Goal: Transaction & Acquisition: Purchase product/service

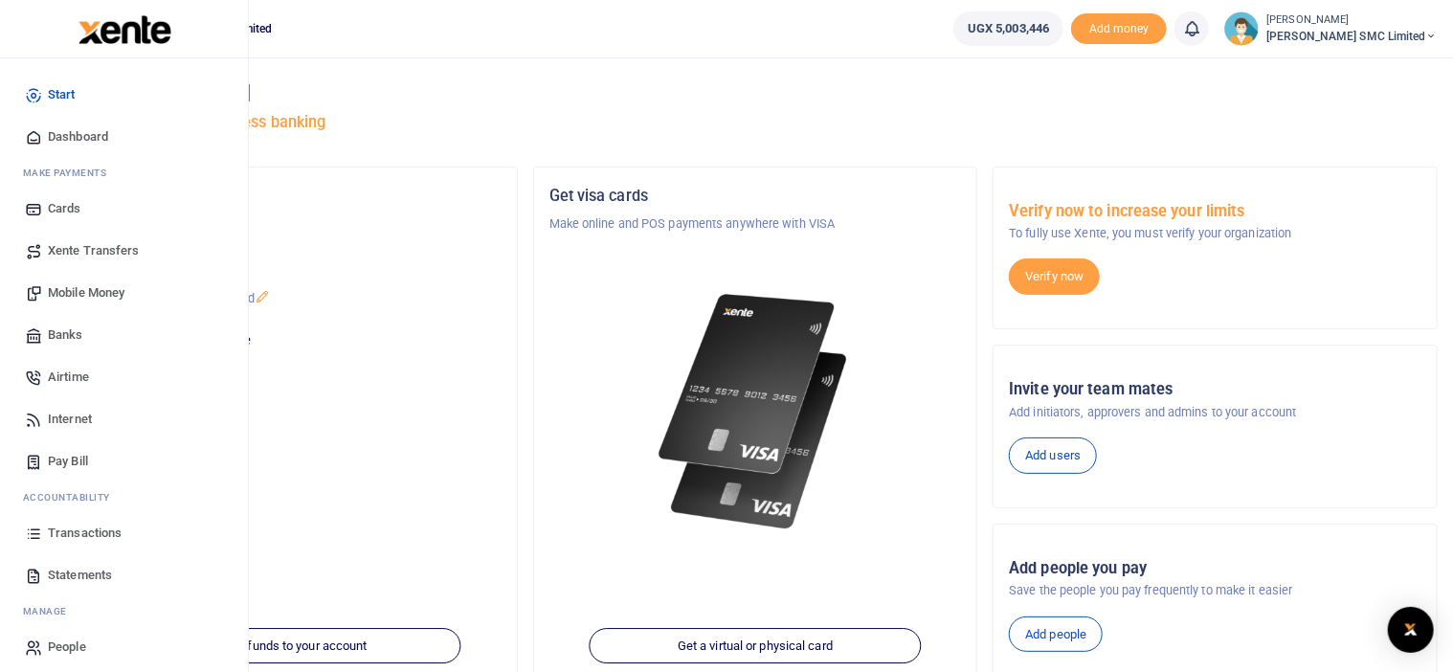
click at [78, 293] on span "Mobile Money" at bounding box center [86, 292] width 77 height 19
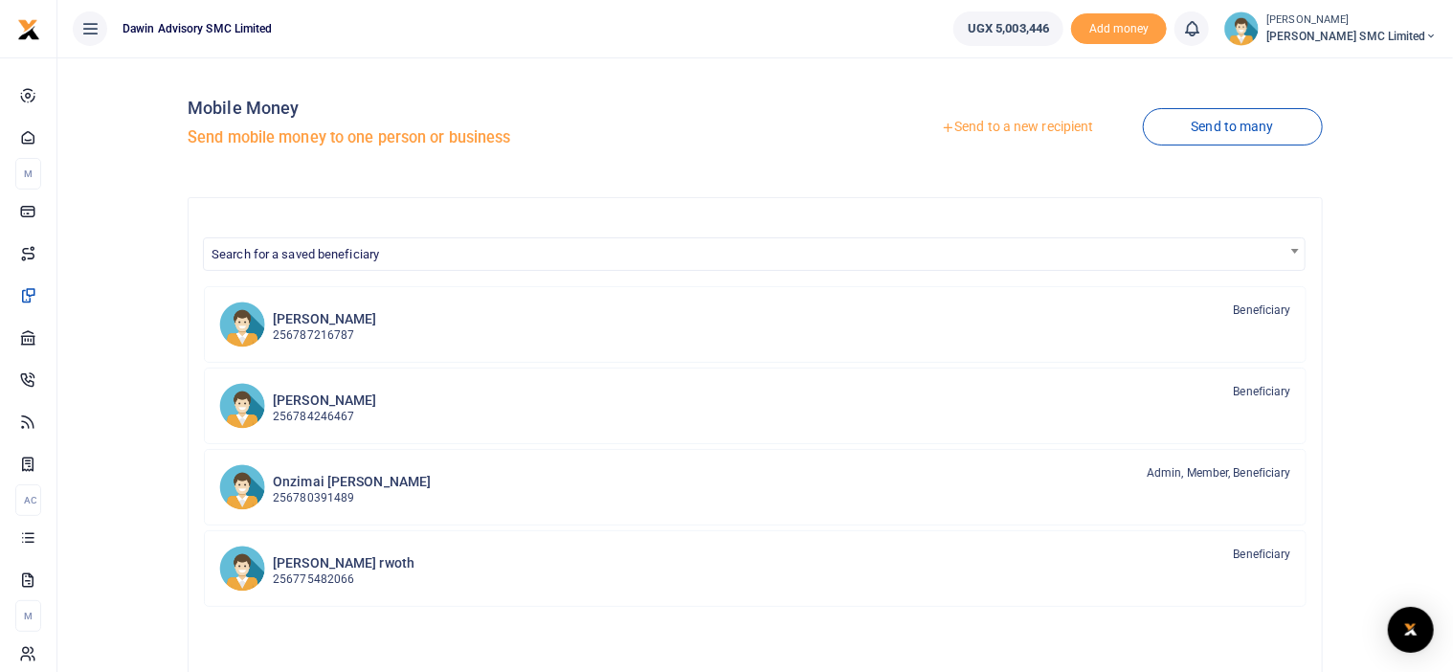
click at [1012, 128] on link "Send to a new recipient" at bounding box center [1017, 127] width 250 height 34
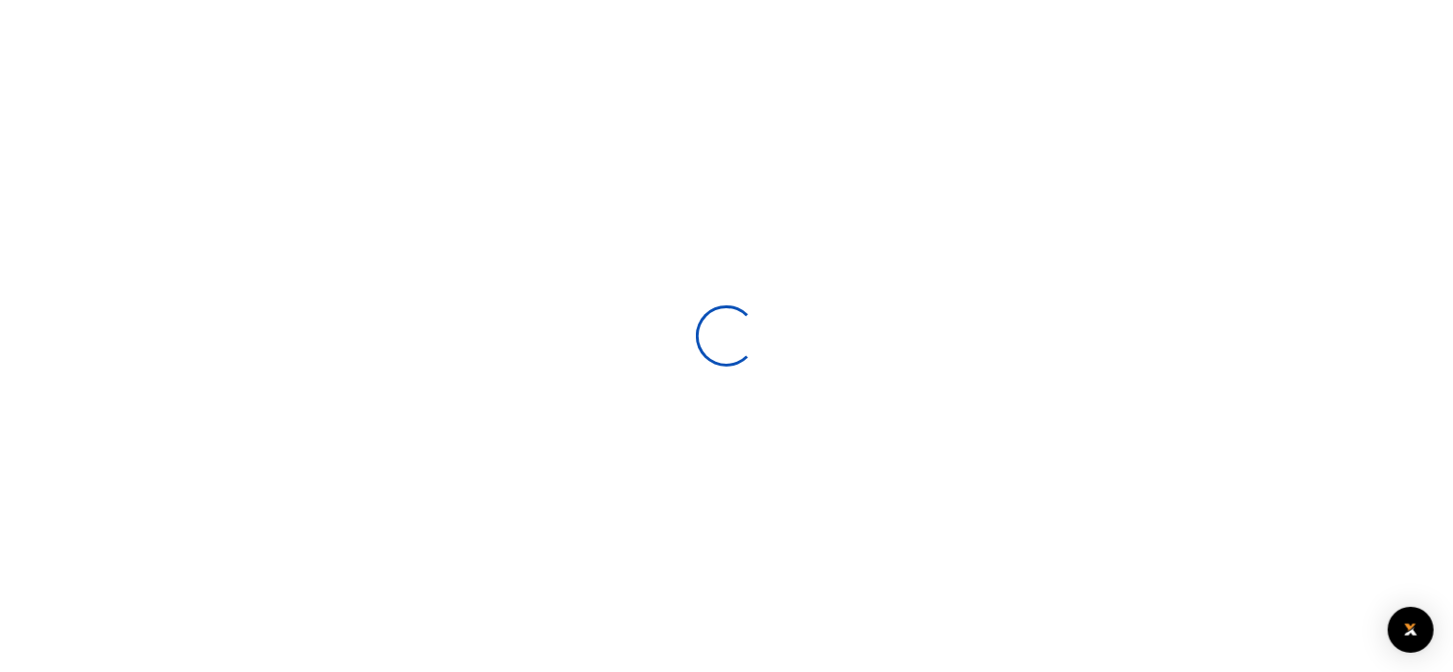
select select
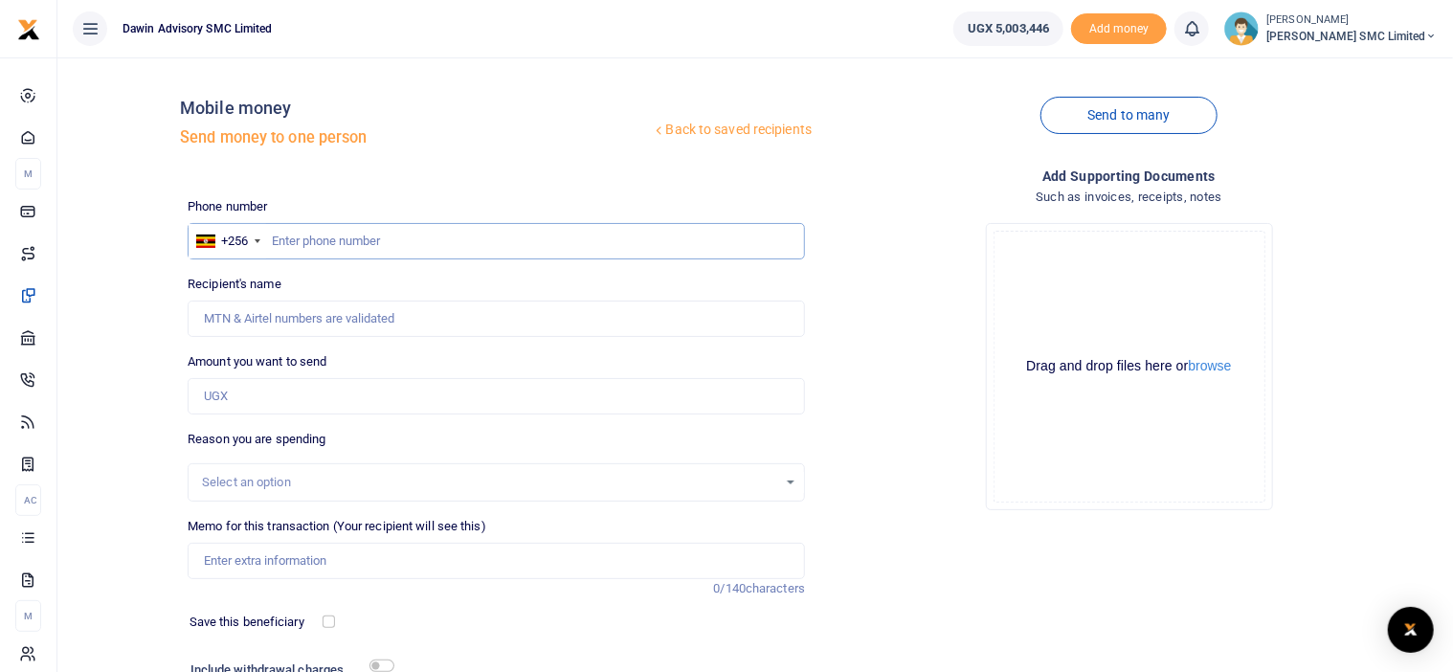
click at [280, 248] on input "text" at bounding box center [496, 241] width 617 height 36
type input "0758355876"
type input "Nahiya Samanya"
type input "0758355876"
click at [254, 393] on input "Amount you want to send" at bounding box center [496, 396] width 617 height 36
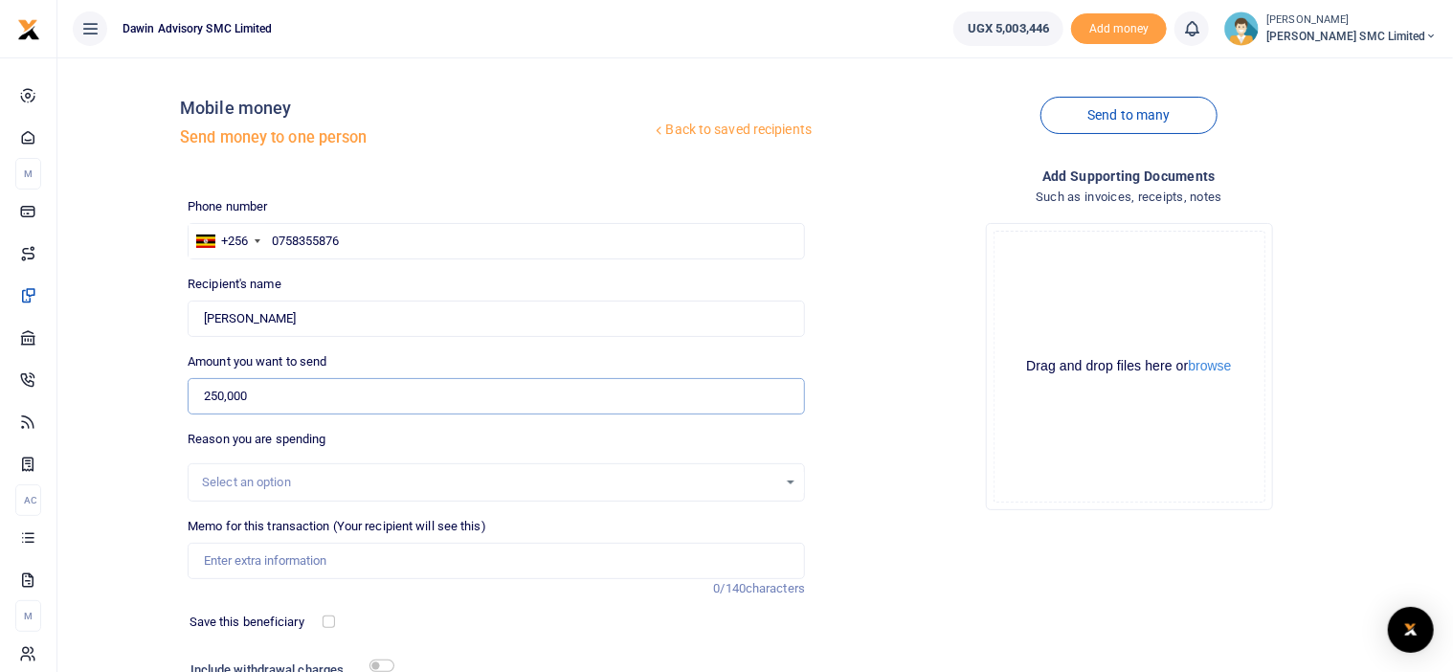
type input "250,000"
click at [891, 505] on div "Drop your files here Drag and drop files here or browse Powered by Uppy" at bounding box center [1128, 367] width 617 height 318
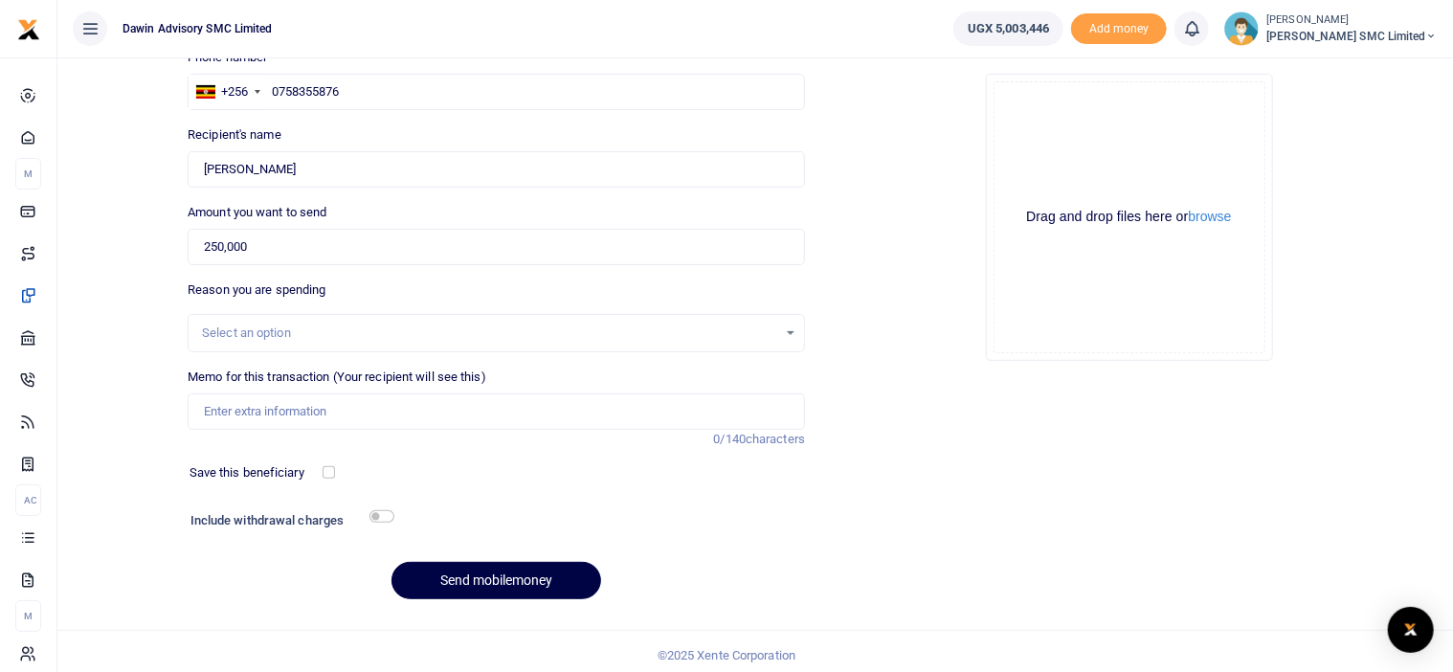
scroll to position [157, 0]
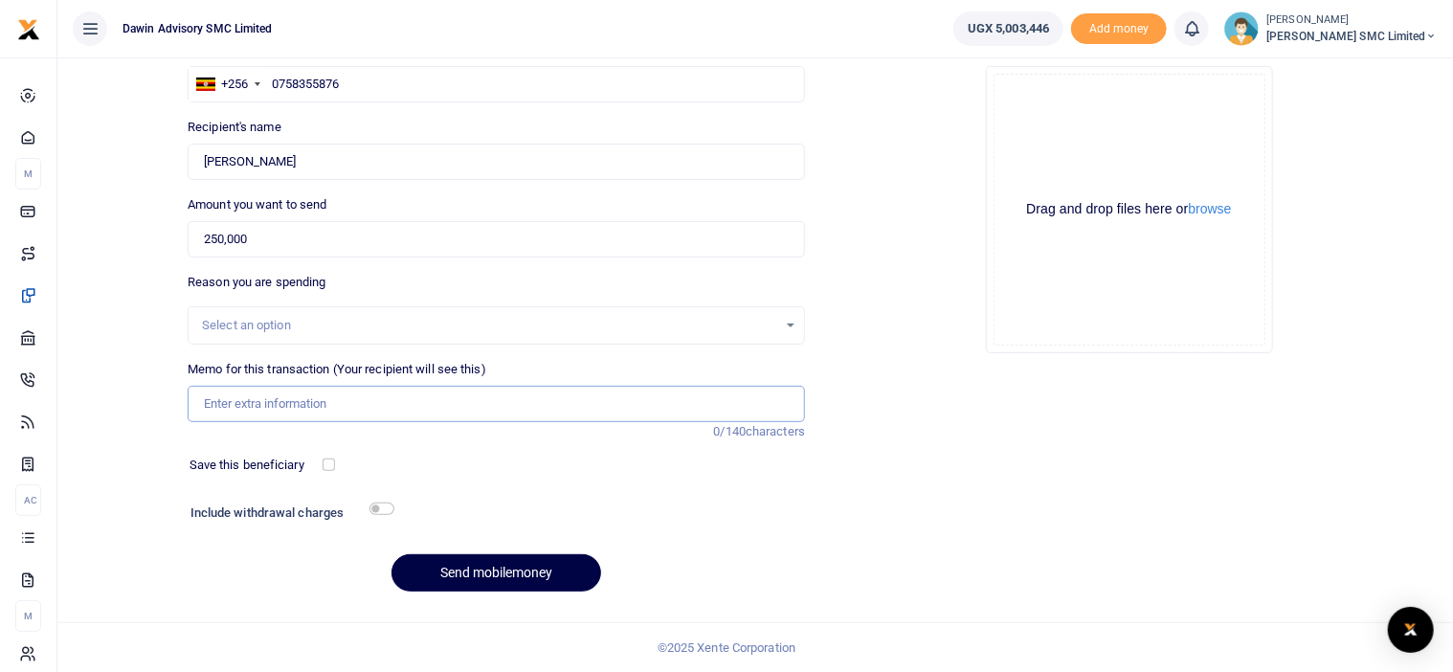
click at [307, 404] on input "Memo for this transaction (Your recipient will see this)" at bounding box center [496, 404] width 617 height 36
click at [352, 400] on input "Being payment for October salary" at bounding box center [496, 404] width 617 height 36
click at [420, 399] on input "Being payment for August salary" at bounding box center [496, 404] width 617 height 36
click at [547, 520] on div at bounding box center [576, 515] width 368 height 31
click at [544, 566] on button "Send mobilemoney" at bounding box center [496, 572] width 210 height 37
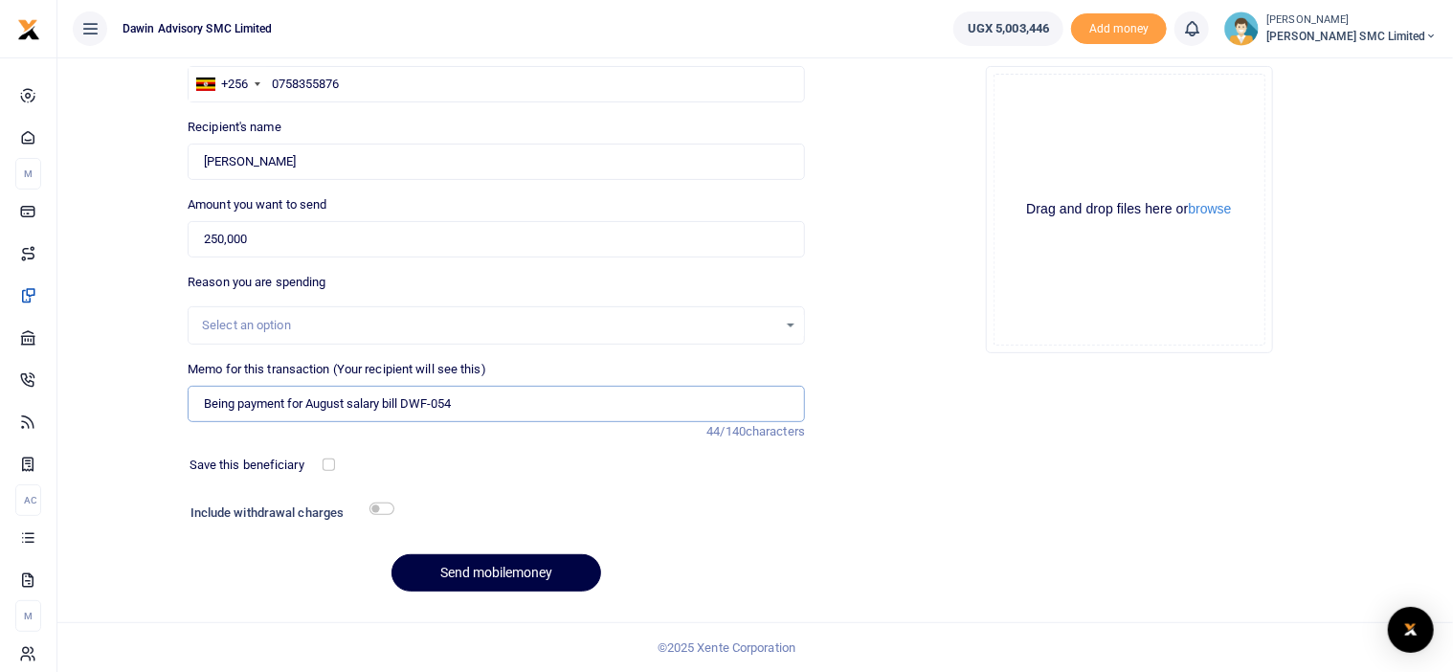
click at [437, 405] on input "Being payment for August salary bill DWF-054" at bounding box center [496, 404] width 617 height 36
type input "Being payment for August salary bill DWF054"
click at [931, 416] on div "Add supporting Documents Such as invoices, receipts, notes Drop your files here…" at bounding box center [1129, 308] width 633 height 599
click at [1203, 209] on button "browse" at bounding box center [1210, 209] width 43 height 14
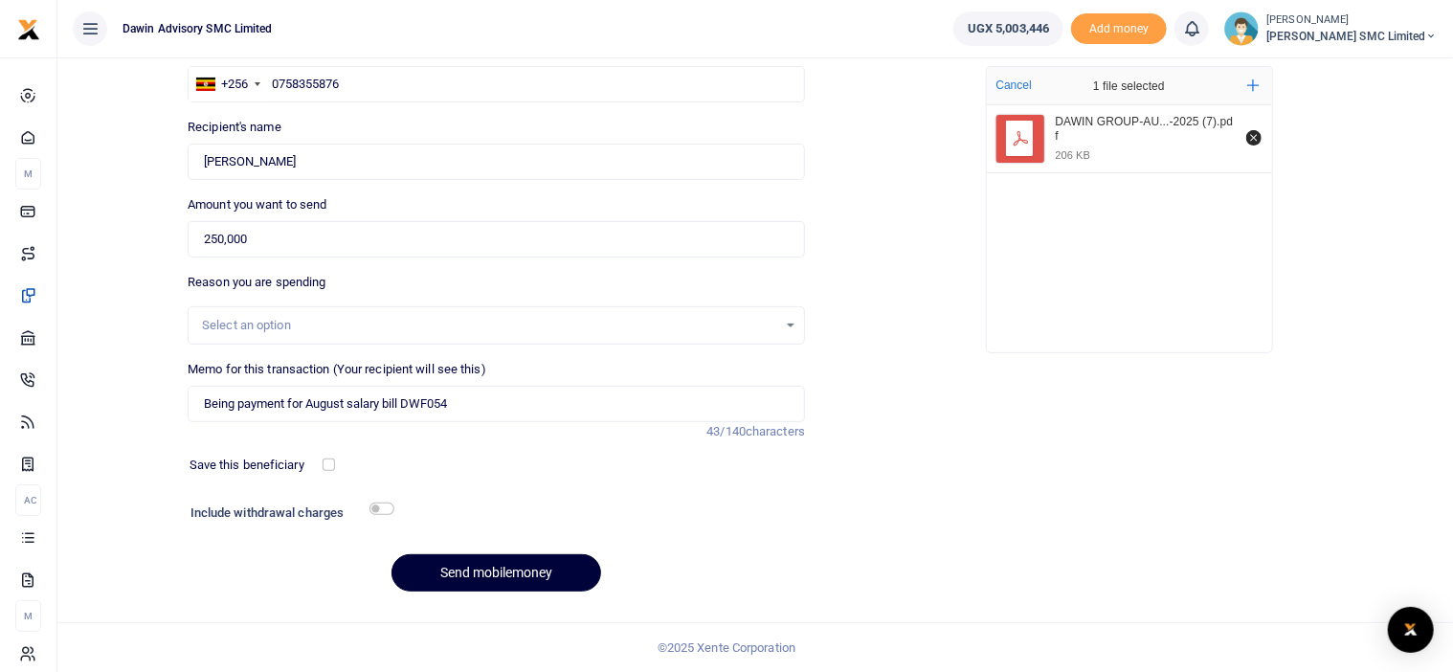
click at [527, 568] on button "Send mobilemoney" at bounding box center [496, 572] width 210 height 37
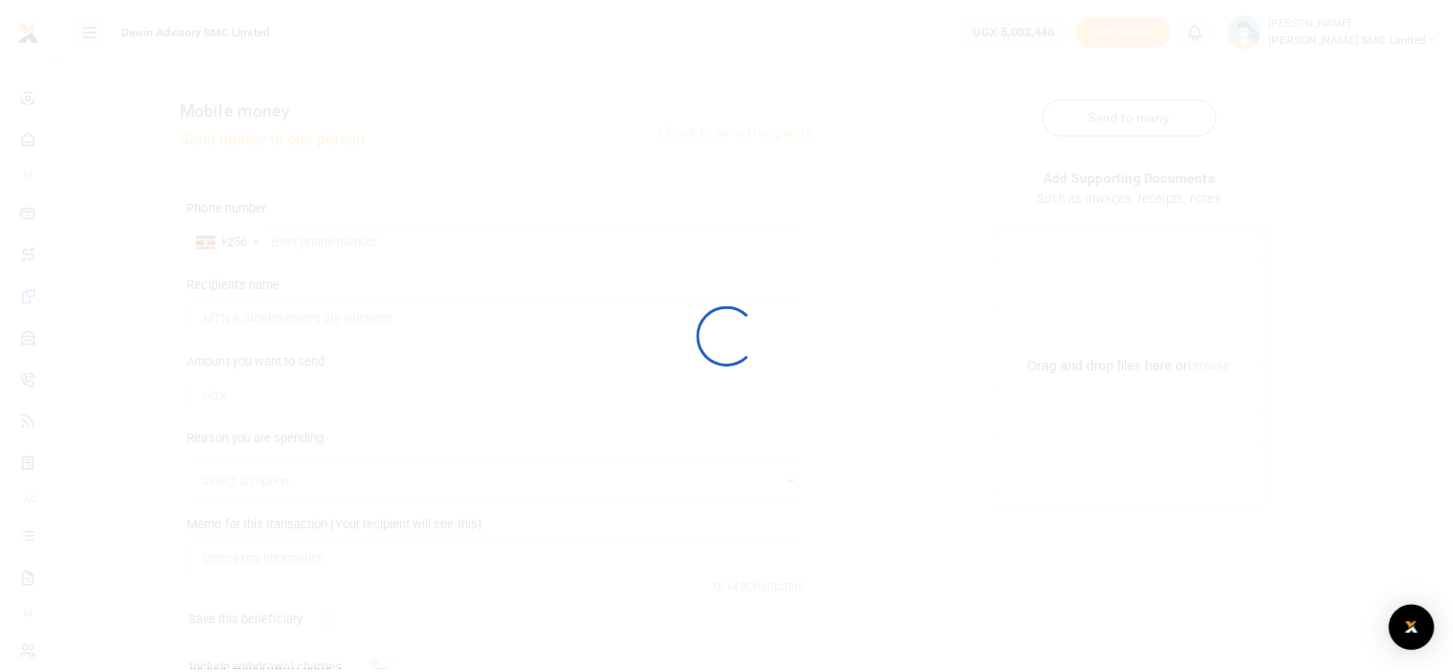
scroll to position [157, 0]
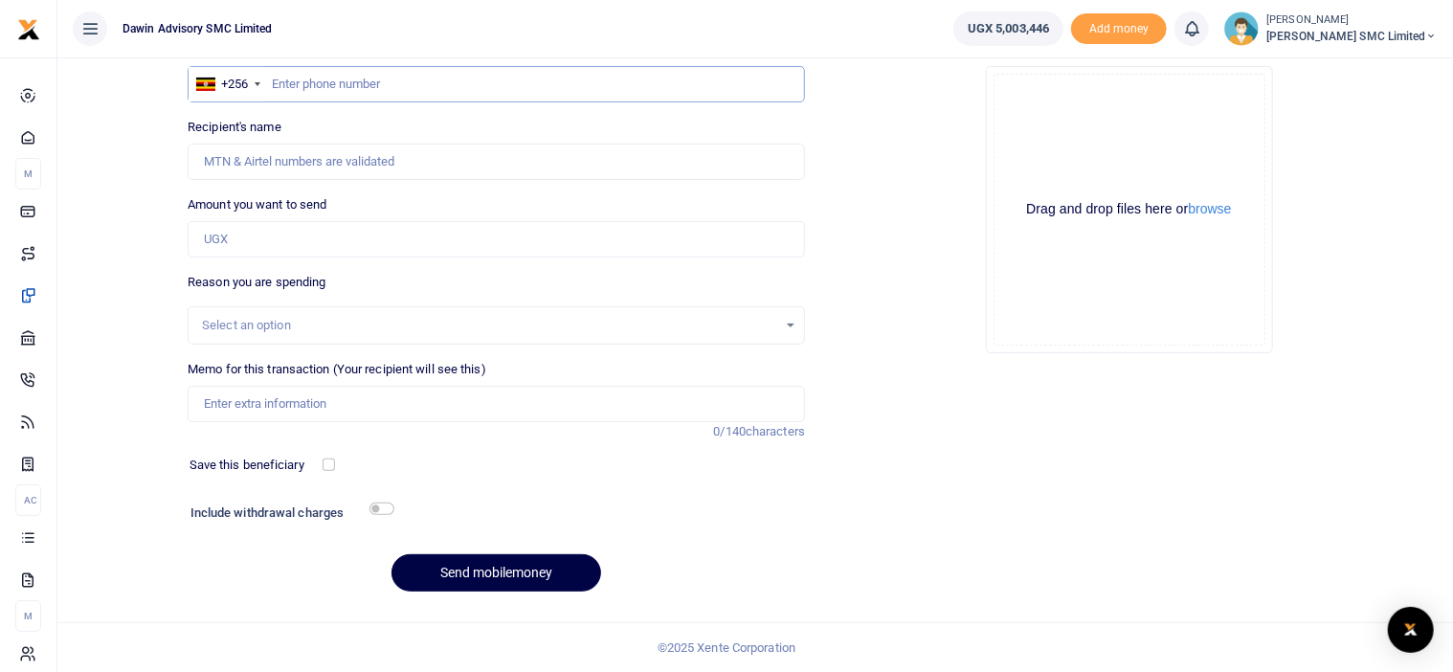
click at [300, 89] on input "text" at bounding box center [496, 84] width 617 height 36
type input "0706165574"
type input "John Musinguzi"
type input "0706165574"
click at [249, 253] on input "Amount you want to send" at bounding box center [496, 239] width 617 height 36
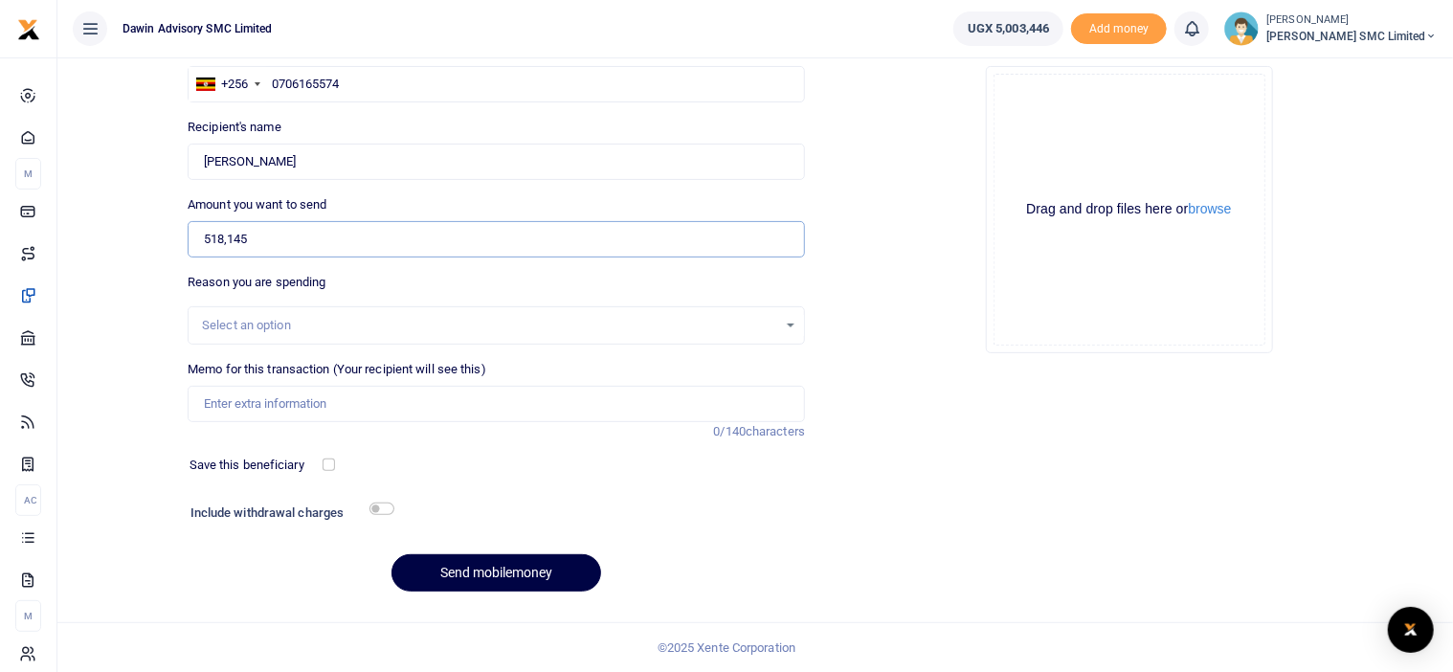
type input "518,145"
click at [264, 403] on input "Memo for this transaction (Your recipient will see this)" at bounding box center [496, 404] width 617 height 36
click at [328, 400] on input "Being payment for July salary bill dwf054" at bounding box center [496, 404] width 617 height 36
click at [409, 400] on input "Being payment for Aug salary bill dwf054" at bounding box center [496, 404] width 617 height 36
type input "Being payment for Aug salary bill DWF054"
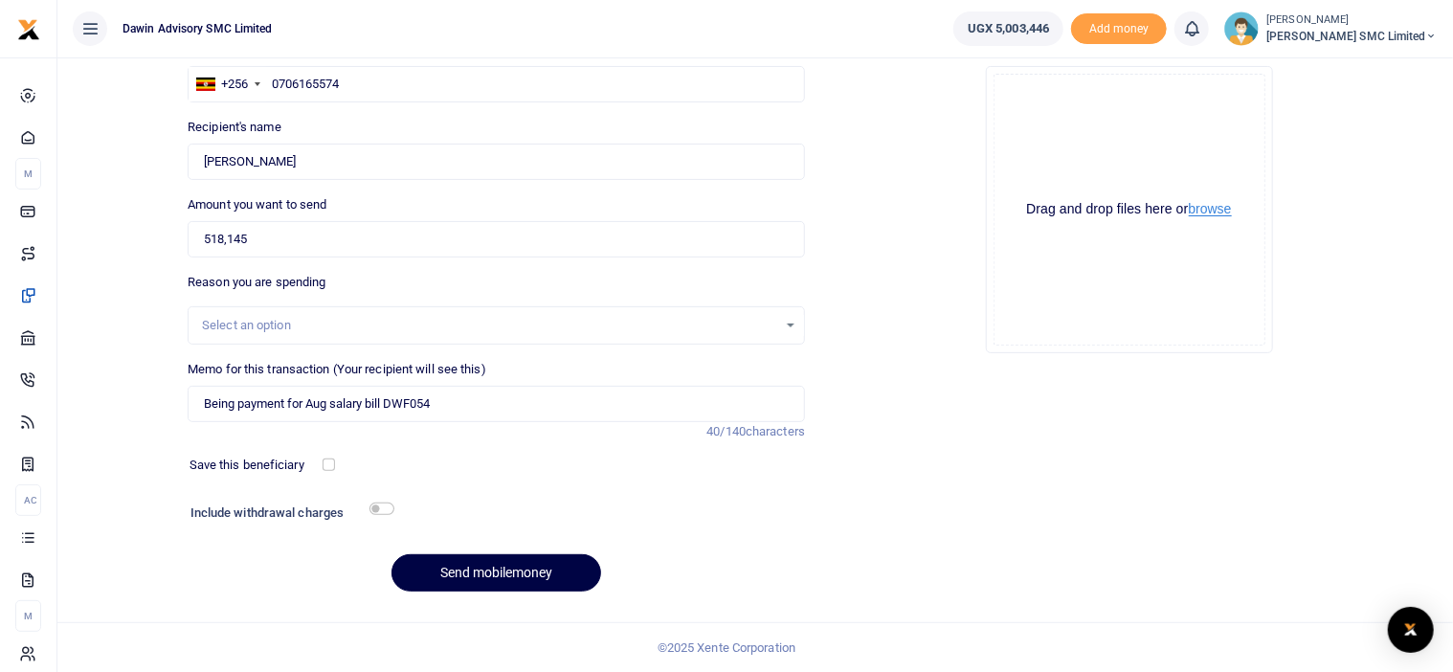
click at [1214, 207] on button "browse" at bounding box center [1210, 209] width 43 height 14
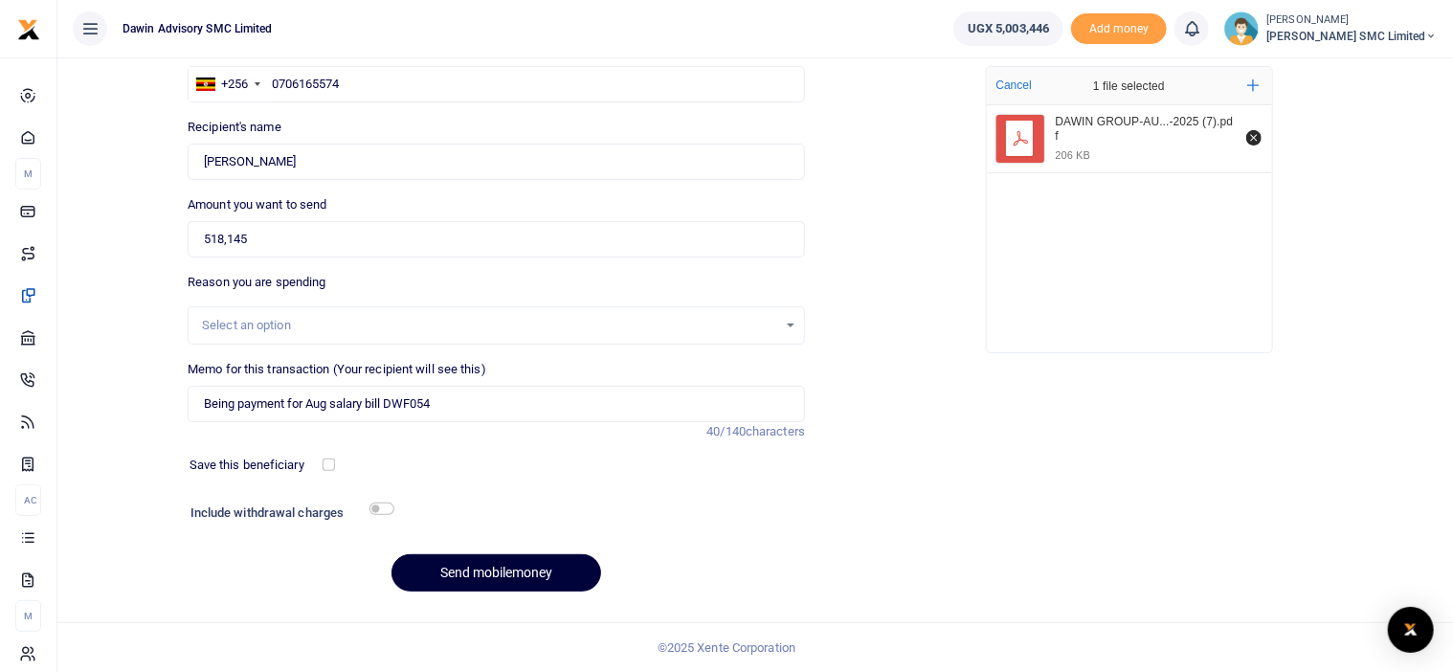
click at [523, 566] on button "Send mobilemoney" at bounding box center [496, 572] width 210 height 37
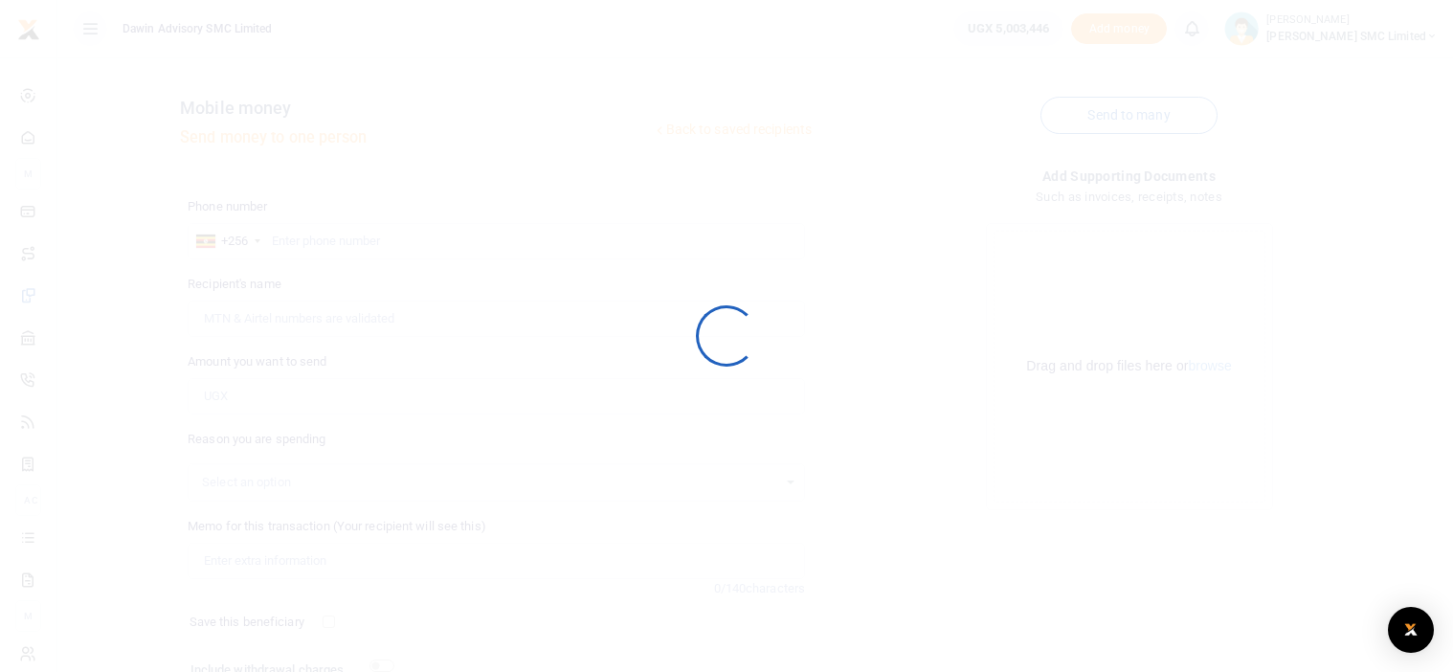
scroll to position [157, 0]
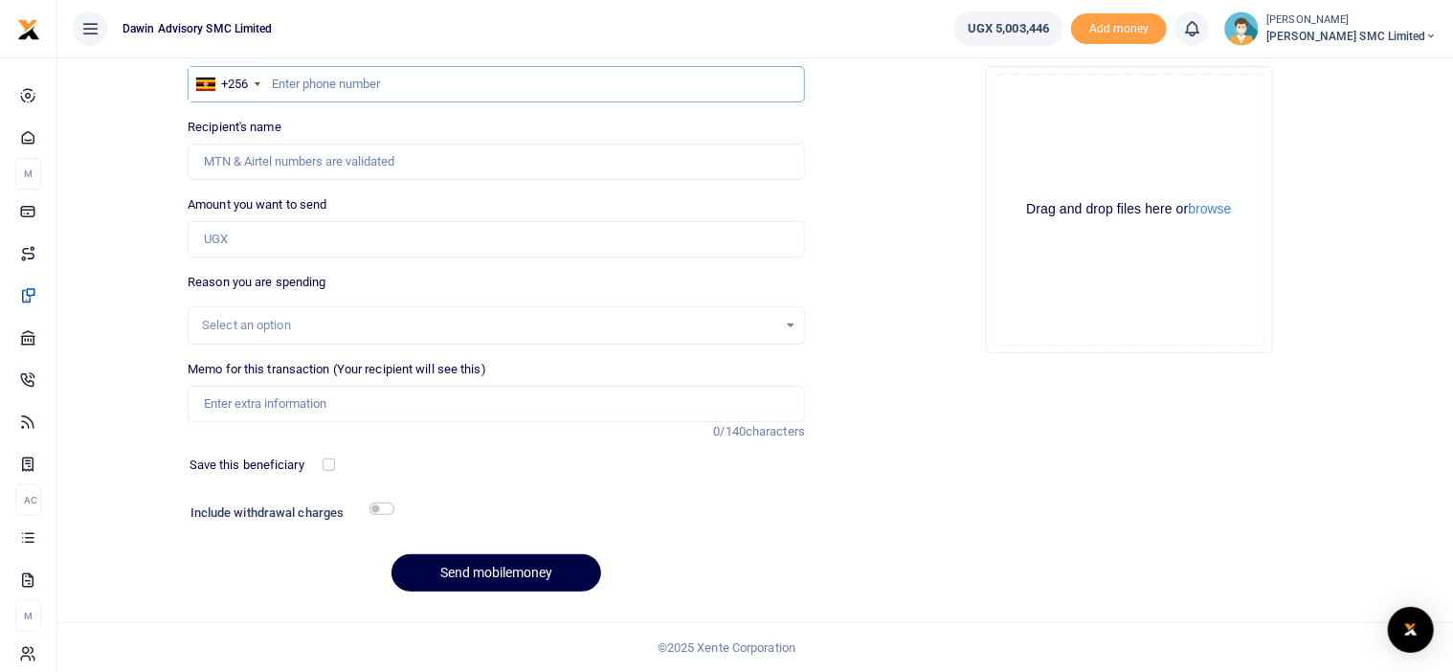
click at [297, 91] on input "text" at bounding box center [496, 84] width 617 height 36
type input "0781155825"
type input "[PERSON_NAME]"
type input "0781155825"
click at [235, 229] on input "Amount you want to send" at bounding box center [496, 239] width 617 height 36
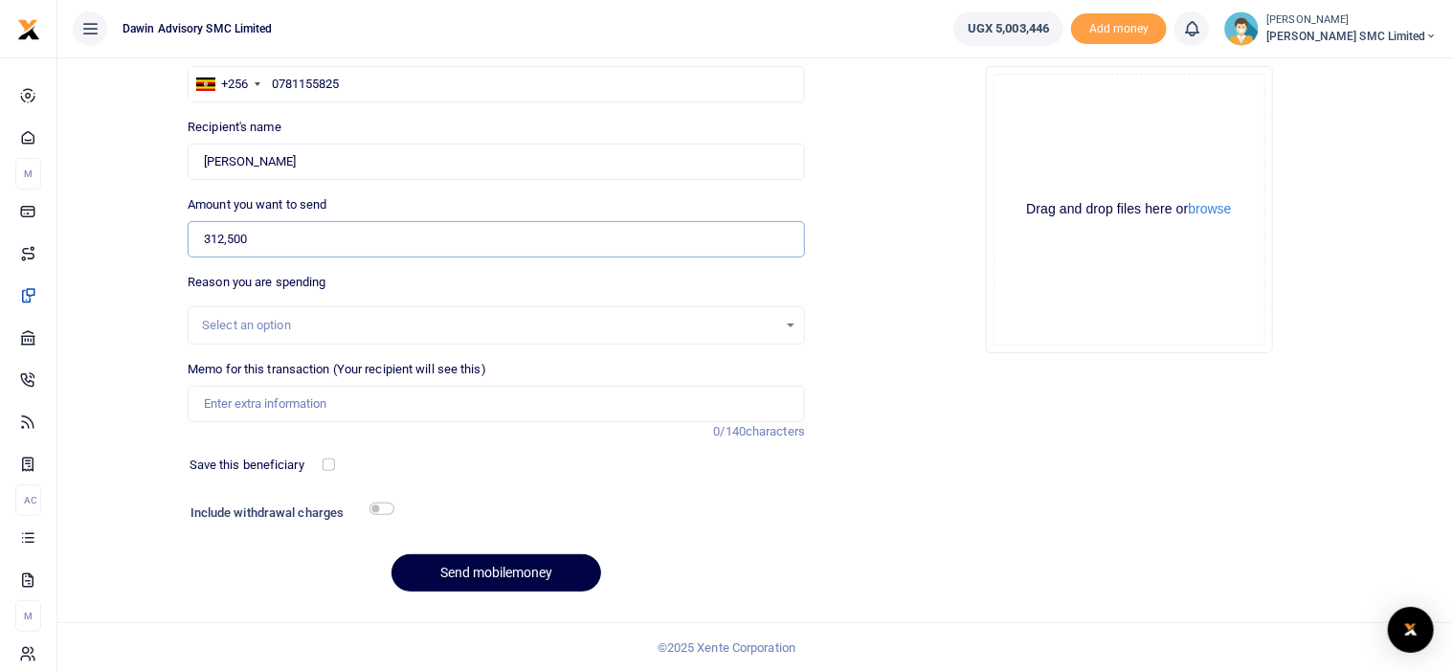
type input "312,500"
click at [319, 404] on input "Memo for this transaction (Your recipient will see this)" at bounding box center [496, 404] width 617 height 36
click at [350, 401] on input "Being payment for October salary" at bounding box center [496, 404] width 617 height 36
click at [395, 401] on input "Being payment for August salary" at bounding box center [496, 404] width 617 height 36
click at [1216, 212] on button "browse" at bounding box center [1210, 209] width 43 height 14
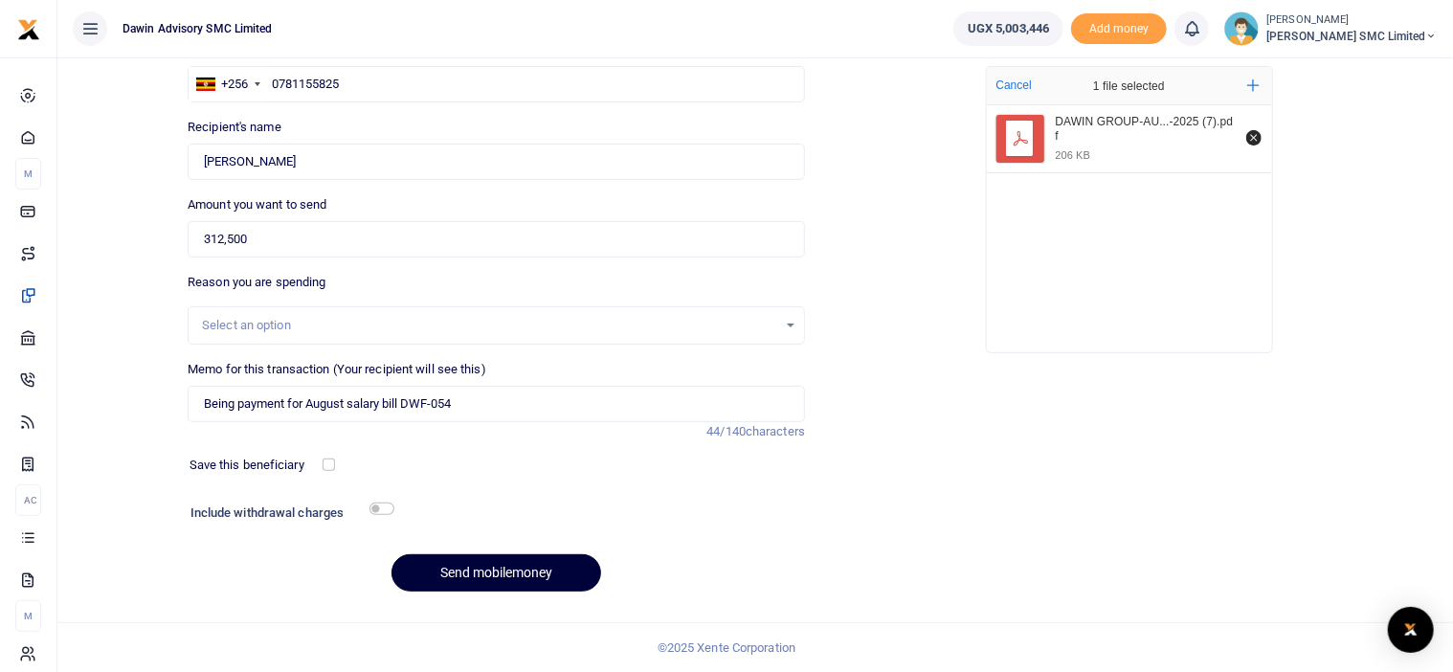
click at [550, 559] on button "Send mobilemoney" at bounding box center [496, 572] width 210 height 37
click at [436, 403] on input "Being payment for August salary bill DWF-054" at bounding box center [496, 404] width 617 height 36
type input "Being payment for August salary bill DWF054"
click at [485, 569] on button "Send mobilemoney" at bounding box center [496, 572] width 210 height 37
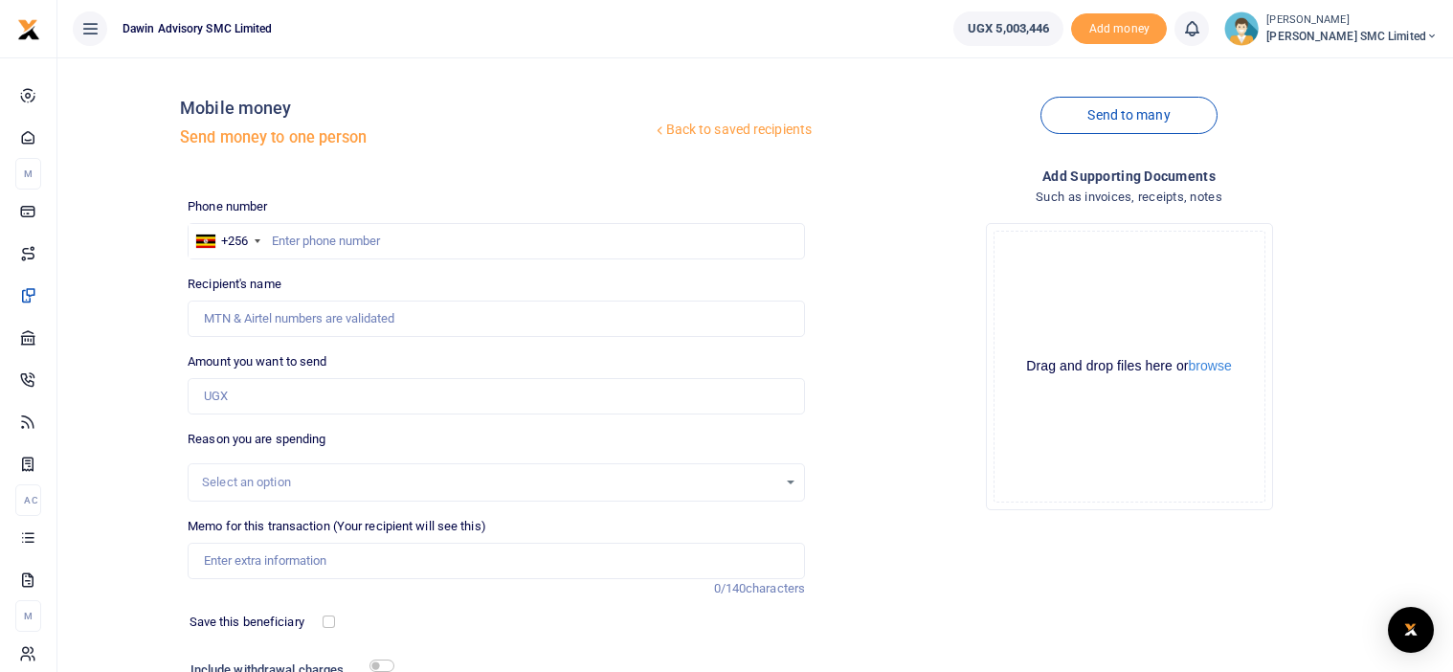
scroll to position [157, 0]
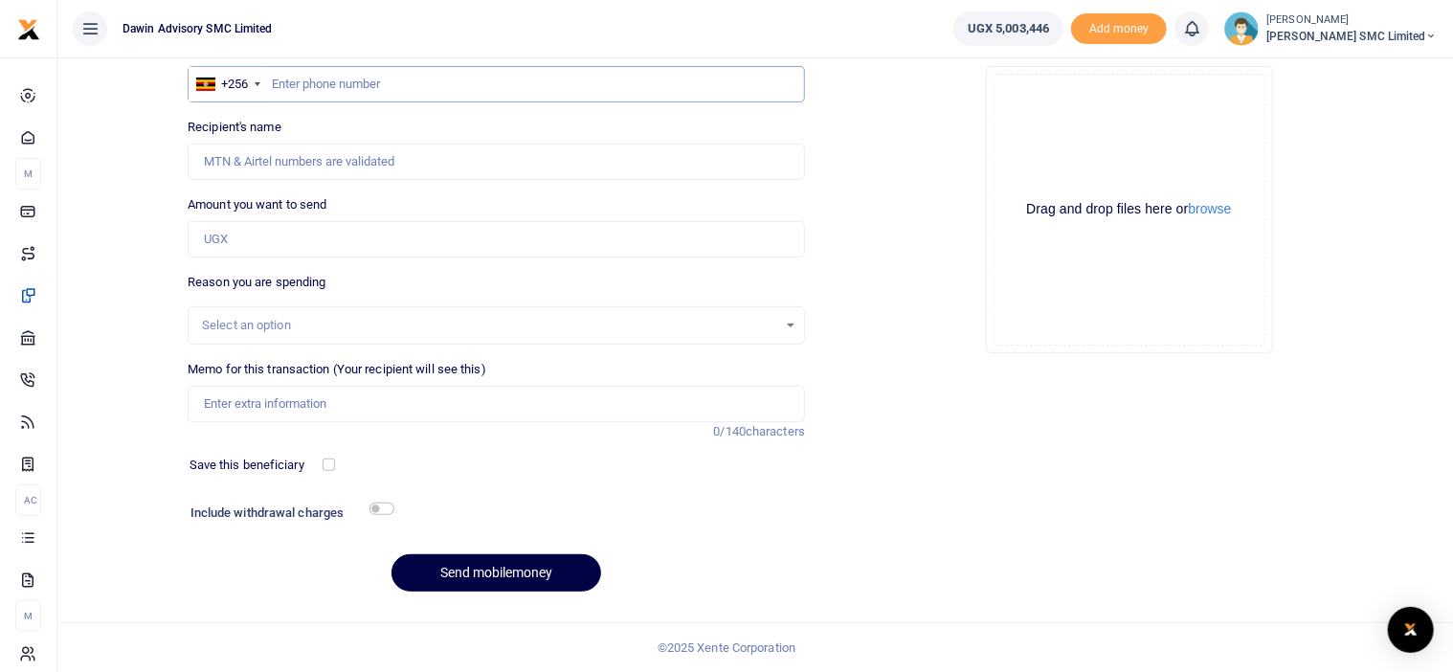
click at [309, 87] on input "text" at bounding box center [496, 84] width 617 height 36
type input "0778271909"
type input "Eddy Omara"
type input "0778271909"
click at [267, 239] on input "Amount you want to send" at bounding box center [496, 239] width 617 height 36
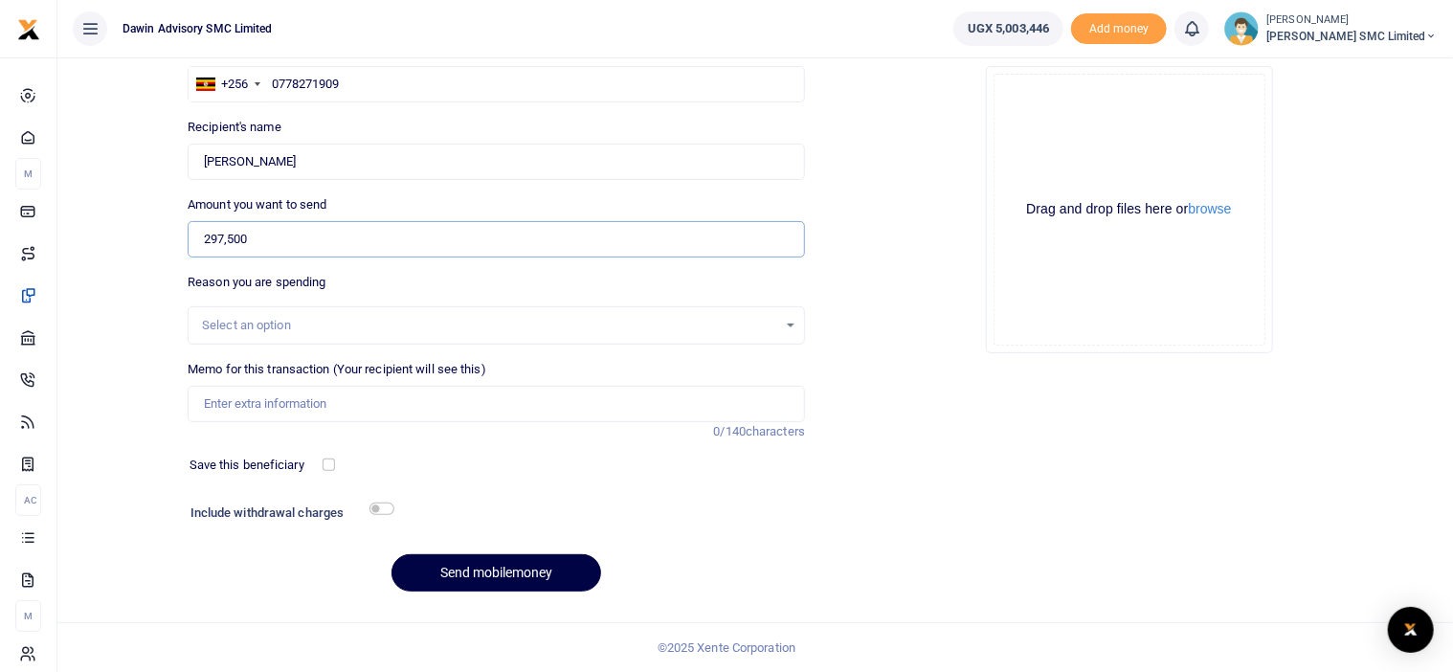
type input "297,500"
click at [244, 404] on input "Memo for this transaction (Your recipient will see this)" at bounding box center [496, 404] width 617 height 36
click at [348, 402] on input "Being payment for October salary" at bounding box center [496, 404] width 617 height 36
click at [345, 403] on input "Being payment forAugur salary" at bounding box center [496, 404] width 617 height 36
click at [338, 405] on input "Being payment forAugur salary" at bounding box center [496, 404] width 617 height 36
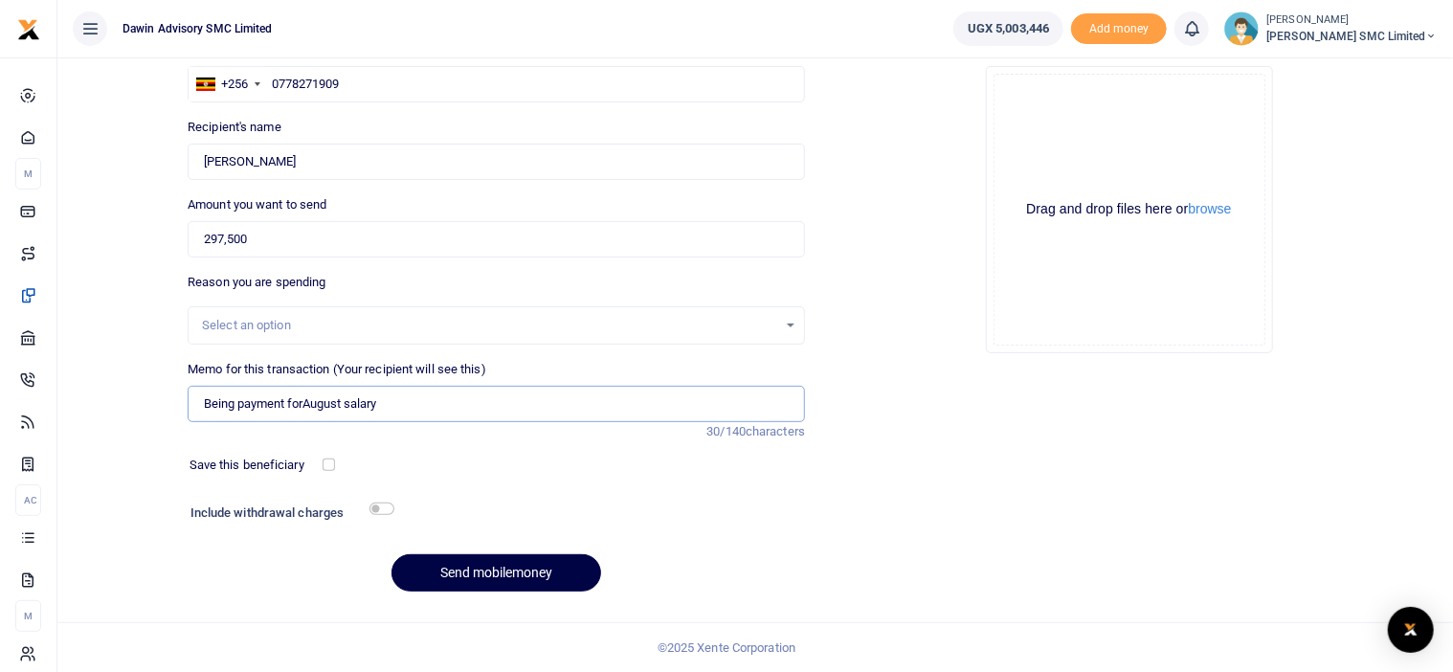
click at [301, 402] on input "Being payment forAugust salary" at bounding box center [496, 404] width 617 height 36
click at [306, 406] on input "Being payment forAugust salary" at bounding box center [496, 404] width 617 height 36
click at [406, 401] on input "Being payment for August salary" at bounding box center [496, 404] width 617 height 36
click at [437, 409] on input "Being payment for August salary bill DWF-054" at bounding box center [496, 404] width 617 height 36
type input "Being payment for August salary bill DWF054"
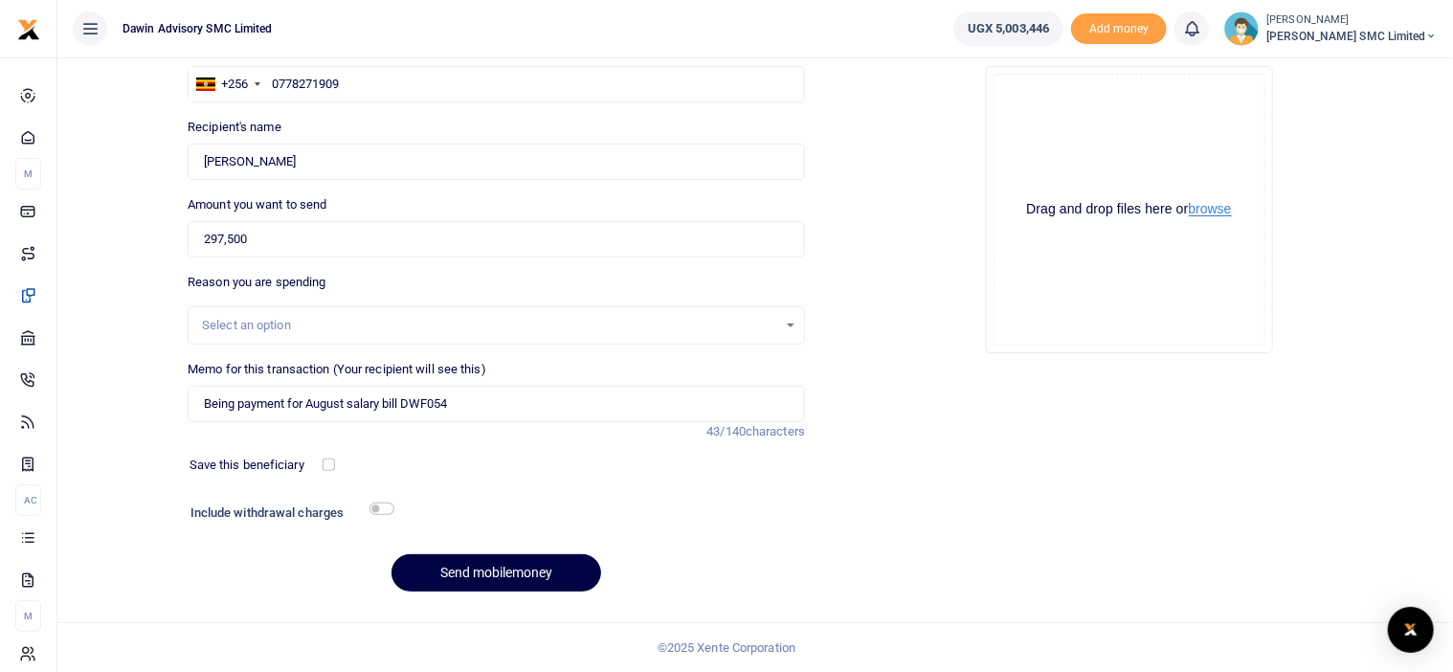
click at [1202, 211] on button "browse" at bounding box center [1210, 209] width 43 height 14
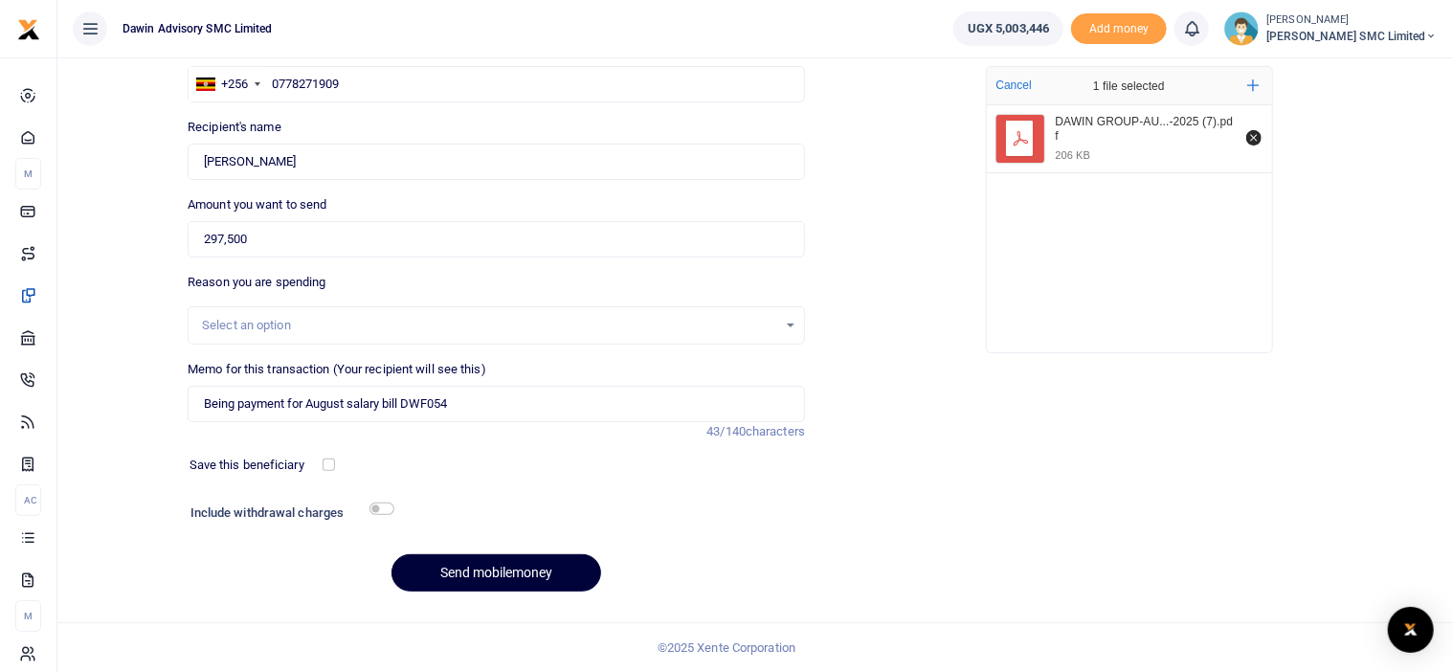
click at [516, 577] on button "Send mobilemoney" at bounding box center [496, 572] width 210 height 37
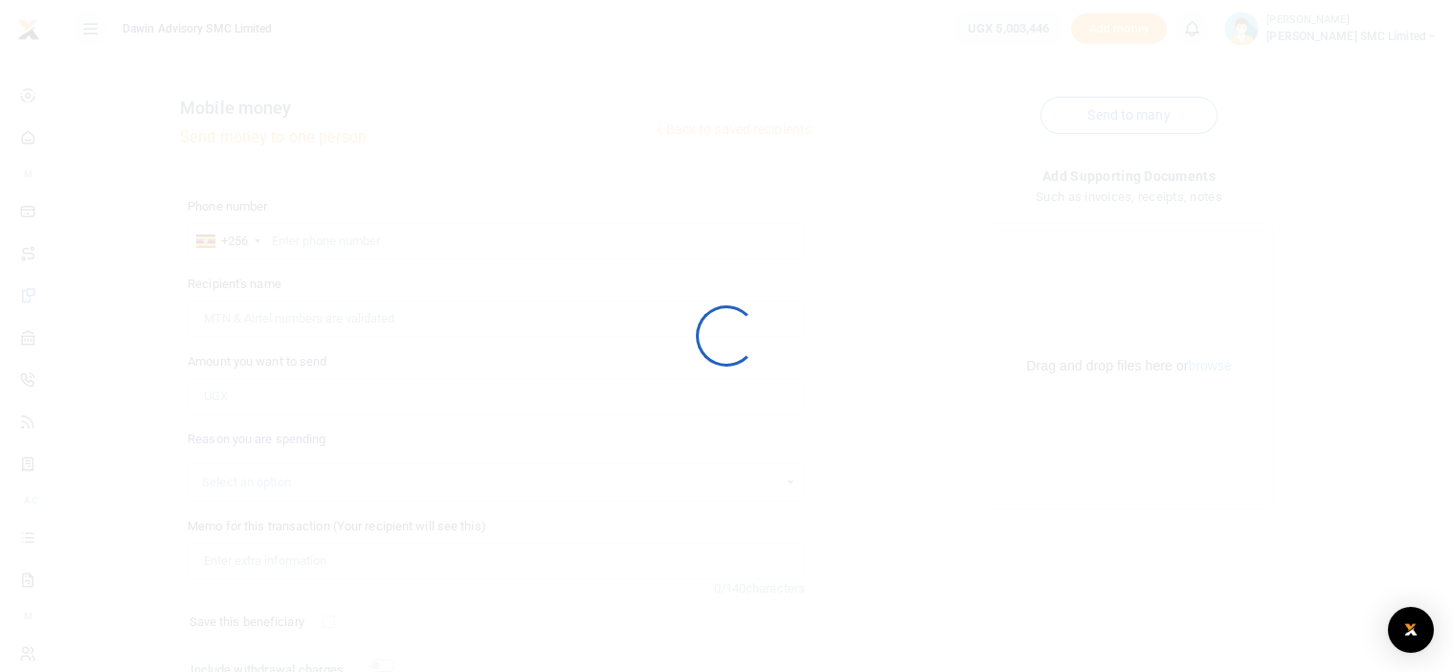
scroll to position [157, 0]
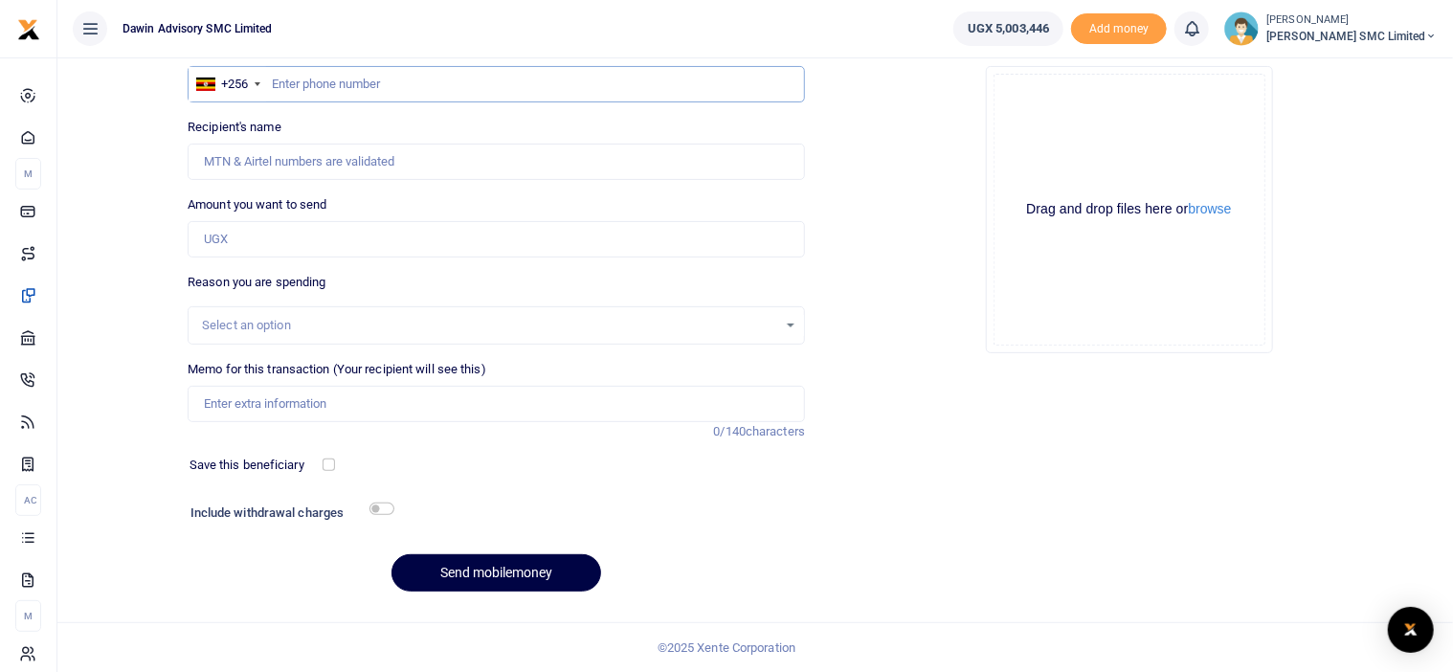
click at [289, 82] on input "text" at bounding box center [496, 84] width 617 height 36
type input "0706758581"
click at [252, 240] on input "Amount you want to send" at bounding box center [496, 239] width 617 height 36
type input "1,5000"
type input "Gladys Naluyange"
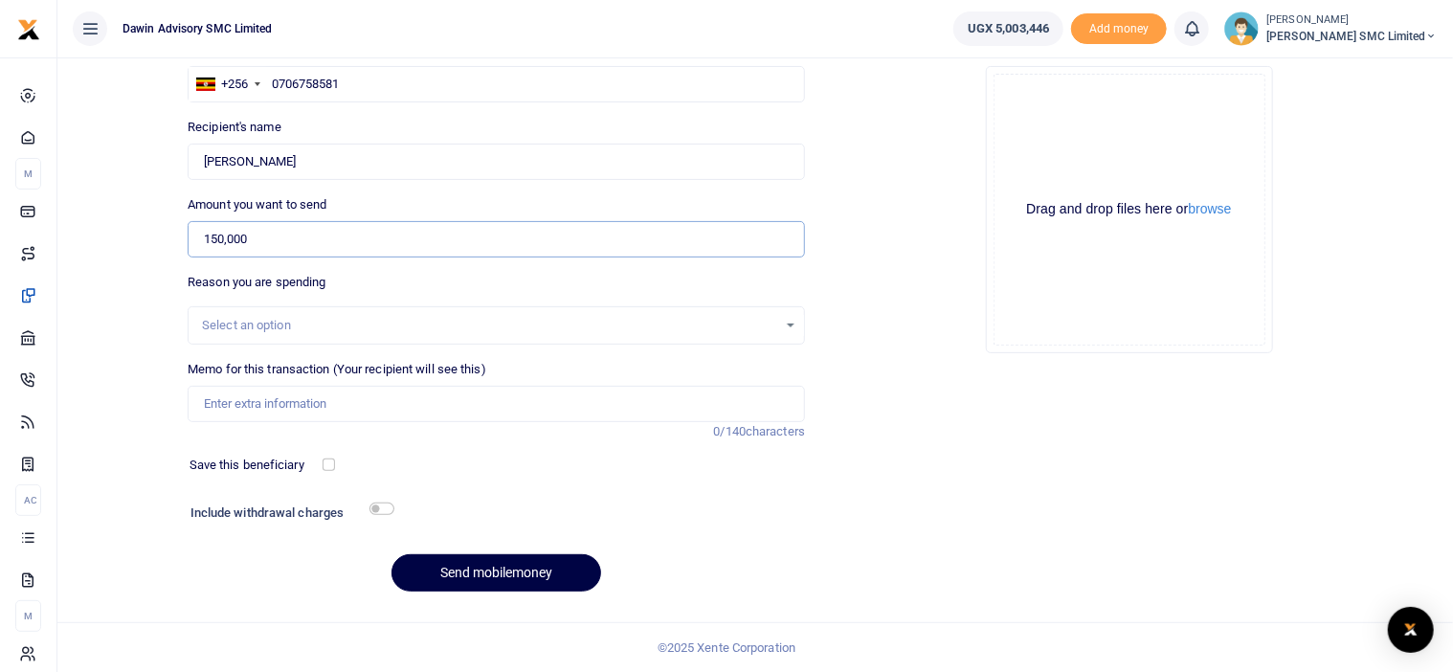
type input "150,000"
click at [281, 412] on input "Memo for this transaction (Your recipient will see this)" at bounding box center [496, 404] width 617 height 36
type input "Being payment for August salary bill DWF054"
click at [1208, 211] on button "browse" at bounding box center [1210, 209] width 43 height 14
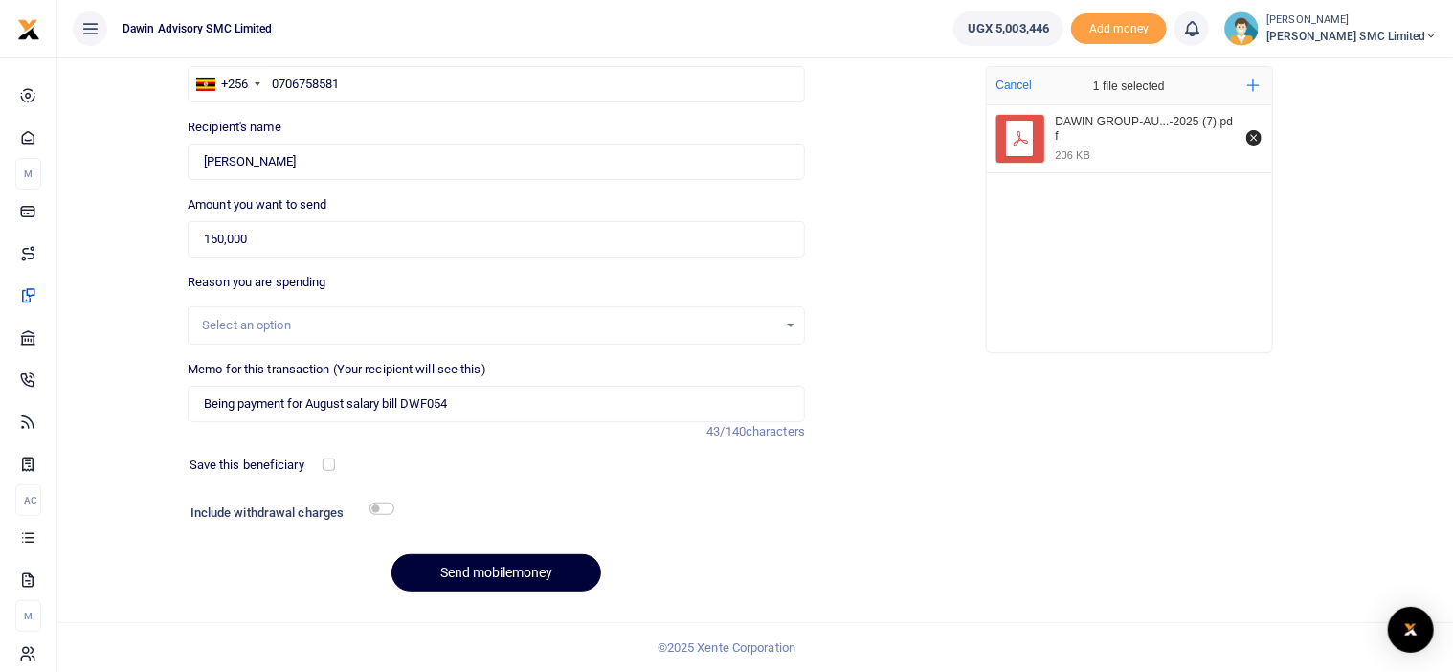
click at [477, 566] on button "Send mobilemoney" at bounding box center [496, 572] width 210 height 37
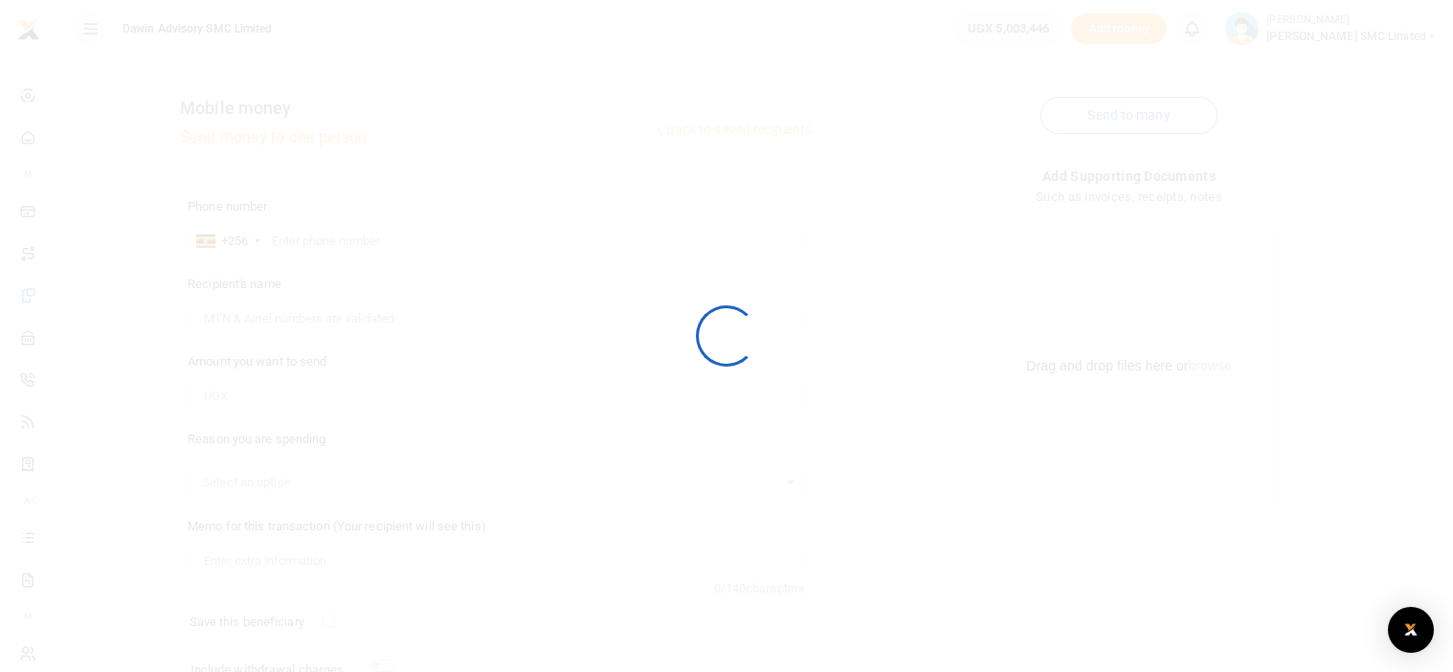
scroll to position [157, 0]
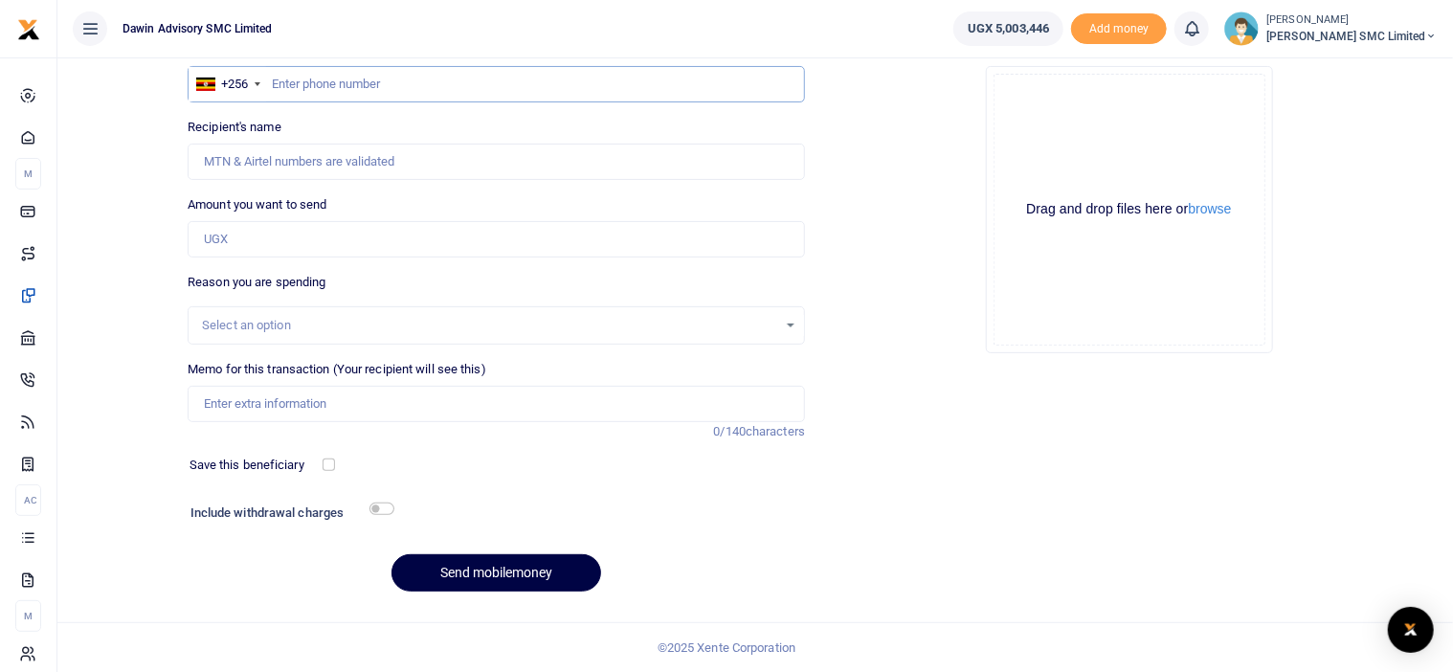
click at [292, 83] on input "text" at bounding box center [496, 84] width 617 height 36
type input "0776955043"
type input "[PERSON_NAME]"
type input "0776955043"
click at [232, 235] on input "Amount you want to send" at bounding box center [496, 239] width 617 height 36
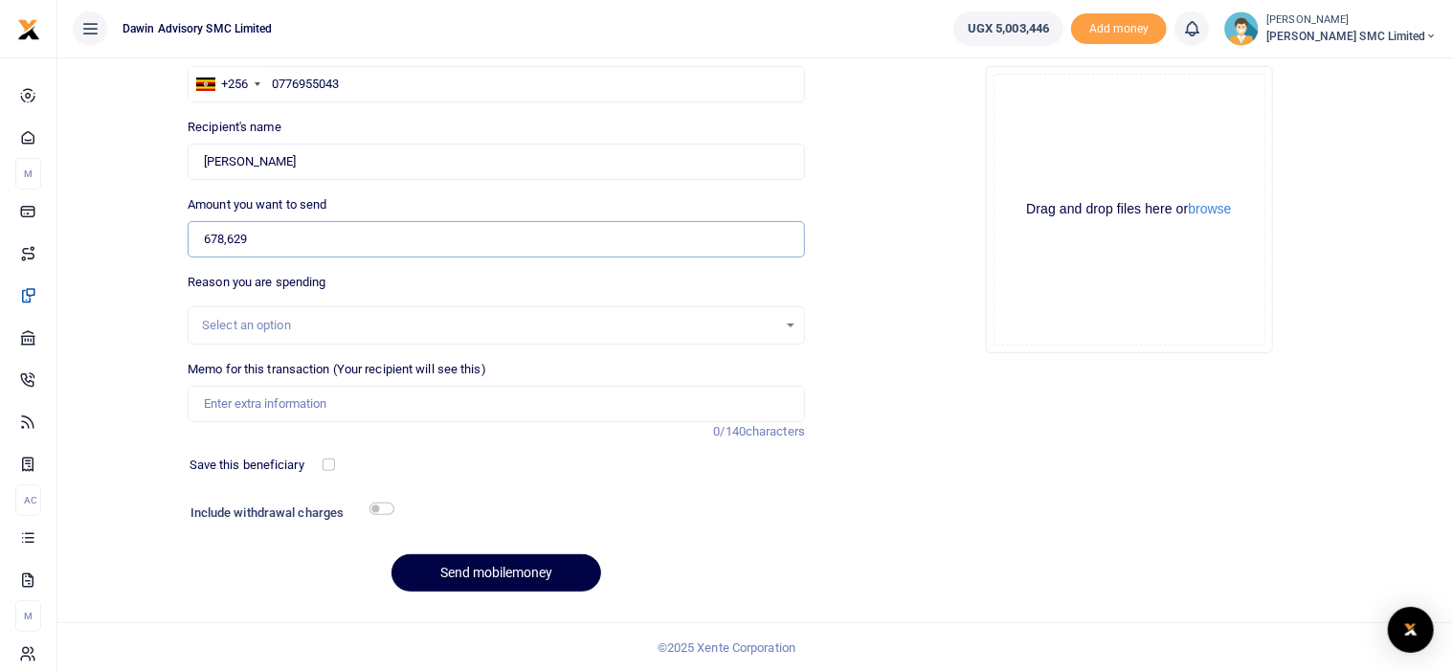
type input "678,629"
click at [275, 394] on input "Memo for this transaction (Your recipient will see this)" at bounding box center [496, 404] width 617 height 36
type input "b"
type input "c"
type input "Being payment for Aug salary bill DWF054"
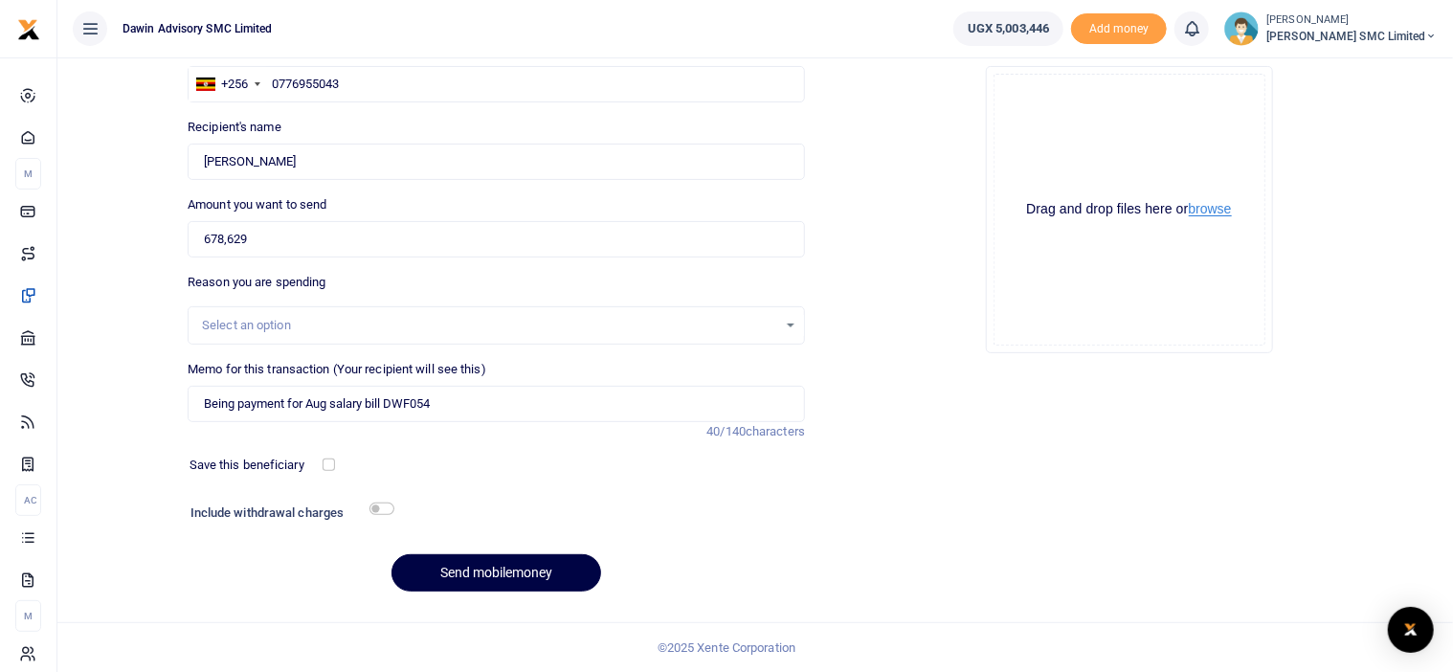
click at [1213, 210] on button "browse" at bounding box center [1210, 209] width 43 height 14
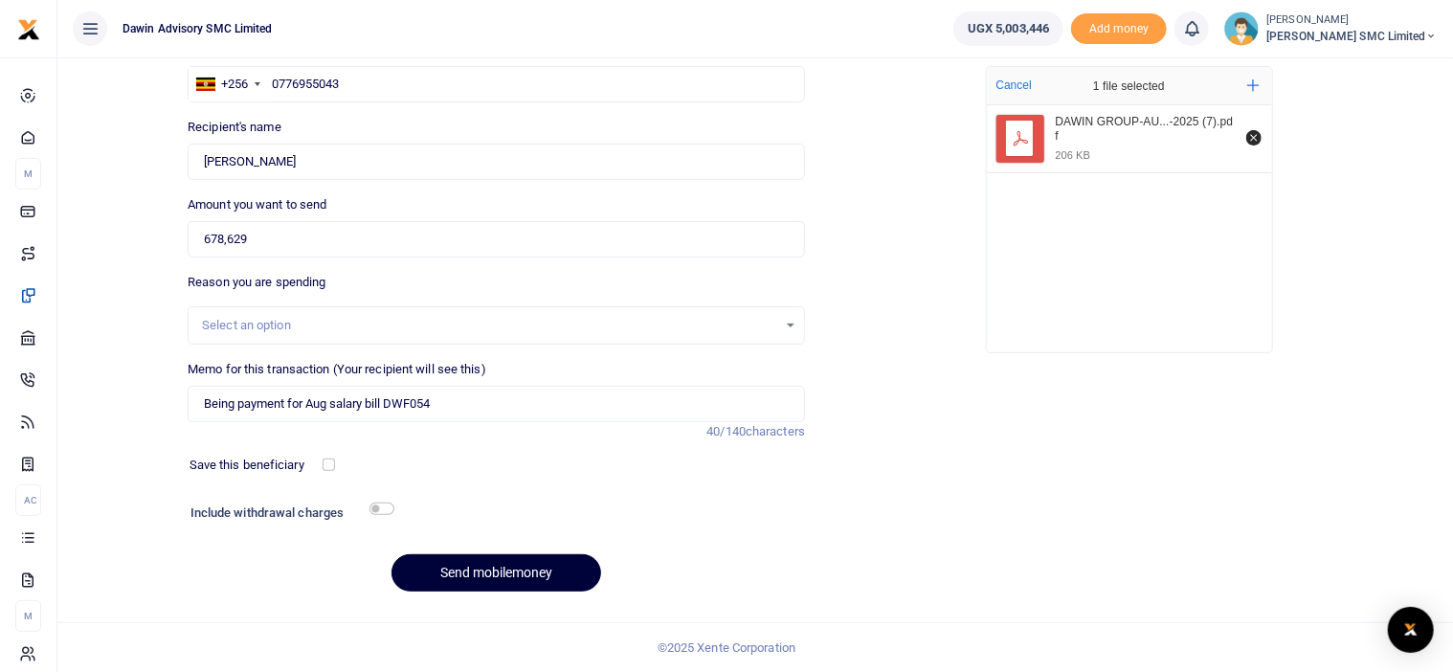
click at [502, 571] on button "Send mobilemoney" at bounding box center [496, 572] width 210 height 37
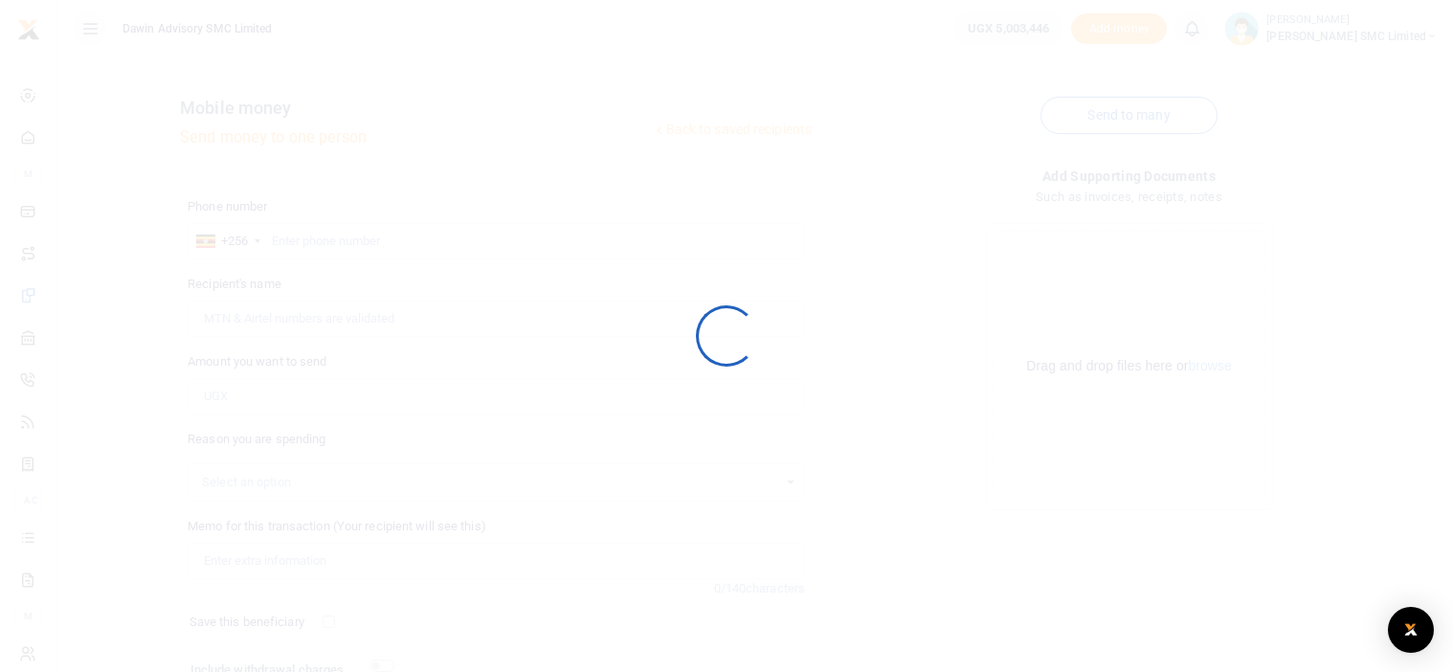
scroll to position [157, 0]
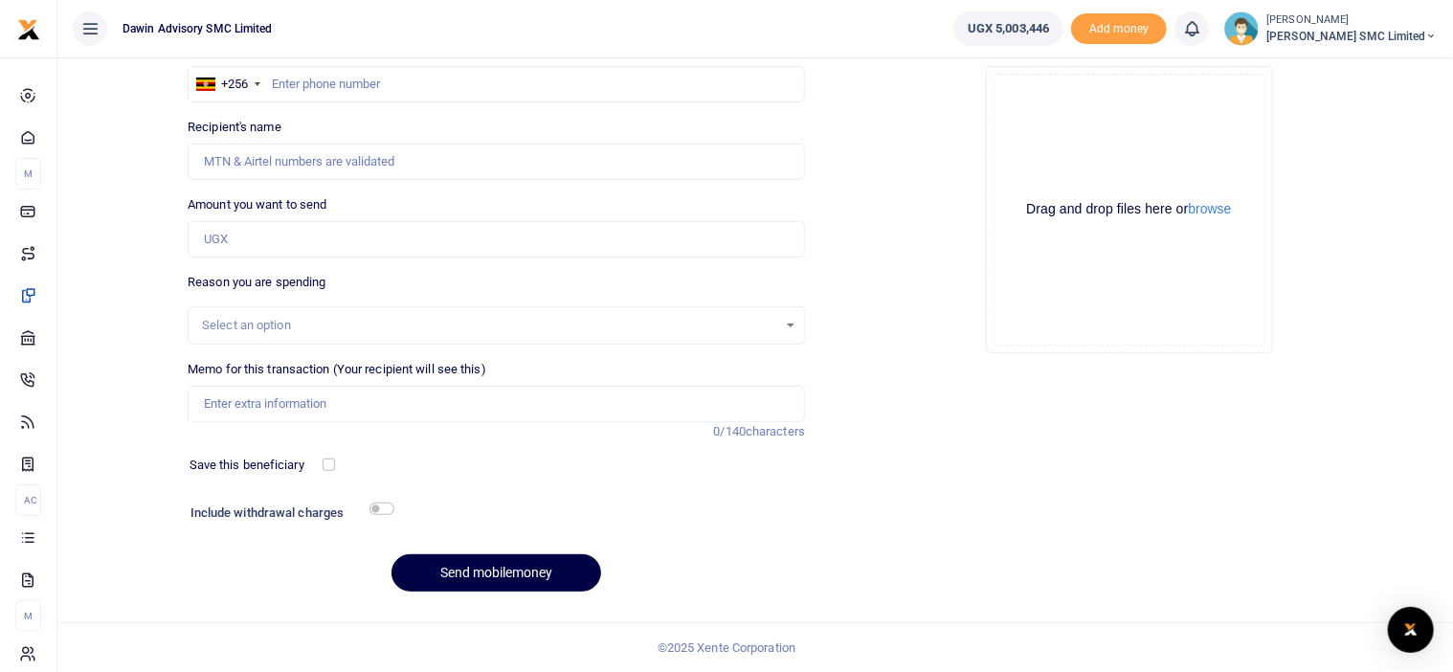
click at [921, 277] on div "Drop your files here Drag and drop files here or browse Powered by Uppy" at bounding box center [1128, 210] width 617 height 318
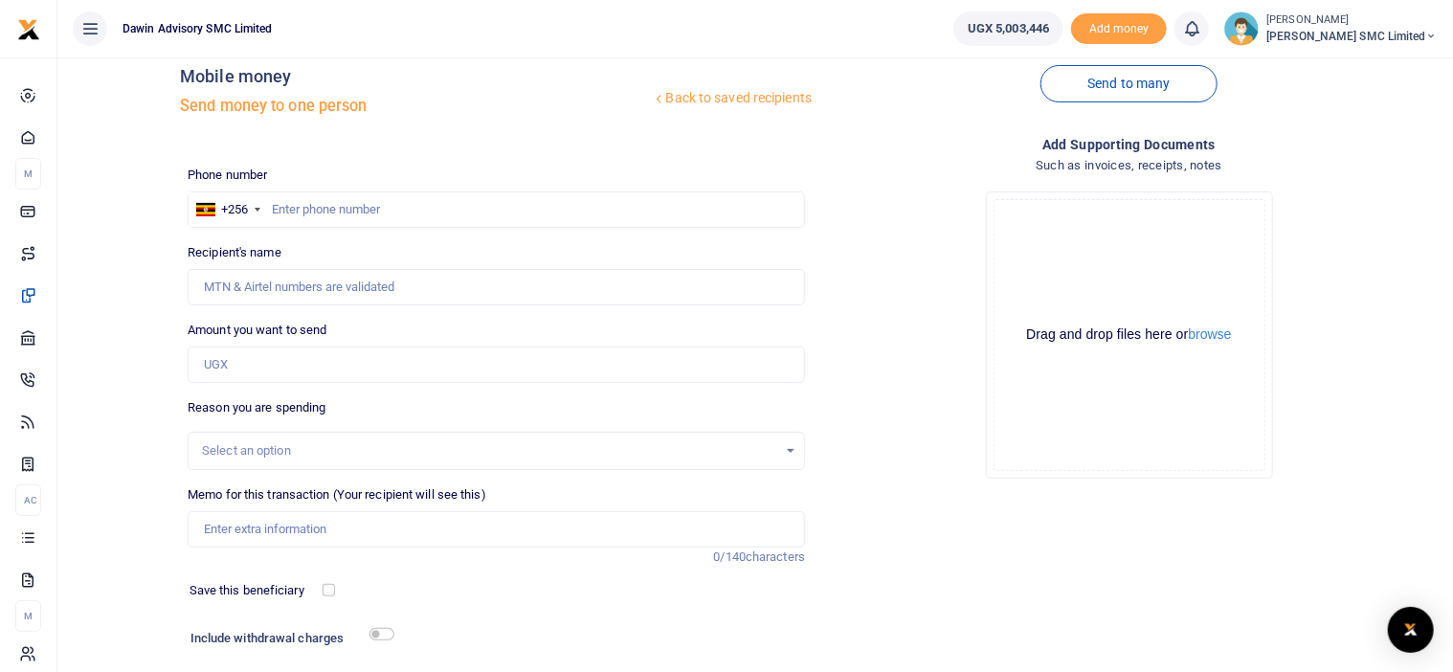
scroll to position [0, 0]
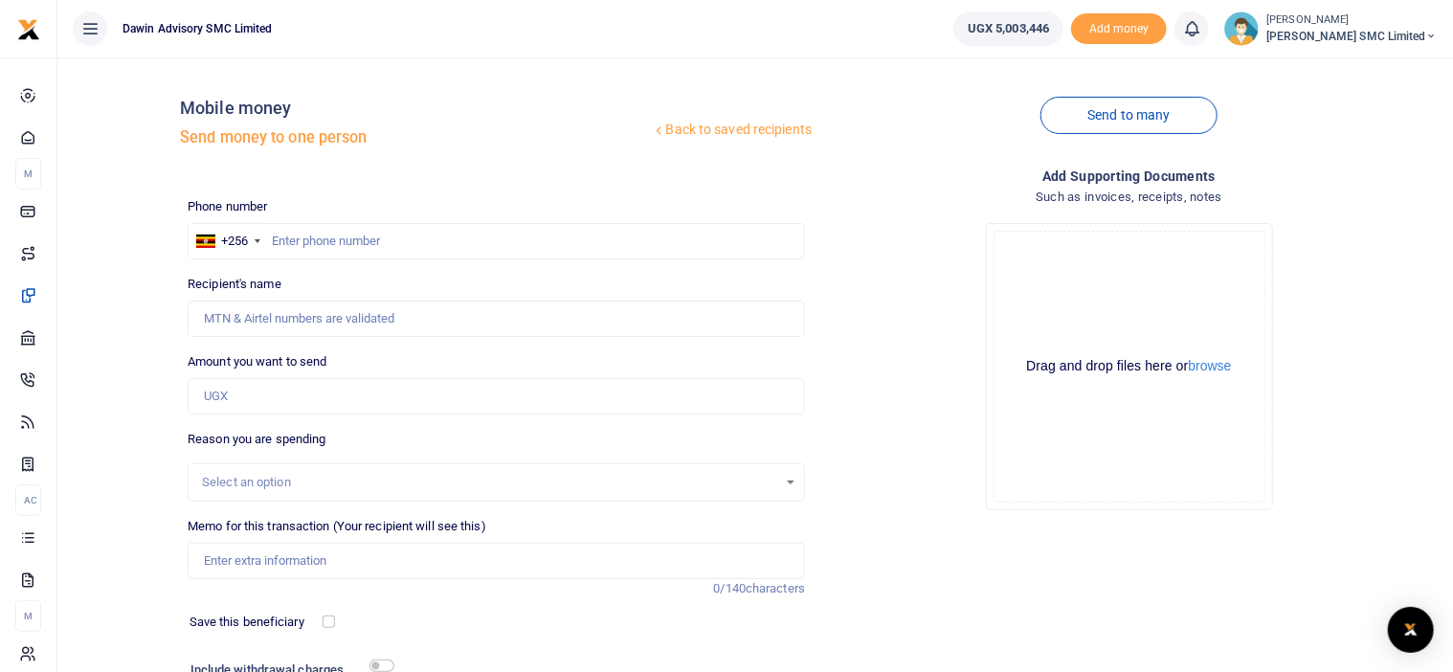
click at [888, 238] on div "Drop your files here Drag and drop files here or browse Powered by Uppy" at bounding box center [1128, 367] width 617 height 318
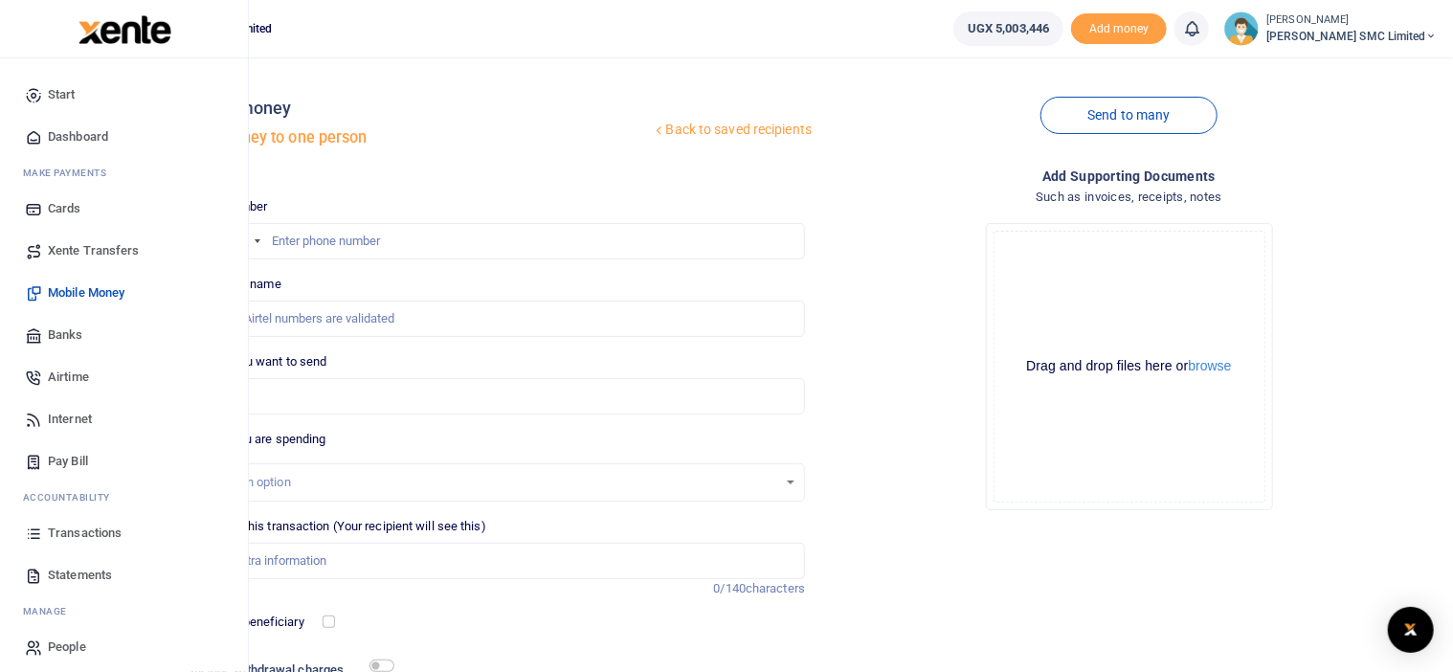
click at [77, 326] on span "Banks" at bounding box center [65, 334] width 35 height 19
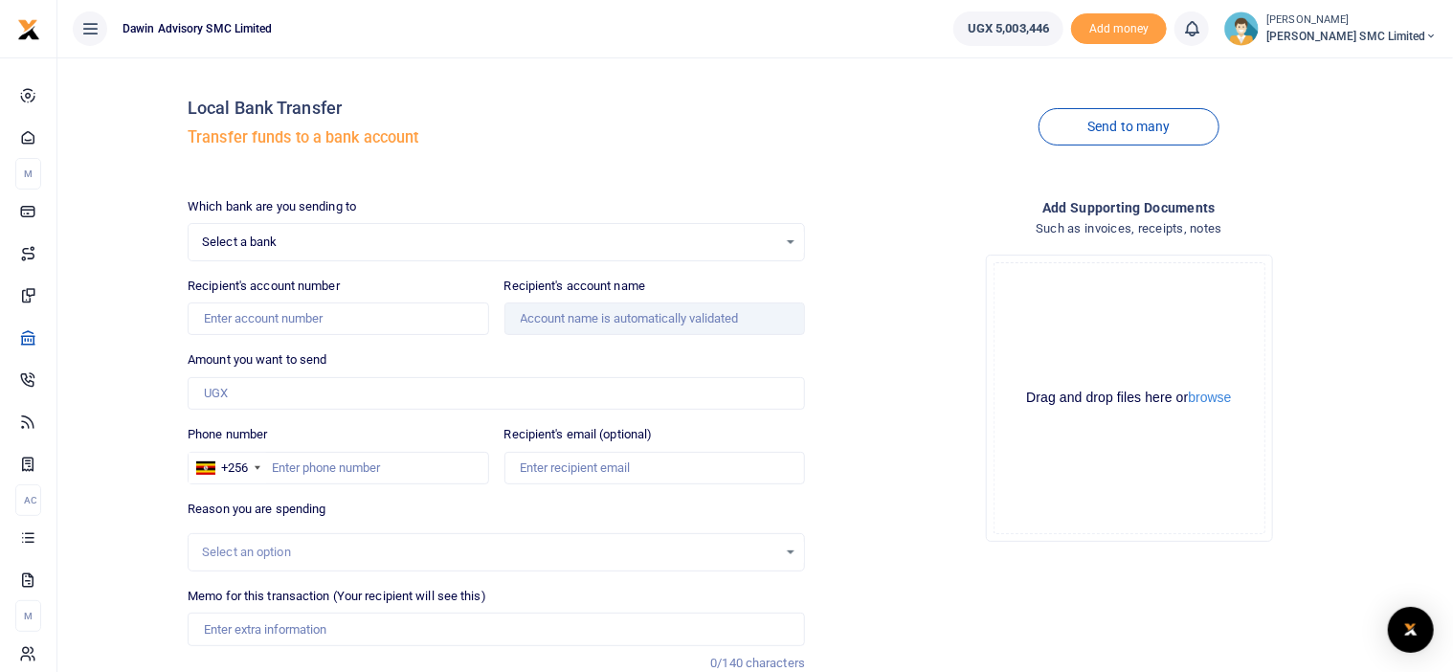
click at [281, 235] on span "Select a bank" at bounding box center [489, 242] width 575 height 19
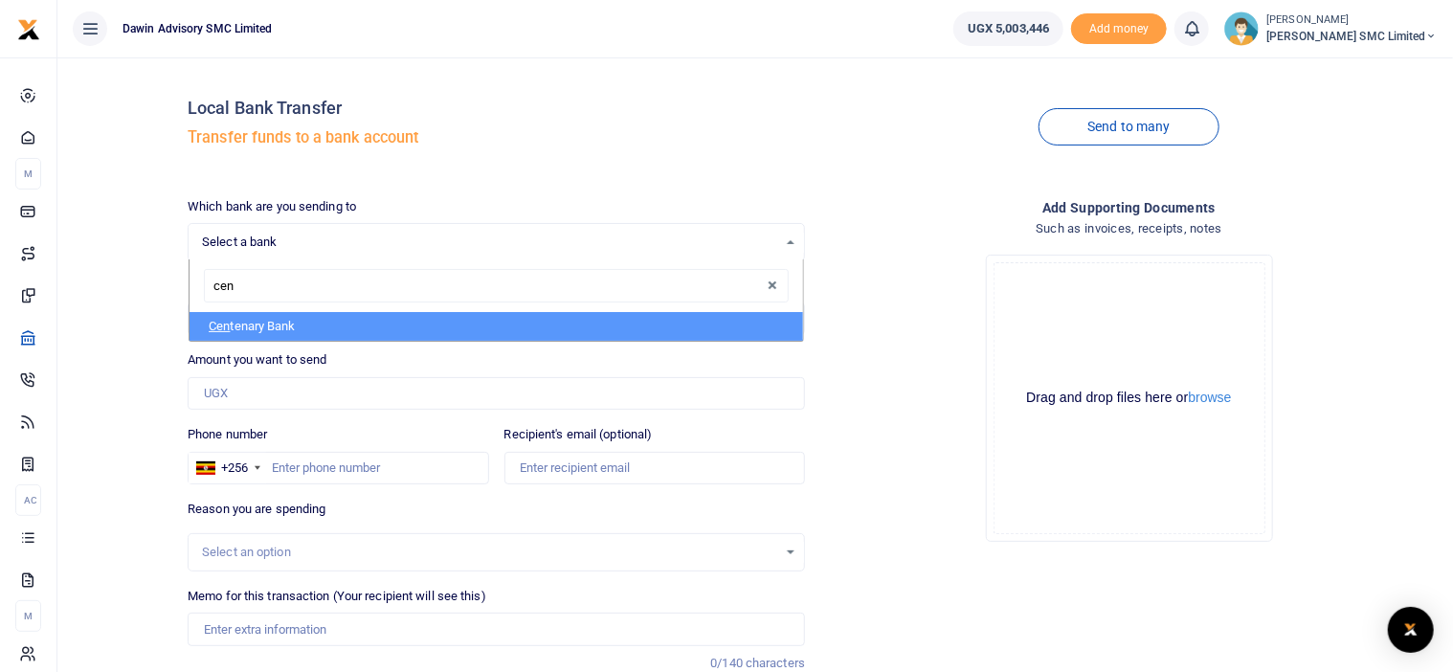
type input "cent"
click at [720, 314] on li "Cent enary Bank" at bounding box center [496, 326] width 613 height 29
select select "CENT"
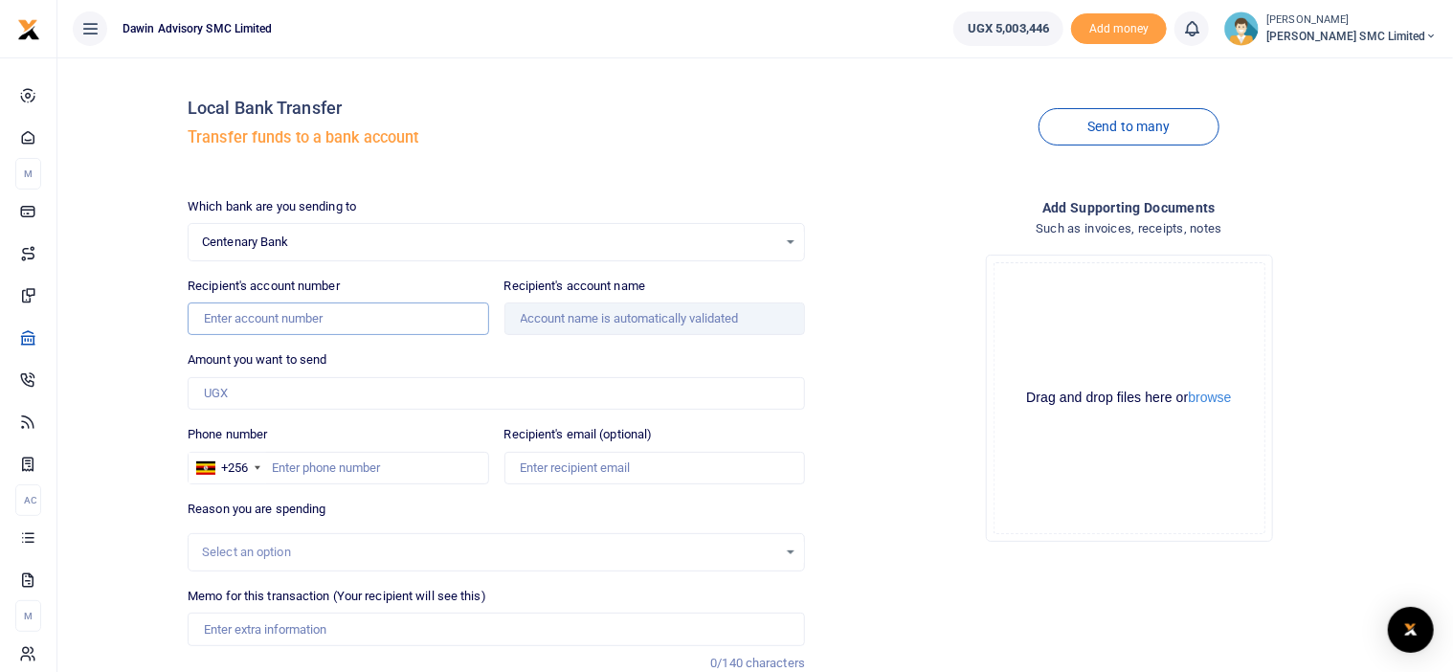
click at [301, 318] on input "Recipient's account number" at bounding box center [338, 318] width 301 height 33
type input "3204733968"
click at [907, 403] on div "Drop your files here Drag and drop files here or browse Powered by Uppy" at bounding box center [1128, 398] width 617 height 318
click at [258, 390] on input "Amount you want to send" at bounding box center [496, 393] width 617 height 33
type input "884"
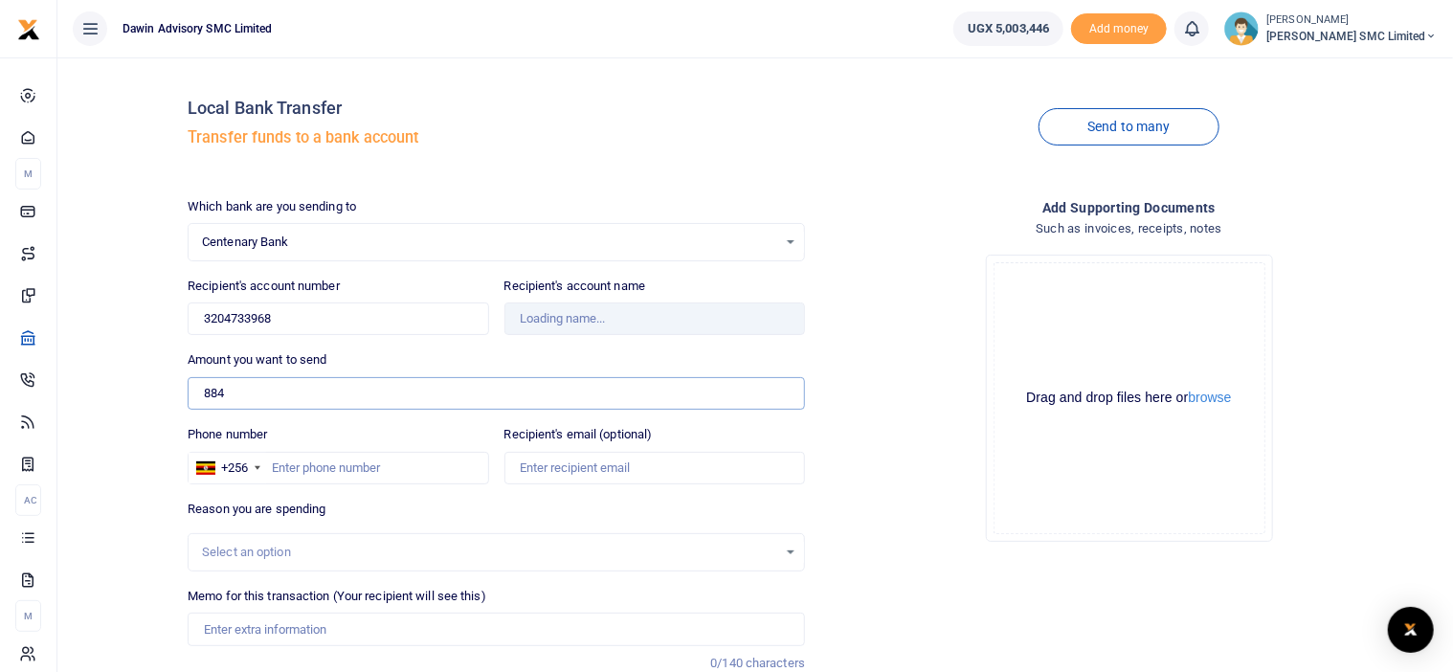
type input "Sunday Acaye"
type input "884,274"
click at [321, 474] on input "Phone number" at bounding box center [338, 468] width 301 height 33
click at [881, 447] on div "Drop your files here Drag and drop files here or browse Powered by Uppy" at bounding box center [1128, 398] width 617 height 318
click at [310, 473] on input "Phone number" at bounding box center [338, 468] width 301 height 33
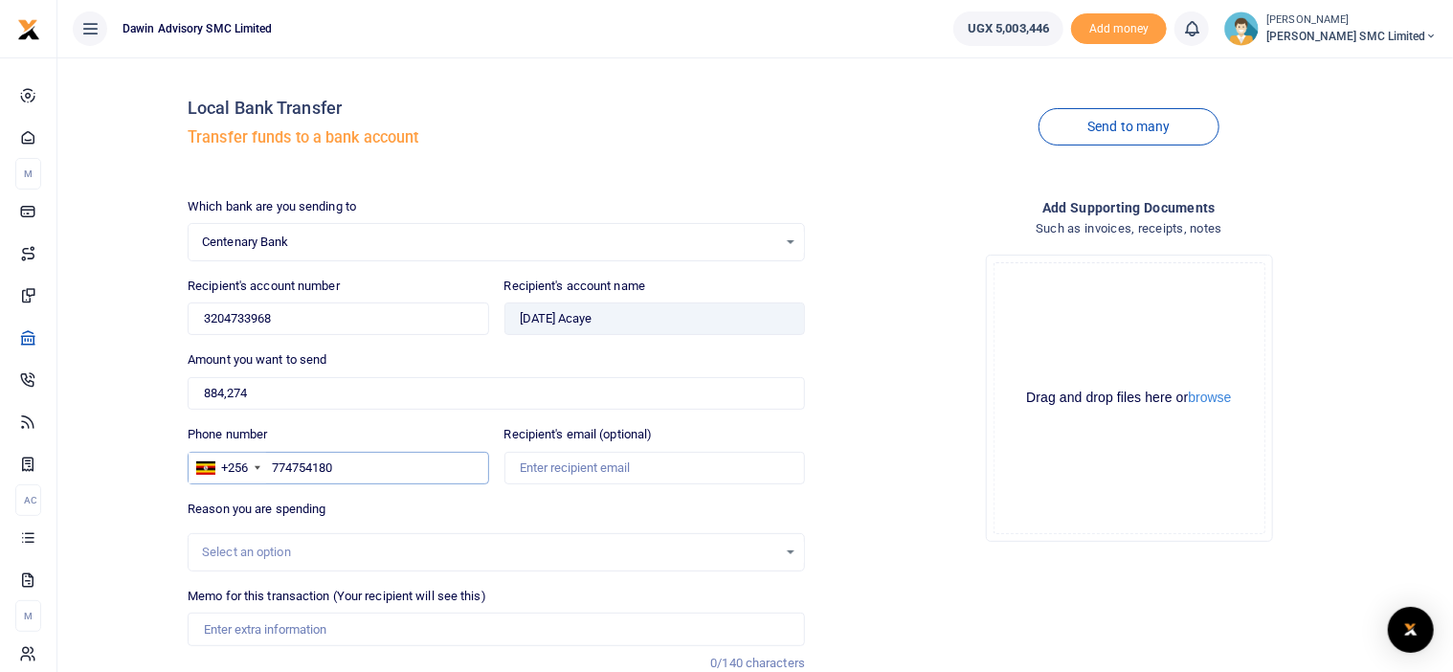
type input "774754180"
click at [901, 356] on div "Drop your files here Drag and drop files here or browse Powered by Uppy" at bounding box center [1128, 398] width 617 height 318
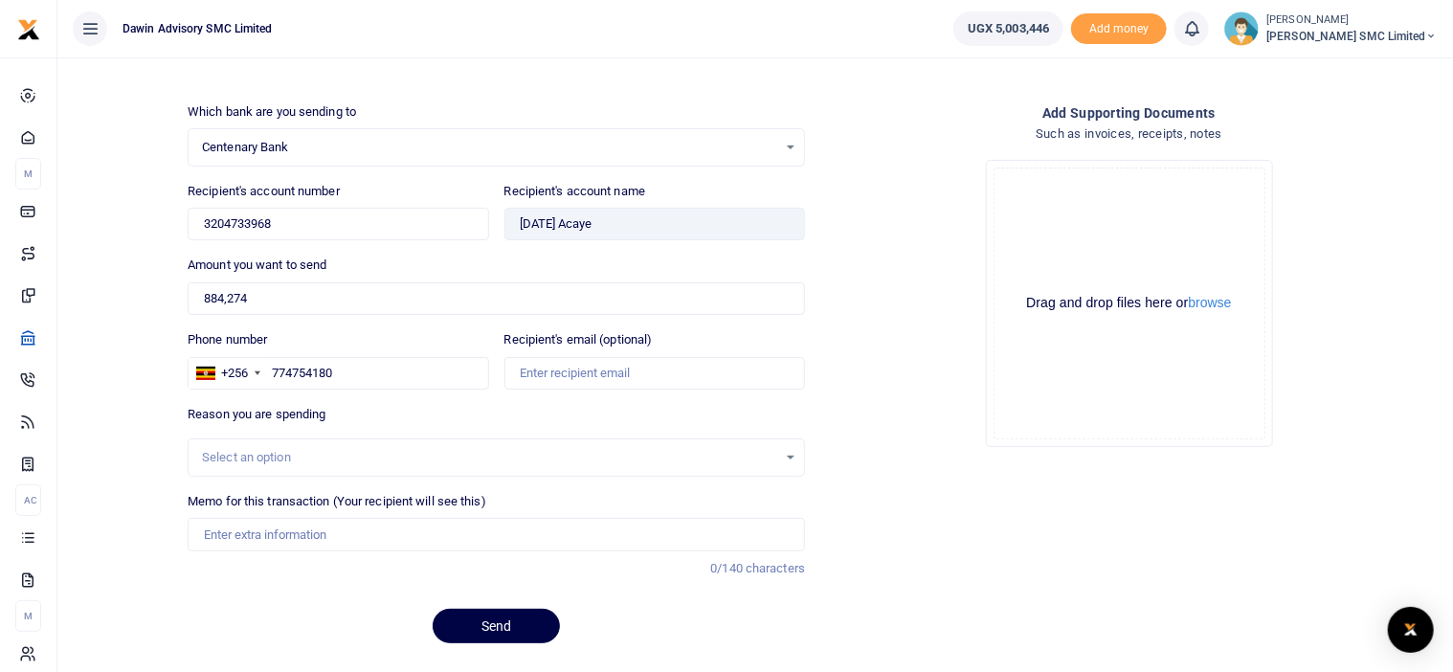
scroll to position [145, 0]
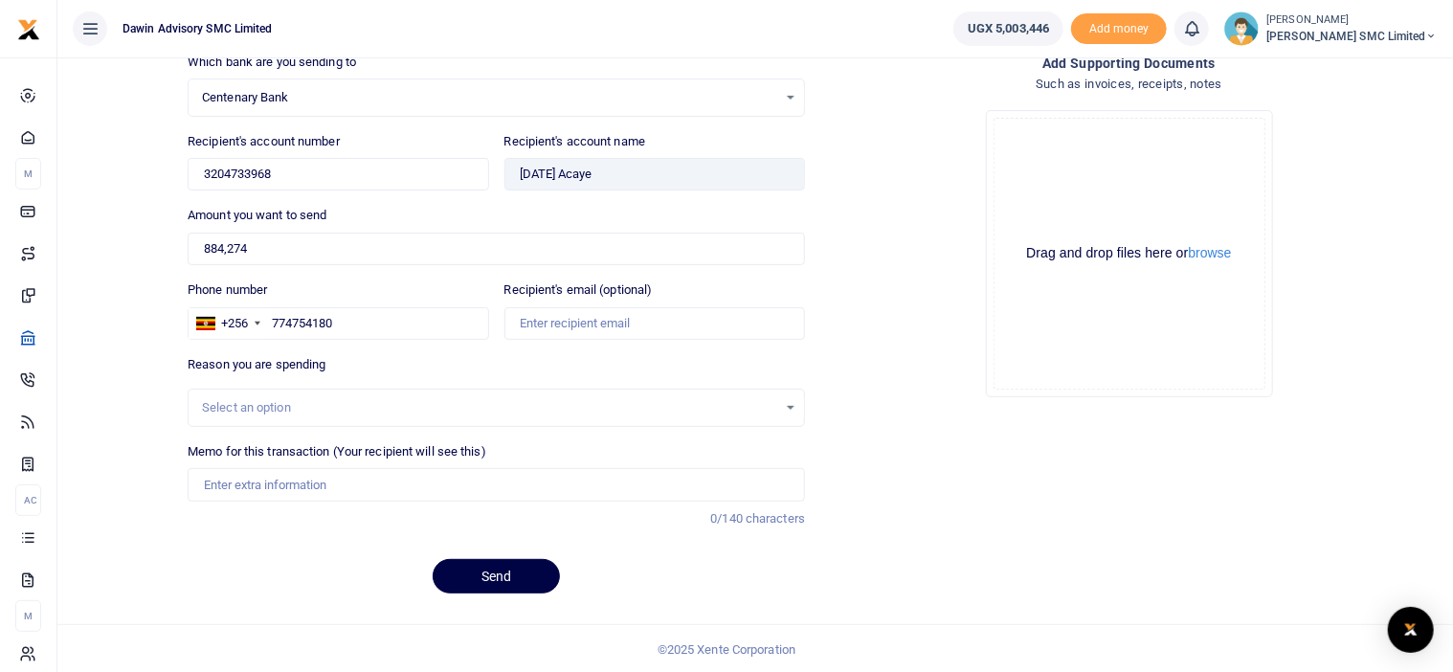
click at [246, 414] on div "Select an option" at bounding box center [489, 407] width 575 height 19
type input "being"
click at [891, 443] on div "Add supporting Documents Such as invoices, receipts, notes Drop your files here…" at bounding box center [1129, 331] width 633 height 557
click at [248, 485] on input "Memo for this transaction (Your recipient will see this)" at bounding box center [496, 484] width 617 height 33
click at [330, 488] on input "Memo for this transaction (Your recipient will see this)" at bounding box center [496, 484] width 617 height 33
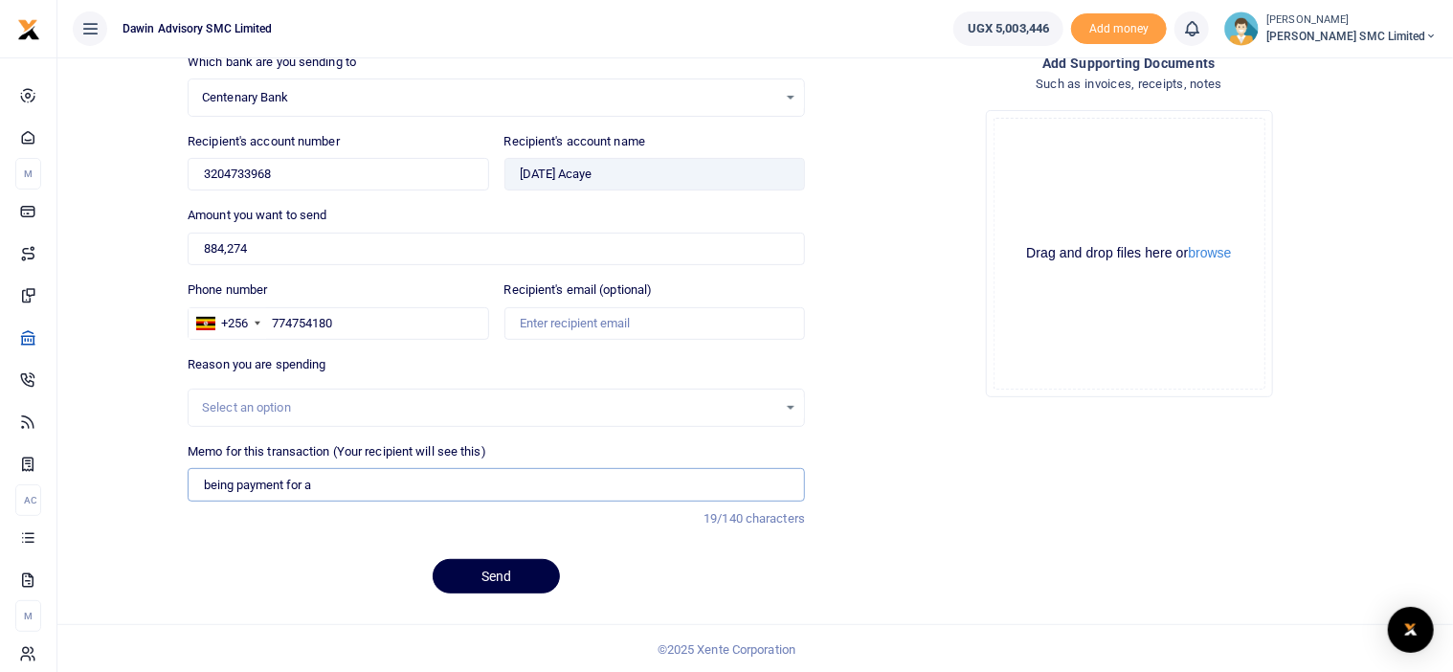
type input "Being payment for August salary bill DWF054"
click at [1206, 251] on button "browse" at bounding box center [1210, 253] width 43 height 14
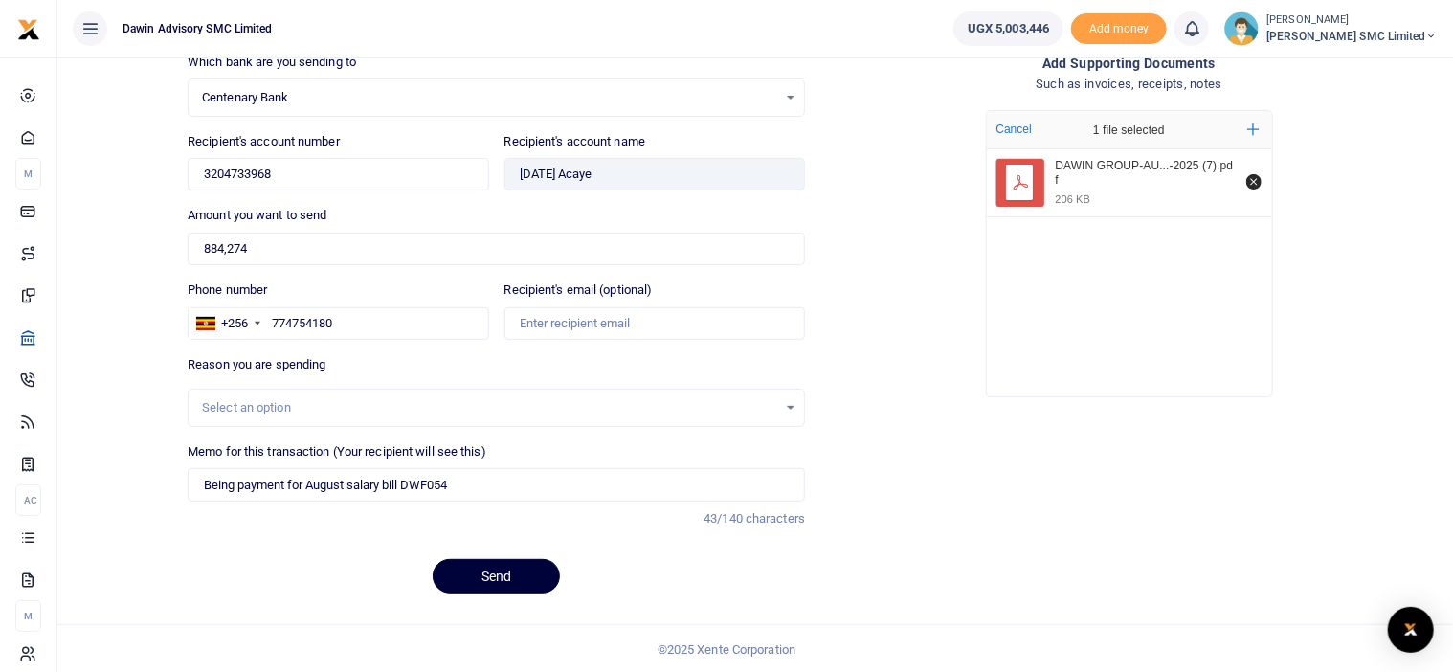
click at [512, 559] on button "Send" at bounding box center [496, 576] width 127 height 34
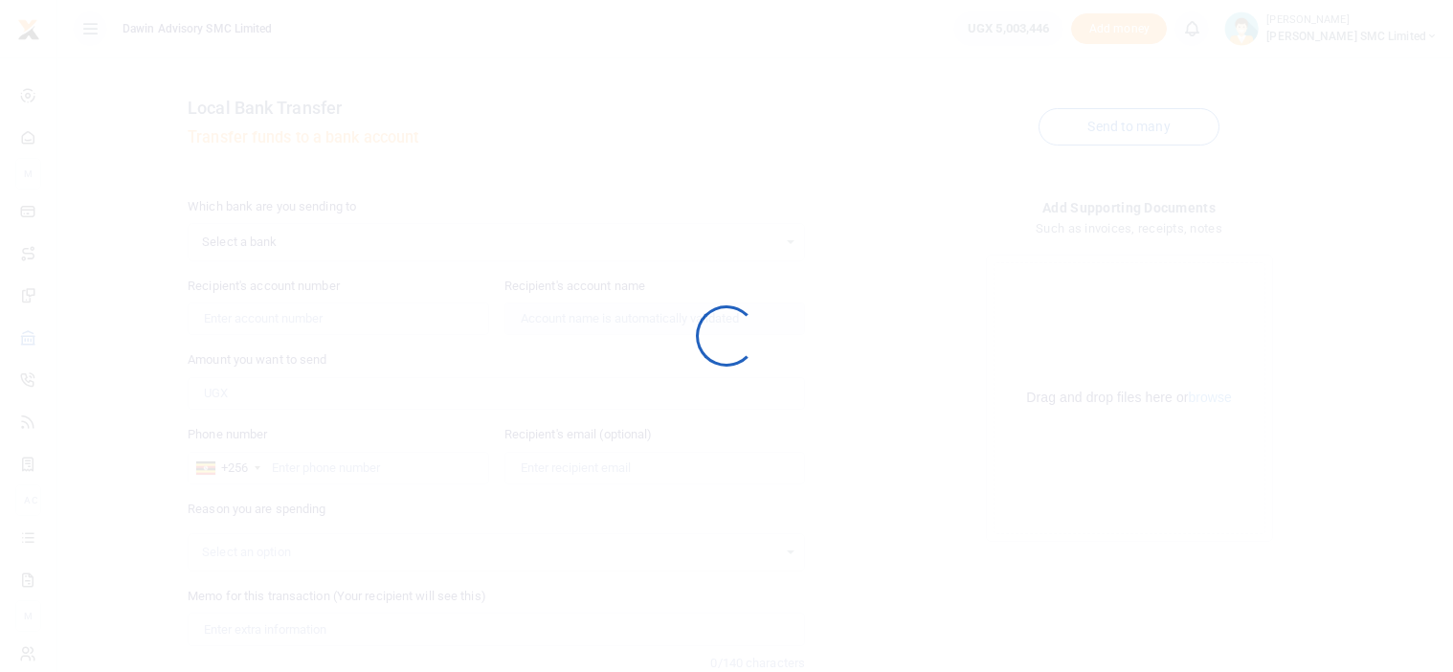
scroll to position [145, 0]
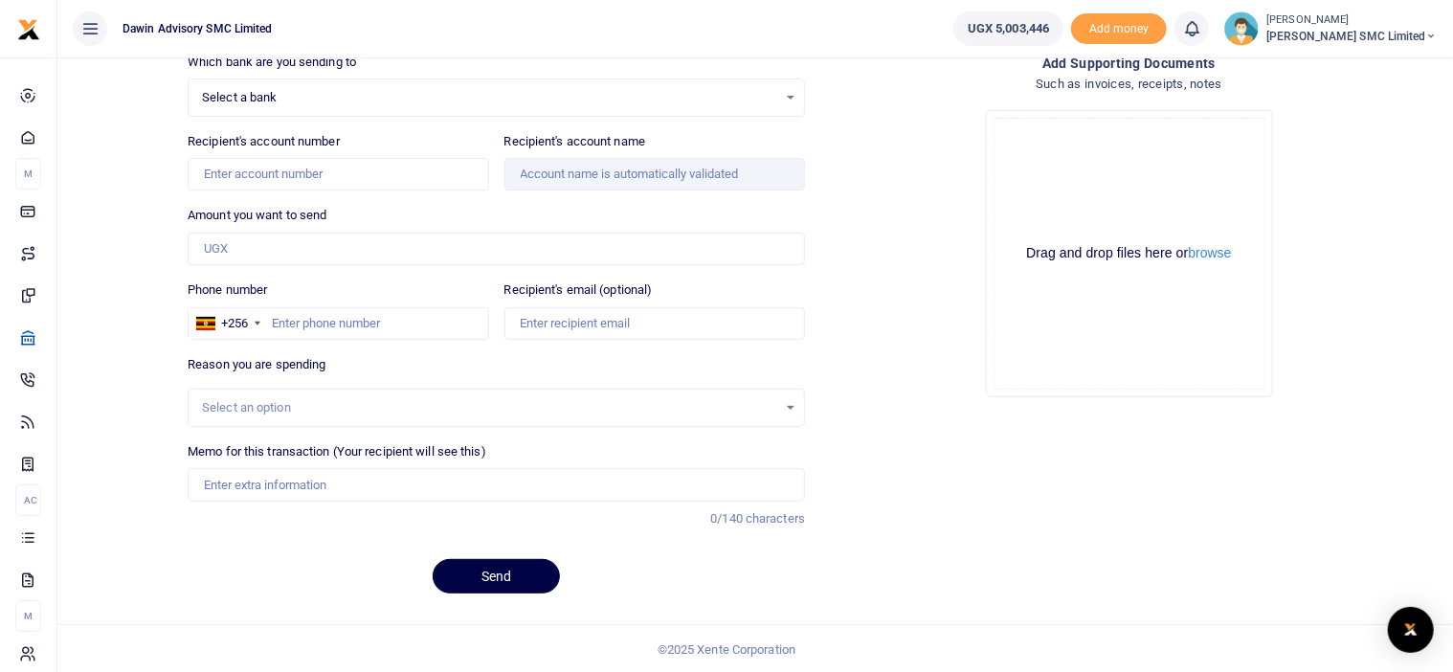
click at [221, 101] on span "Select a bank" at bounding box center [489, 97] width 575 height 19
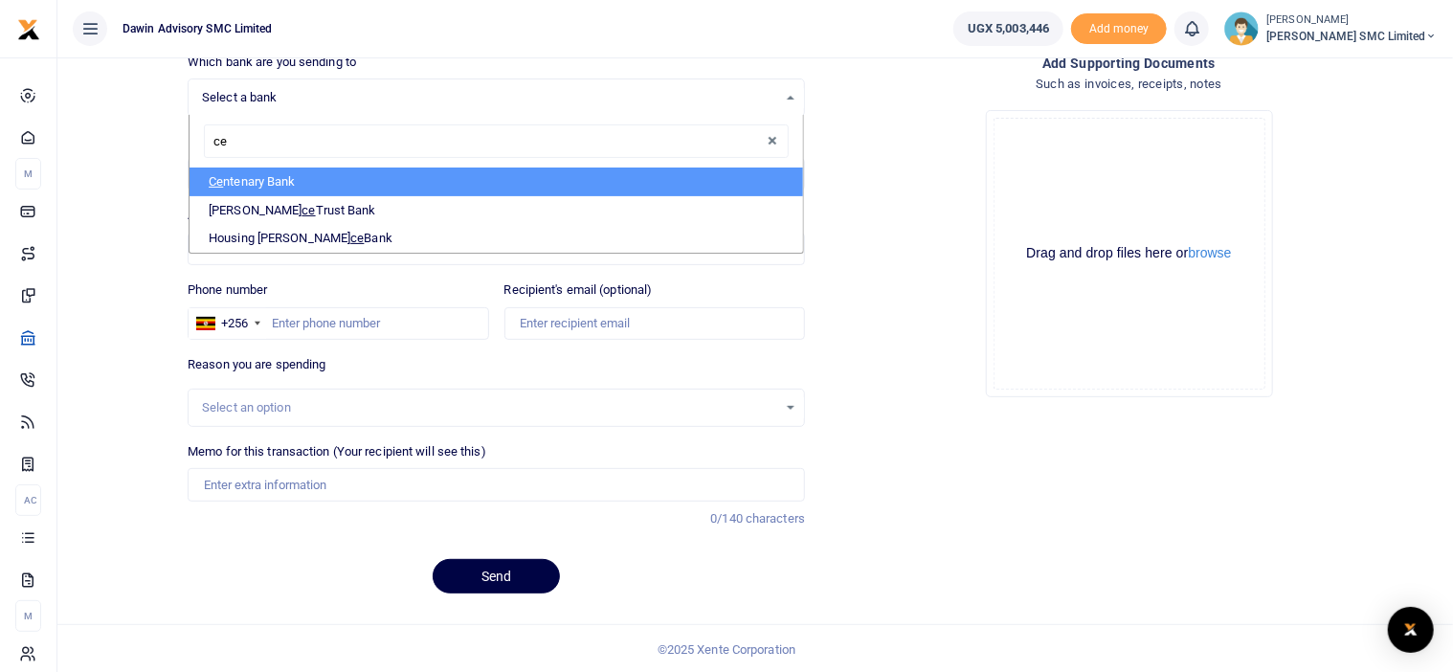
type input "cen"
click at [279, 174] on li "Cen tenary Bank" at bounding box center [496, 181] width 613 height 29
select select "CENT"
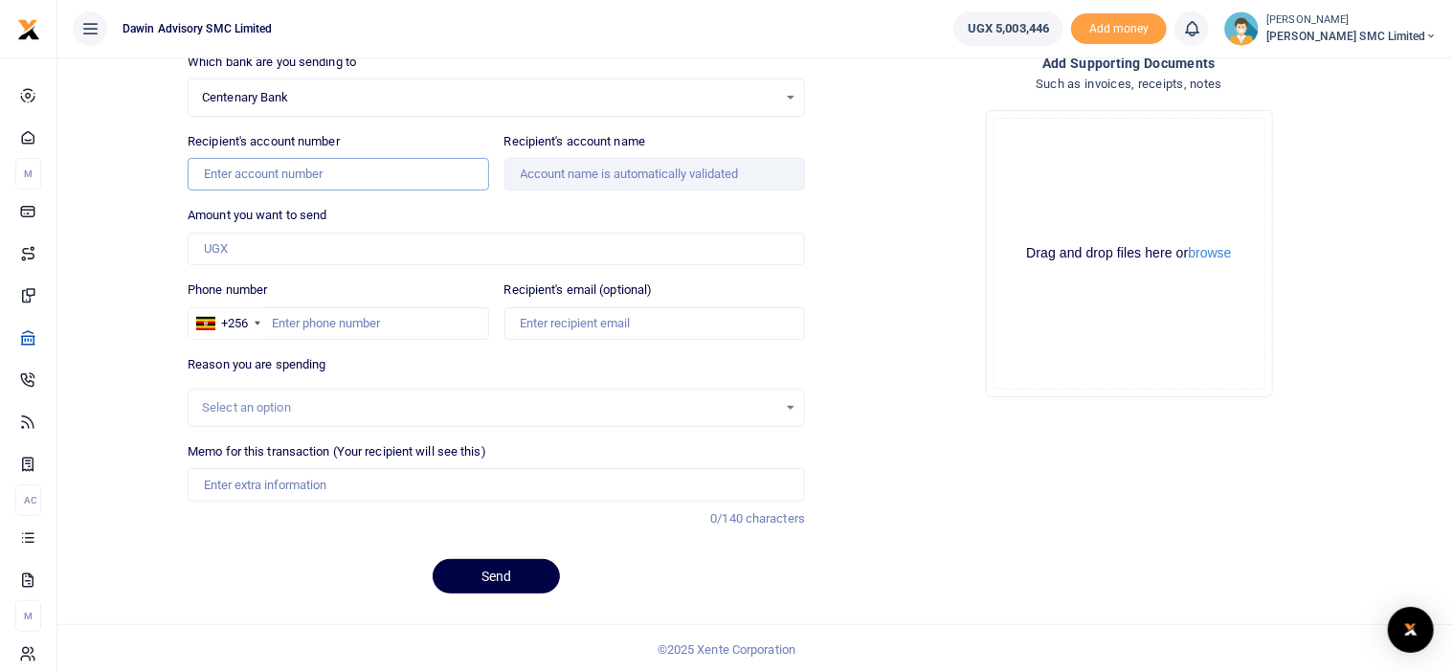
click at [245, 180] on input "Recipient's account number" at bounding box center [338, 174] width 301 height 33
type input "3204431861"
click at [243, 257] on input "Amount you want to send" at bounding box center [496, 249] width 617 height 33
type input "798"
type input "Eddy Omara"
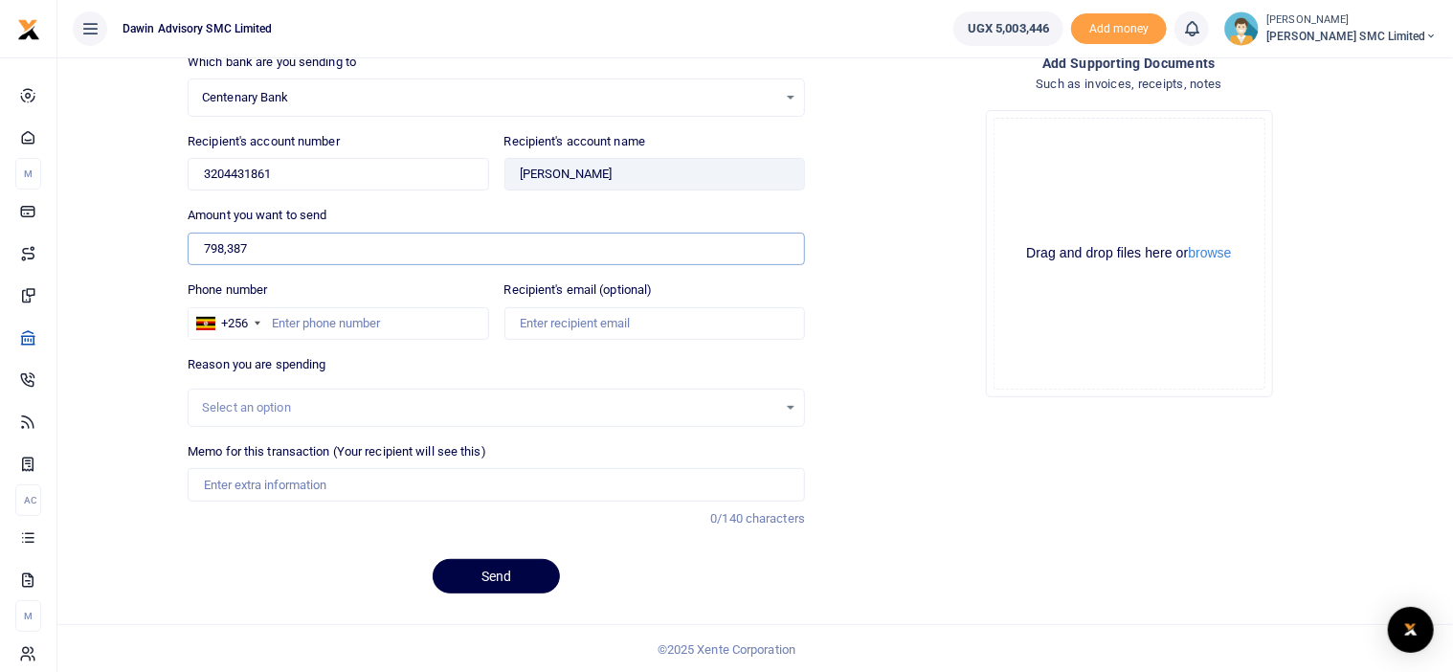
type input "798,387"
click at [291, 319] on input "Phone number" at bounding box center [338, 323] width 301 height 33
type input "778271909"
click at [878, 430] on div "Add supporting Documents Such as invoices, receipts, notes Drop your files here…" at bounding box center [1129, 331] width 633 height 557
click at [360, 474] on input "Memo for this transaction (Your recipient will see this)" at bounding box center [496, 484] width 617 height 33
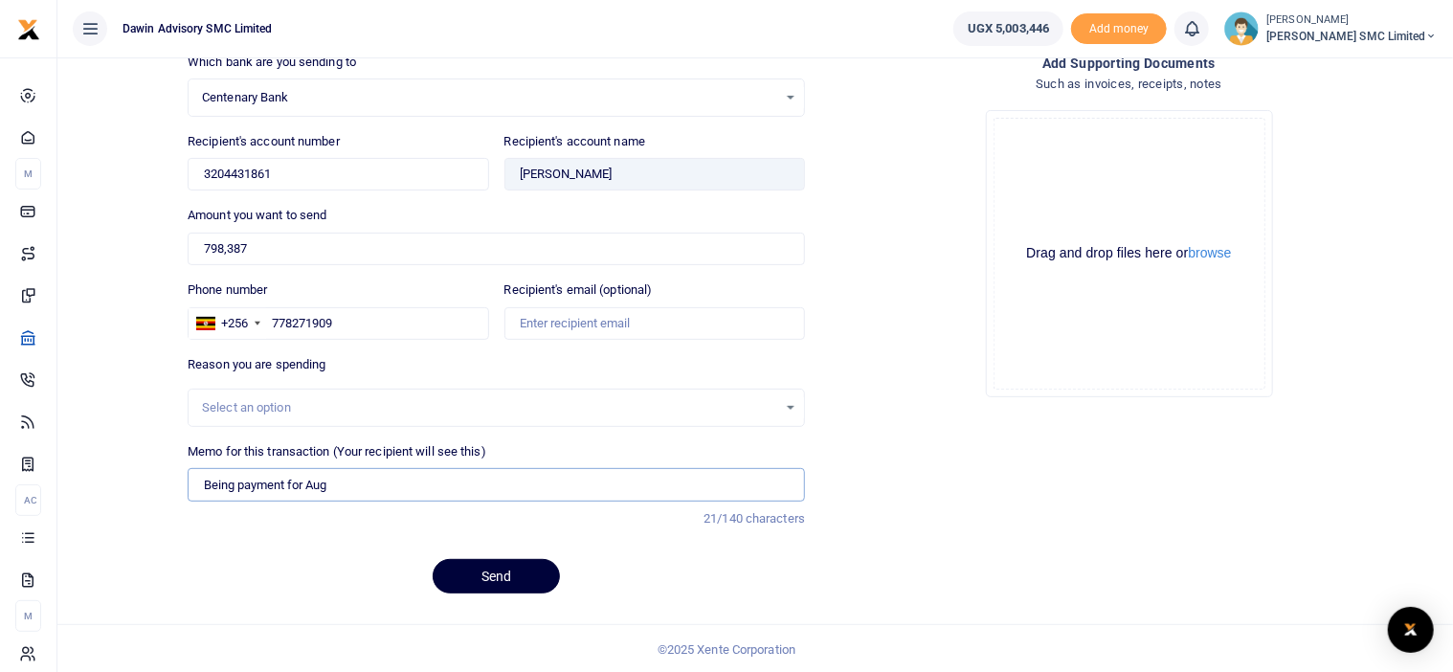
type input "Being payment for August salary bill DWF054"
click at [1228, 254] on button "browse" at bounding box center [1210, 253] width 43 height 14
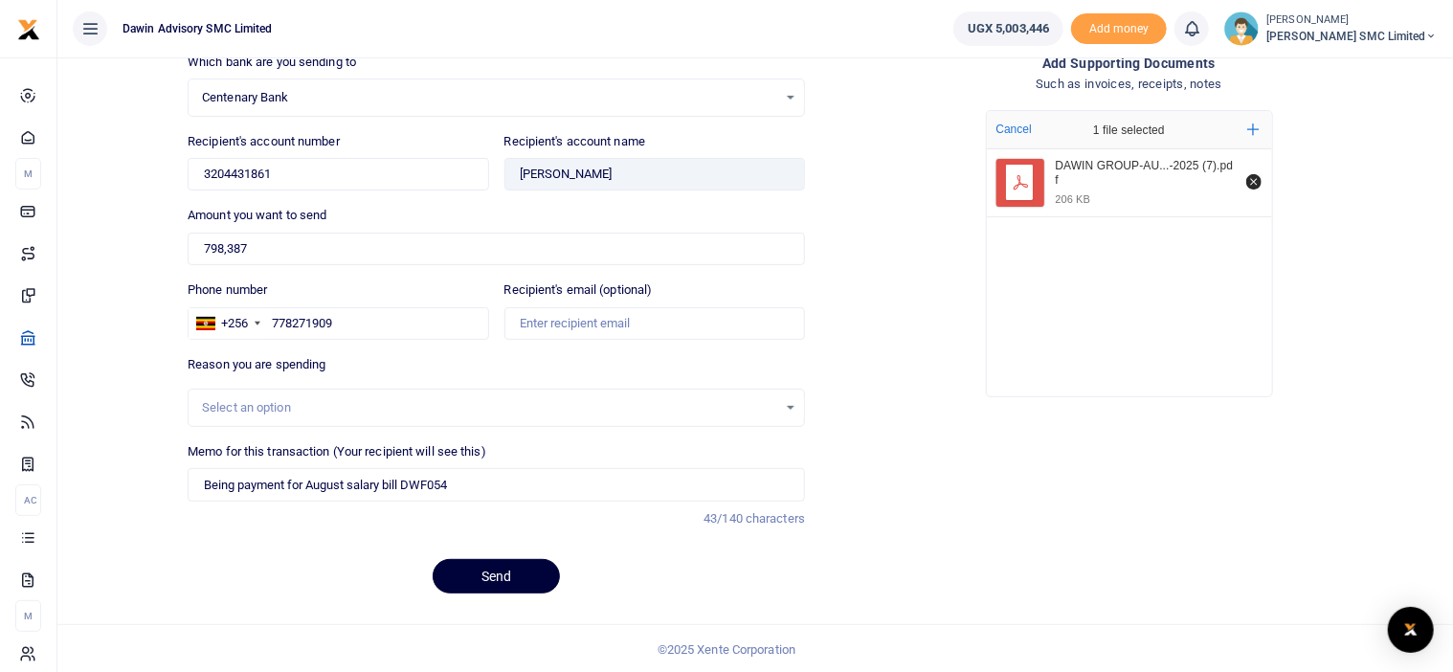
click at [509, 563] on button "Send" at bounding box center [496, 576] width 127 height 34
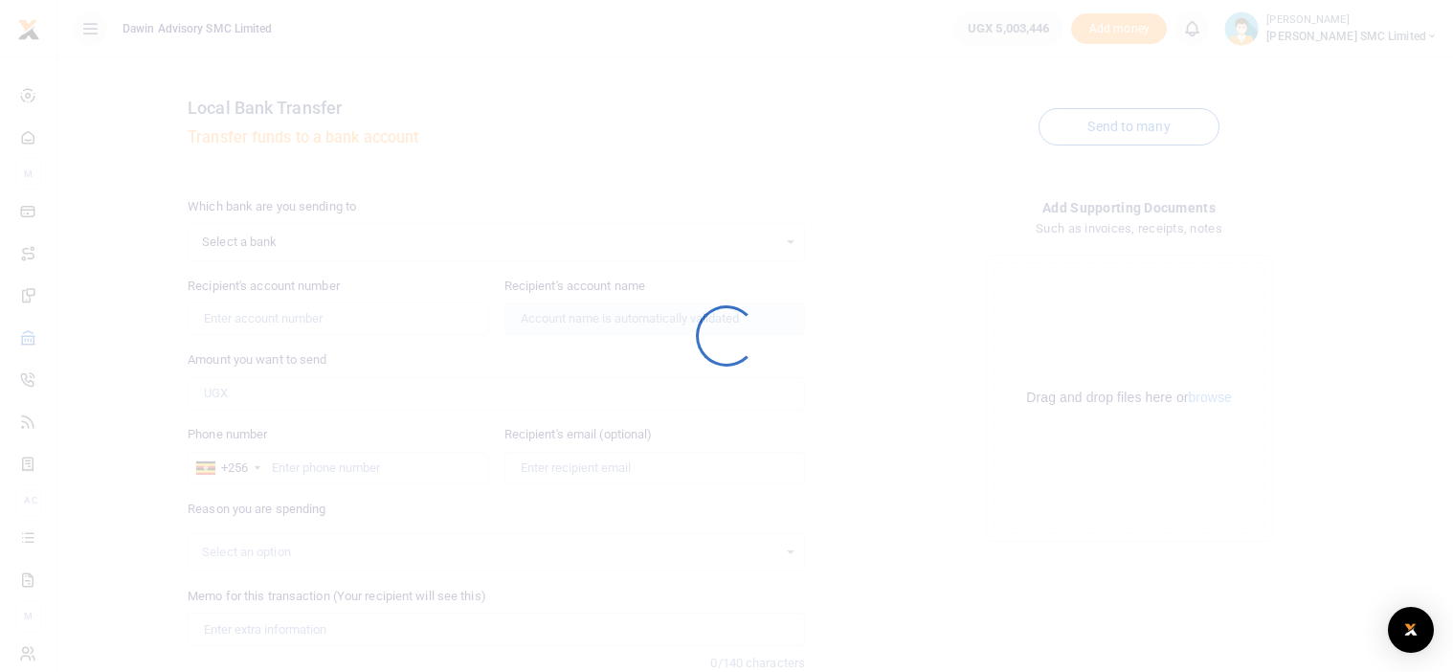
scroll to position [145, 0]
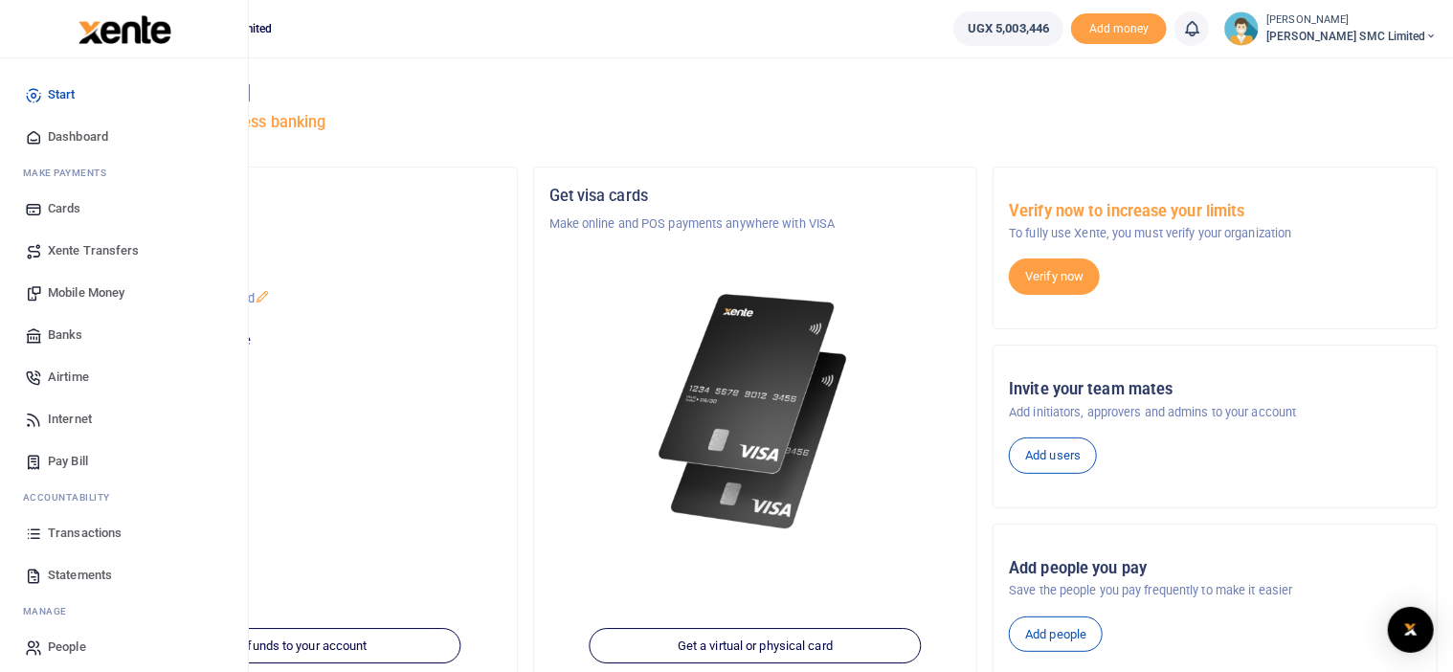
click at [103, 279] on link "Mobile Money" at bounding box center [123, 293] width 217 height 42
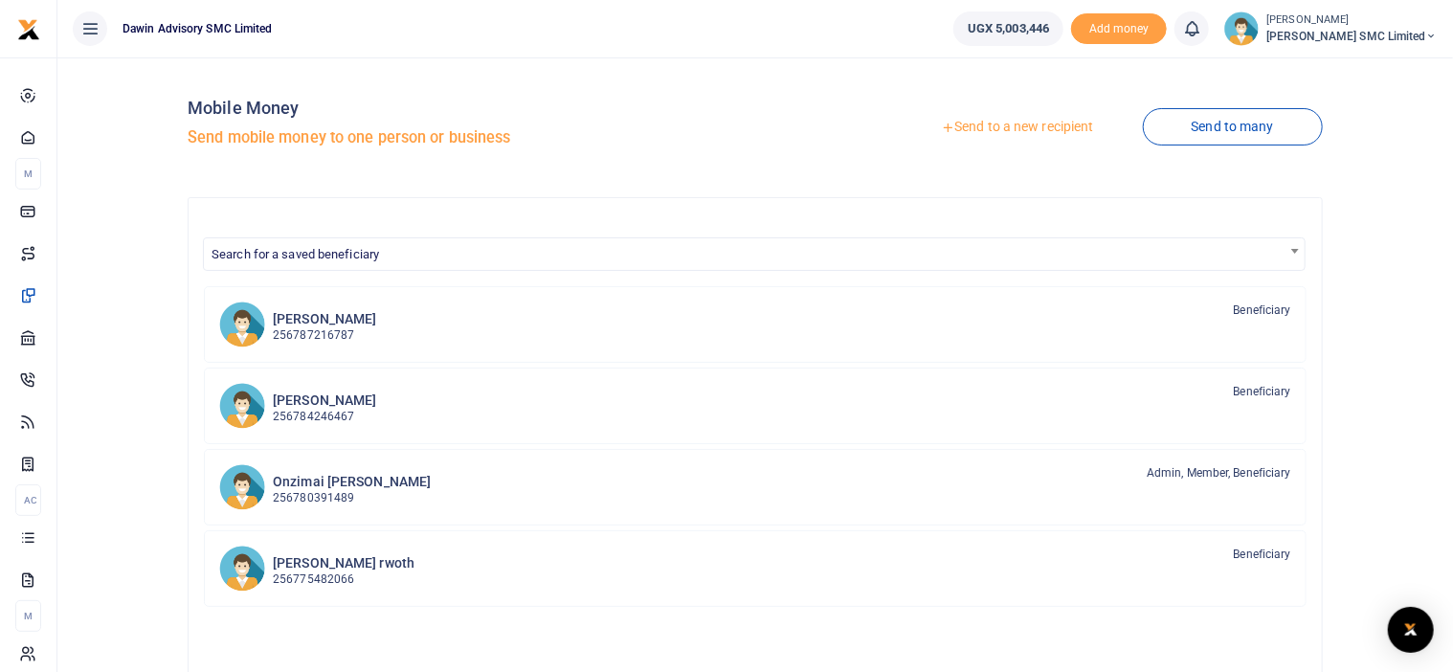
click at [970, 119] on link "Send to a new recipient" at bounding box center [1017, 127] width 250 height 34
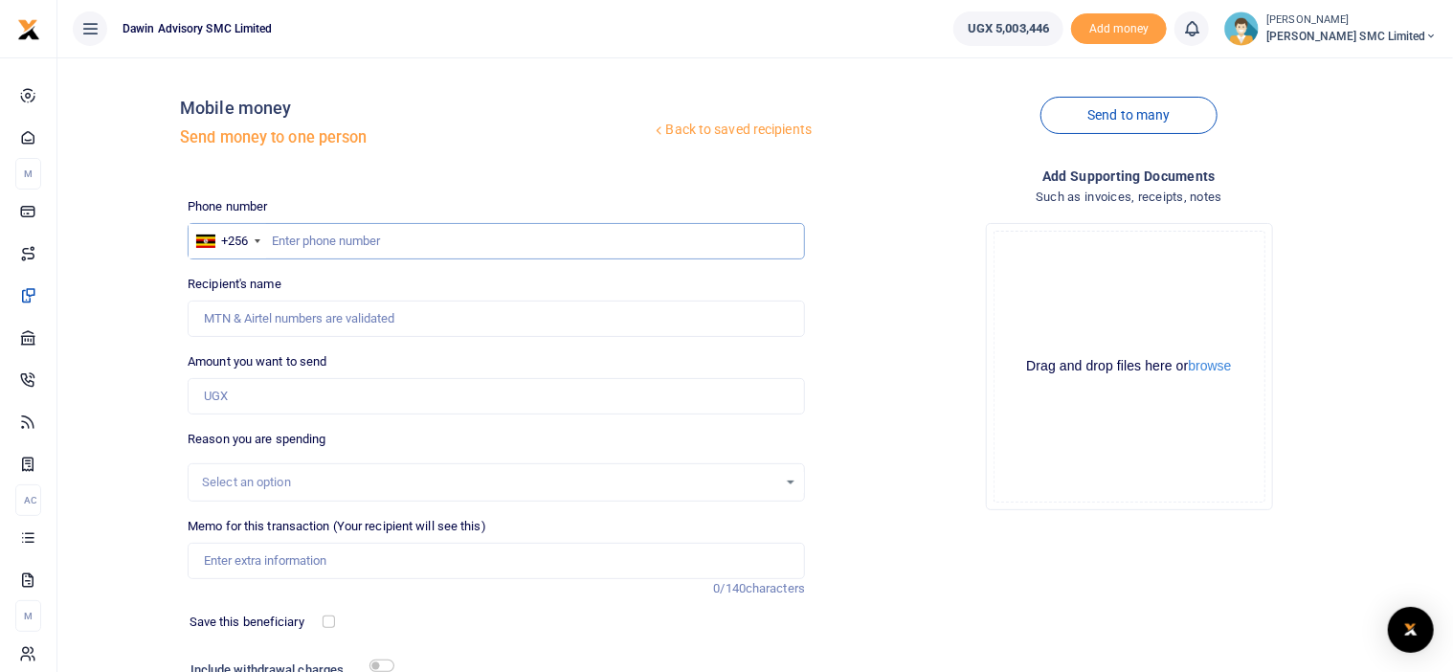
click at [345, 238] on input "text" at bounding box center [496, 241] width 617 height 36
type input "0762836345"
type input "Oliver Simple Anena"
type input "0762836345"
click at [220, 392] on input "Amount you want to send" at bounding box center [496, 396] width 617 height 36
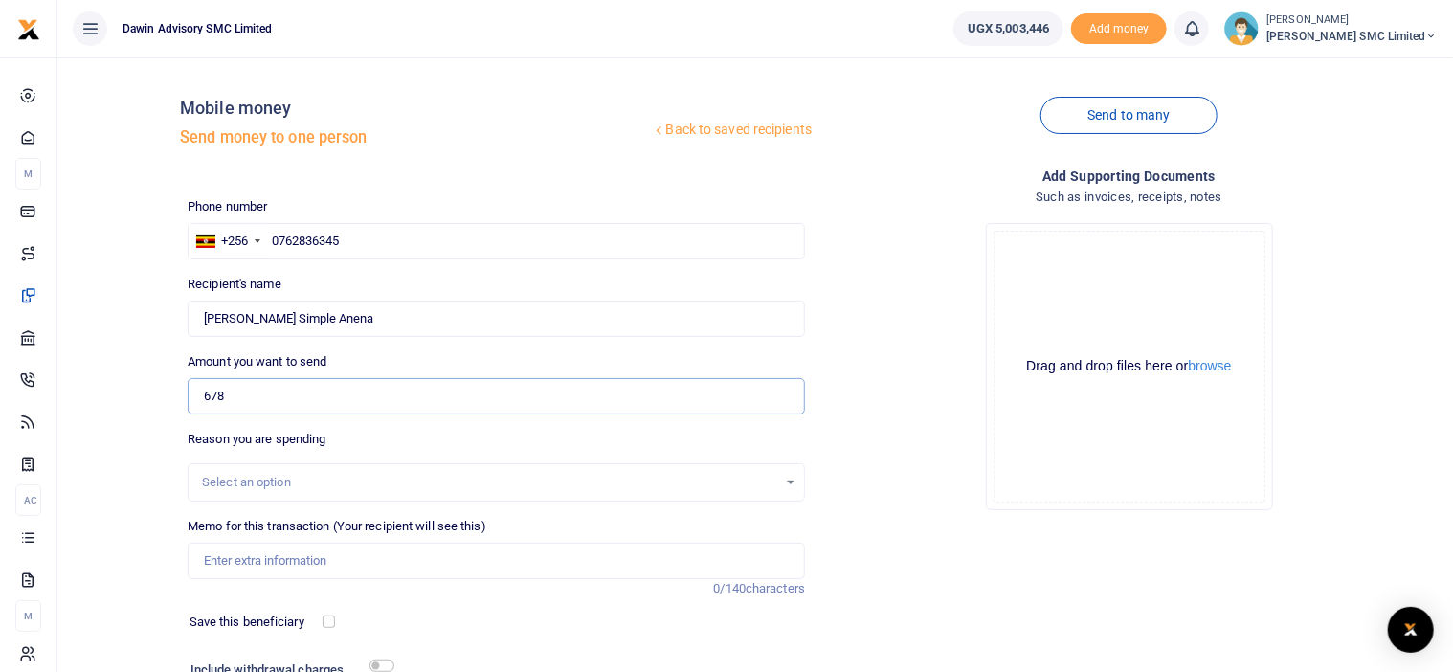
type input "678,629"
click at [302, 569] on input "Memo for this transaction (Your recipient will see this)" at bounding box center [496, 561] width 617 height 36
type input "Being payment for August salary bill DWF054"
click at [1208, 359] on button "browse" at bounding box center [1210, 366] width 43 height 14
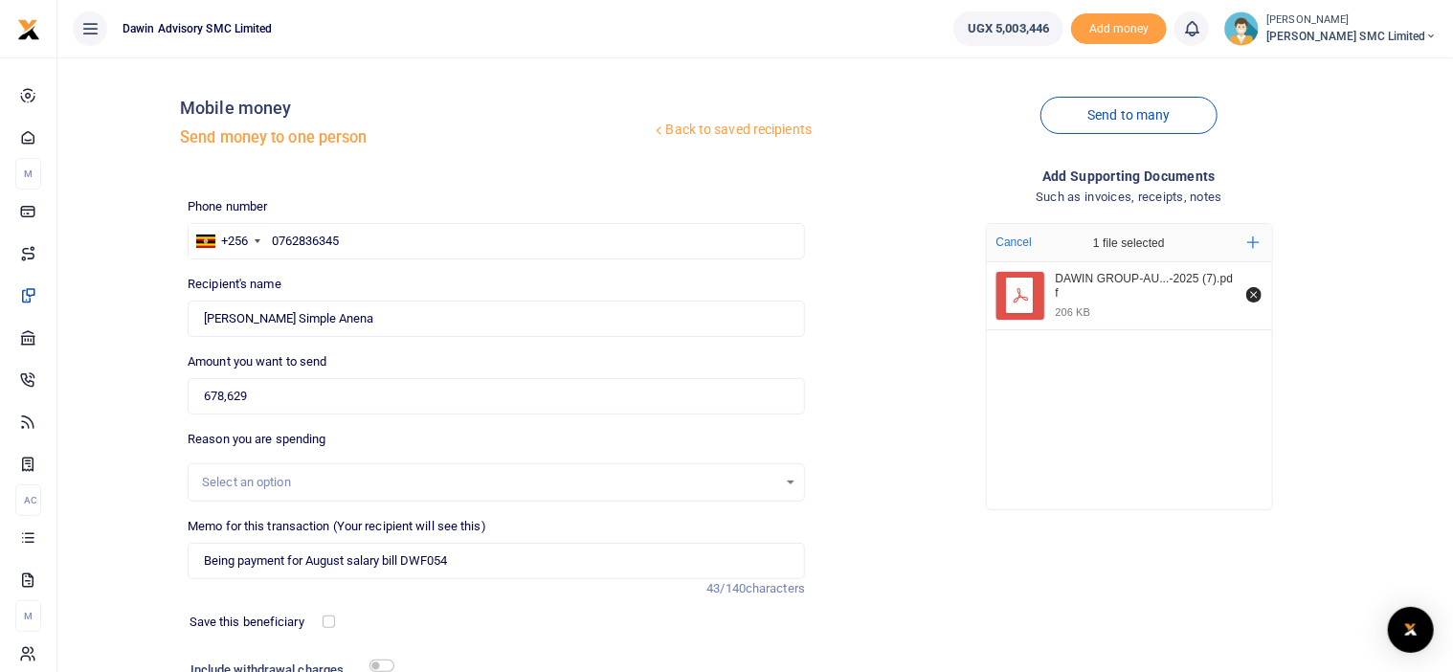
click at [959, 451] on div "Drop your files here Cancel 1 file selected Add more DAWIN GROUP-AU...-2025 (7)…" at bounding box center [1128, 367] width 617 height 318
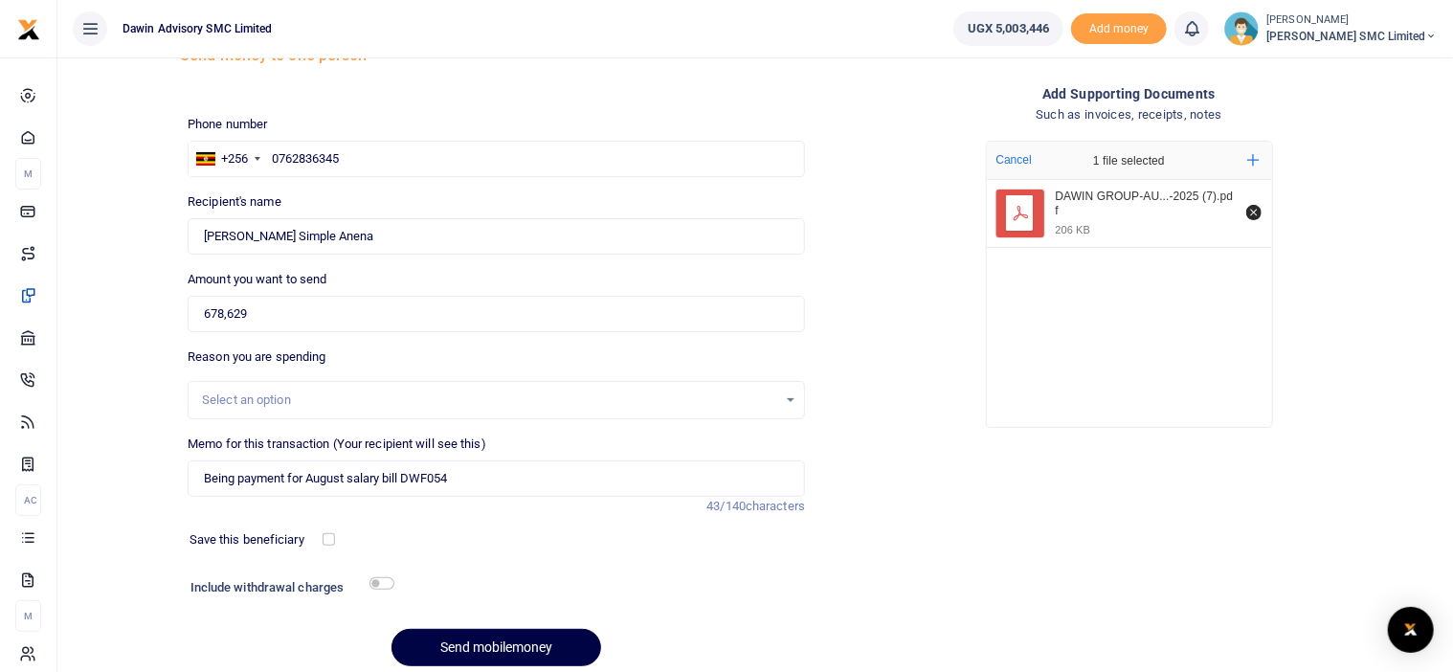
scroll to position [153, 0]
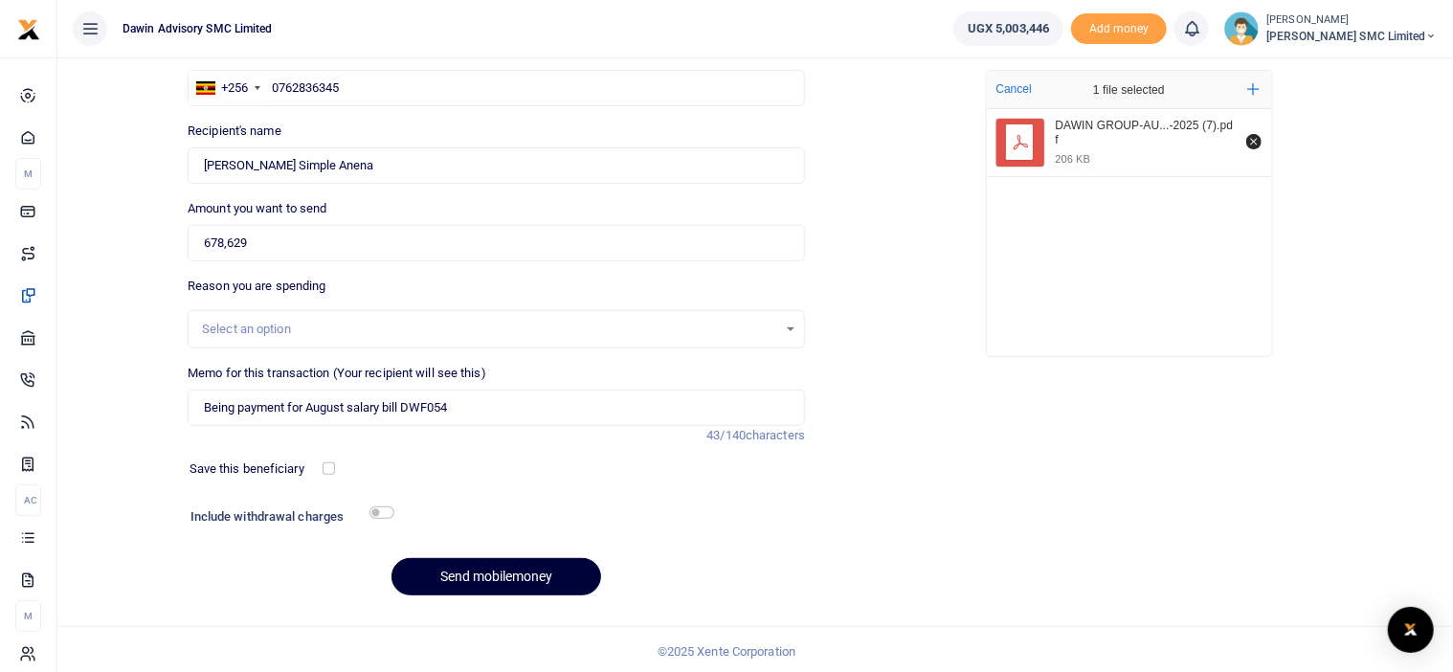
click at [496, 565] on button "Send mobilemoney" at bounding box center [496, 576] width 210 height 37
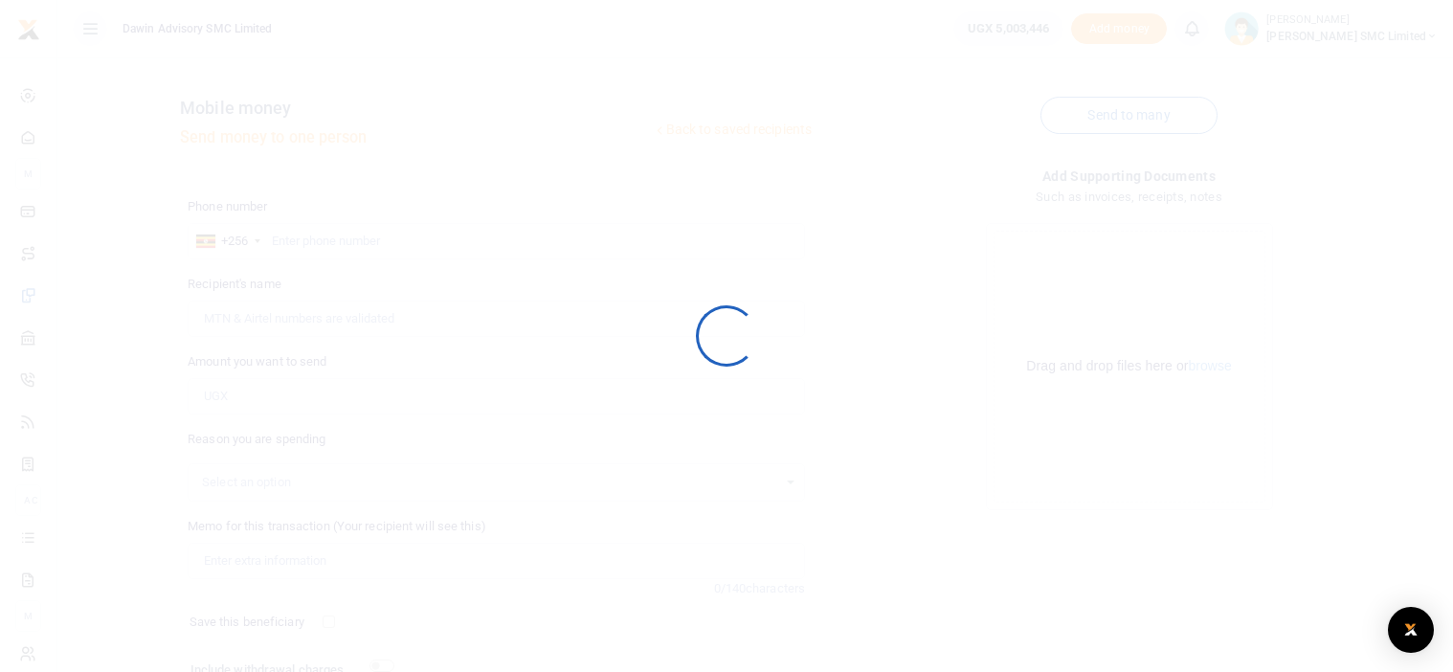
scroll to position [153, 0]
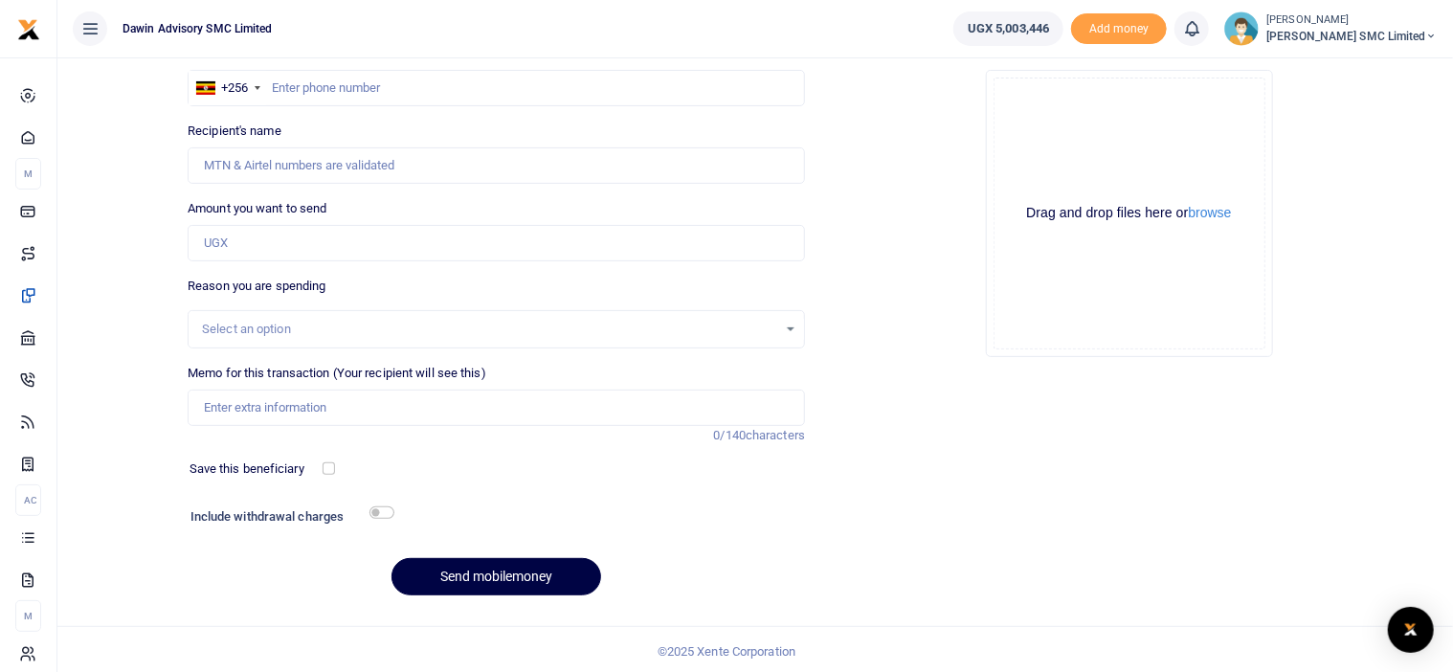
click at [892, 432] on div "Add supporting Documents Such as invoices, receipts, notes Drop your files here…" at bounding box center [1129, 311] width 633 height 599
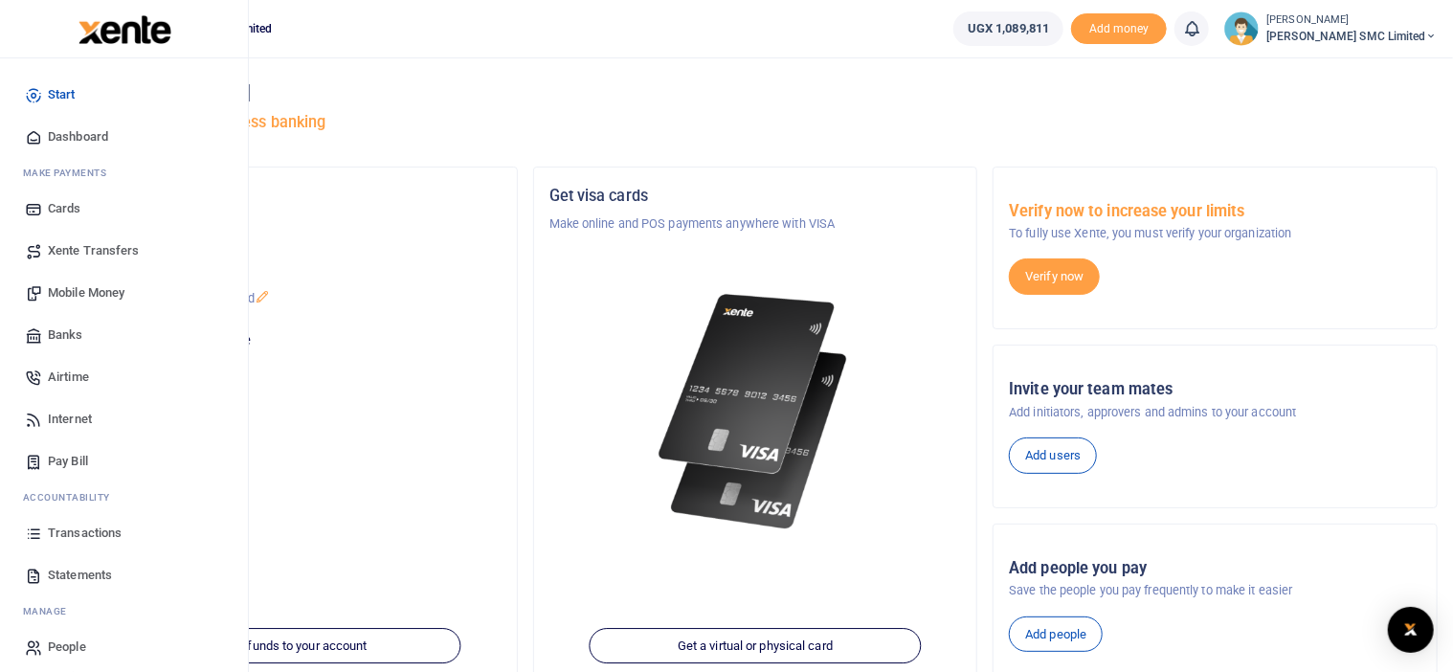
click at [113, 288] on span "Mobile Money" at bounding box center [86, 292] width 77 height 19
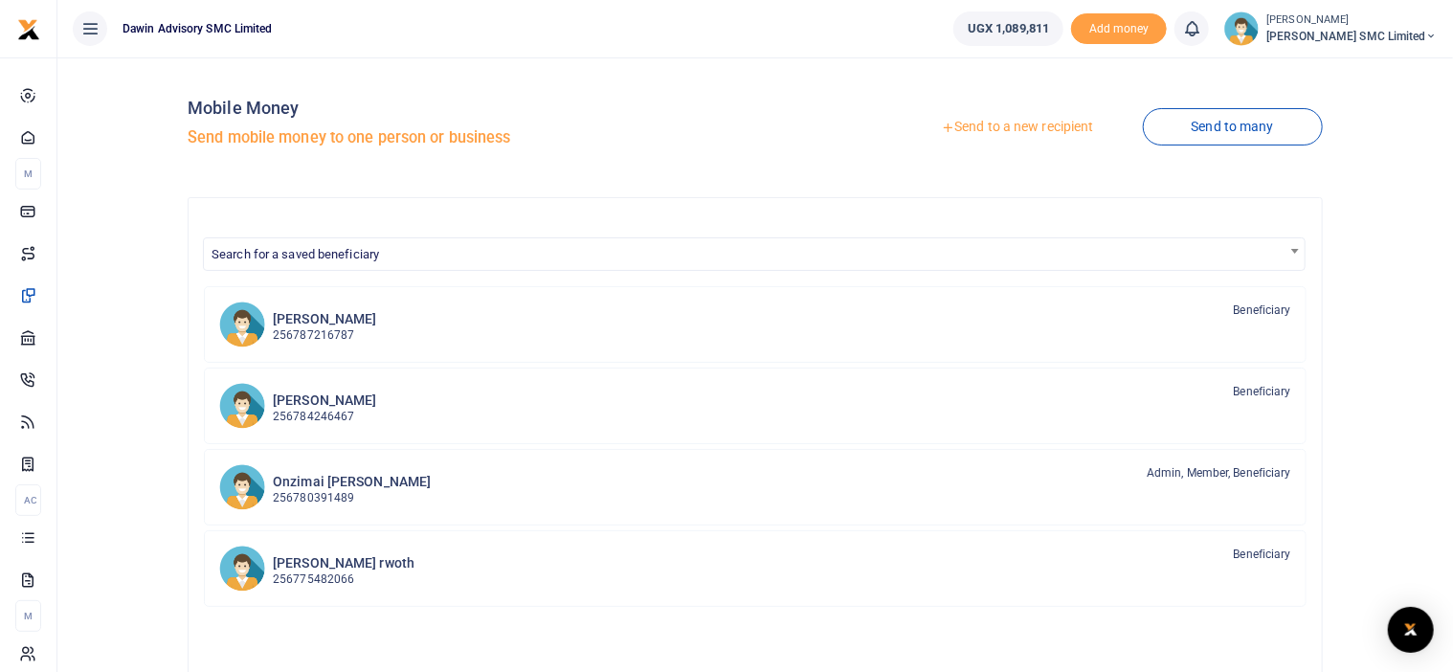
click at [988, 125] on link "Send to a new recipient" at bounding box center [1017, 127] width 250 height 34
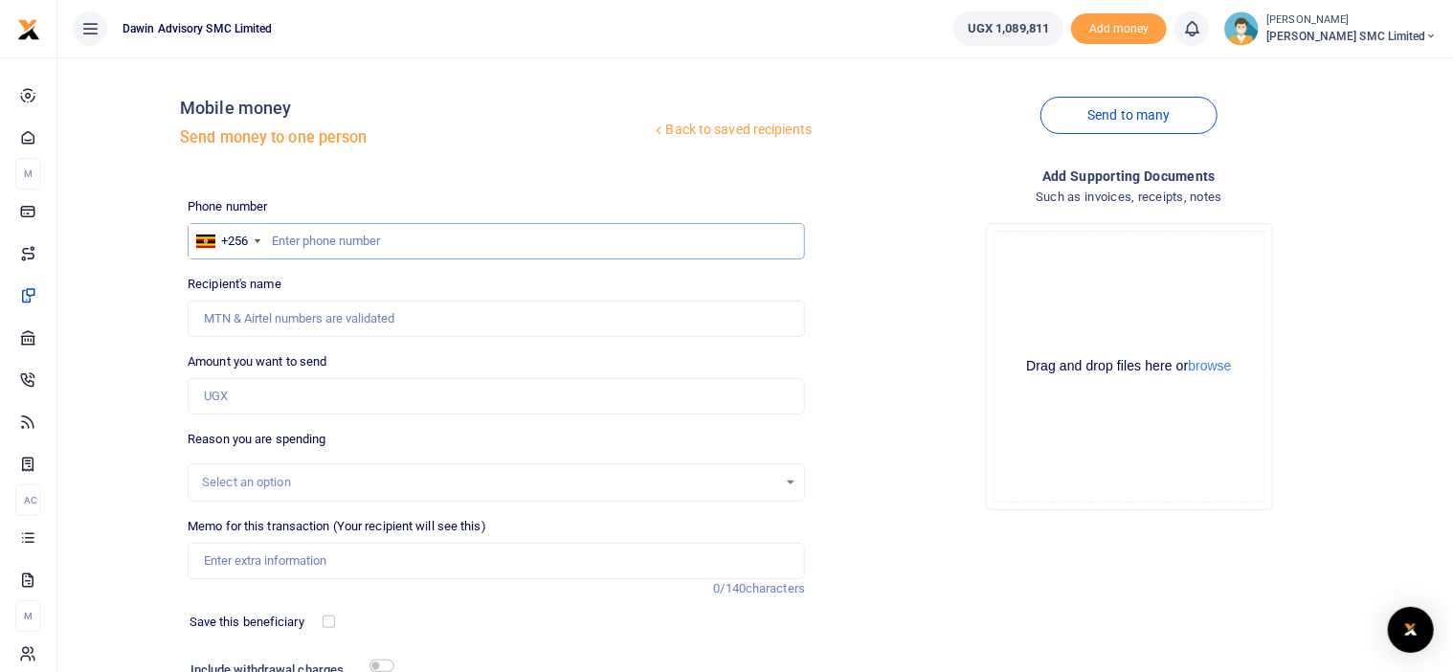
click at [314, 248] on input "text" at bounding box center [496, 241] width 617 height 36
type input "0762836345"
type input "Oliver Simple Anena"
type input "0762836345"
click at [264, 397] on input "Amount you want to send" at bounding box center [496, 396] width 617 height 36
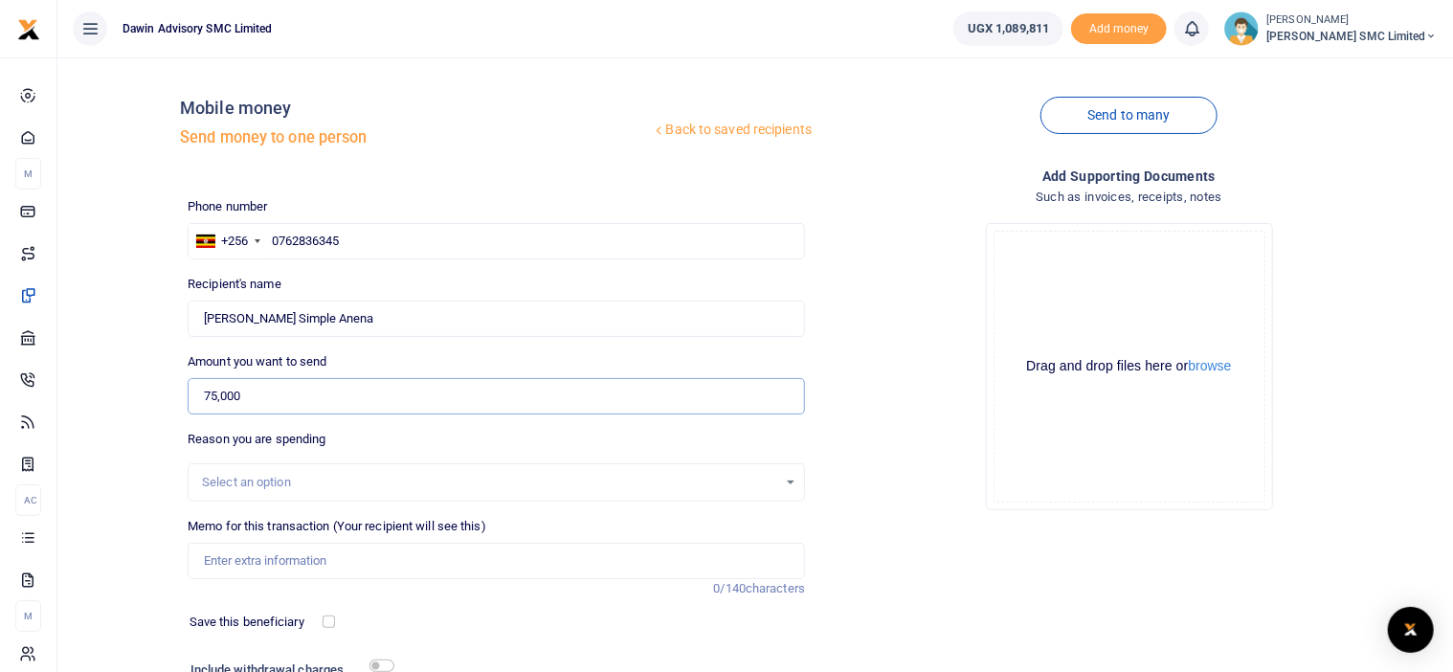
type input "75,000"
click at [911, 428] on div "Drop your files here Drag and drop files here or browse Powered by Uppy" at bounding box center [1128, 367] width 617 height 318
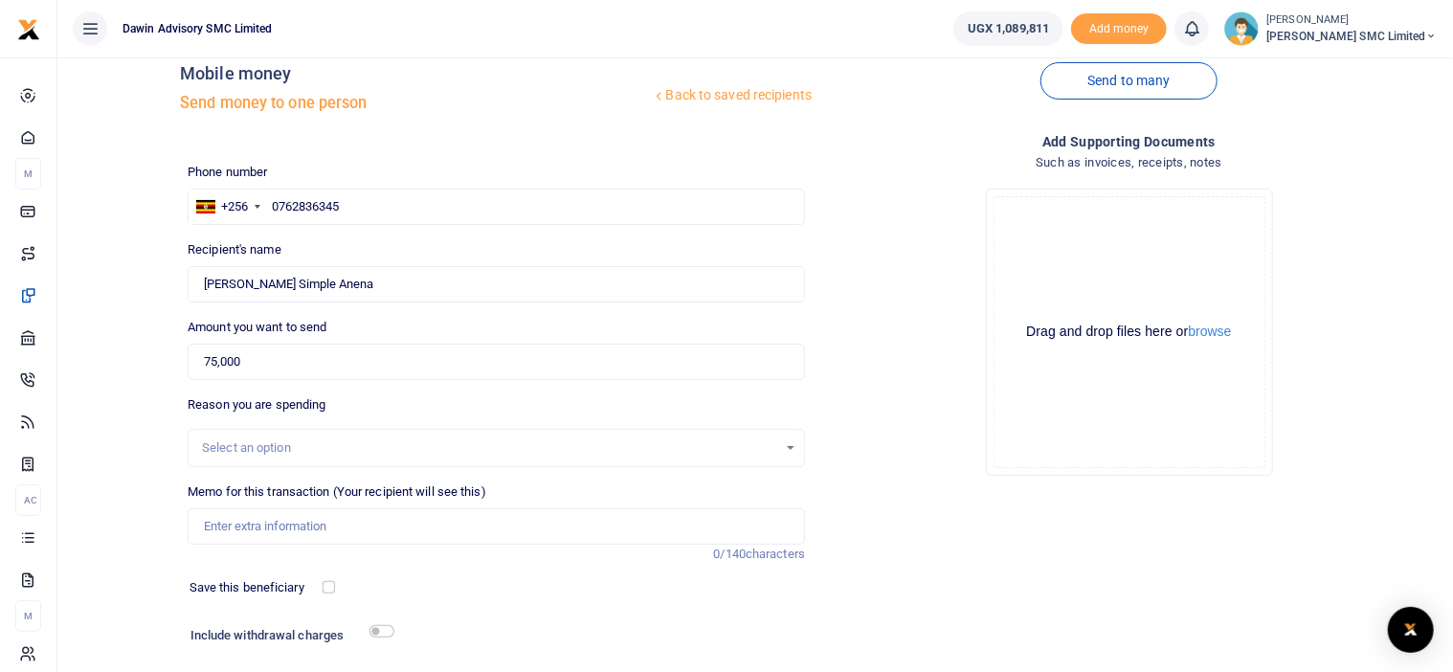
scroll to position [38, 0]
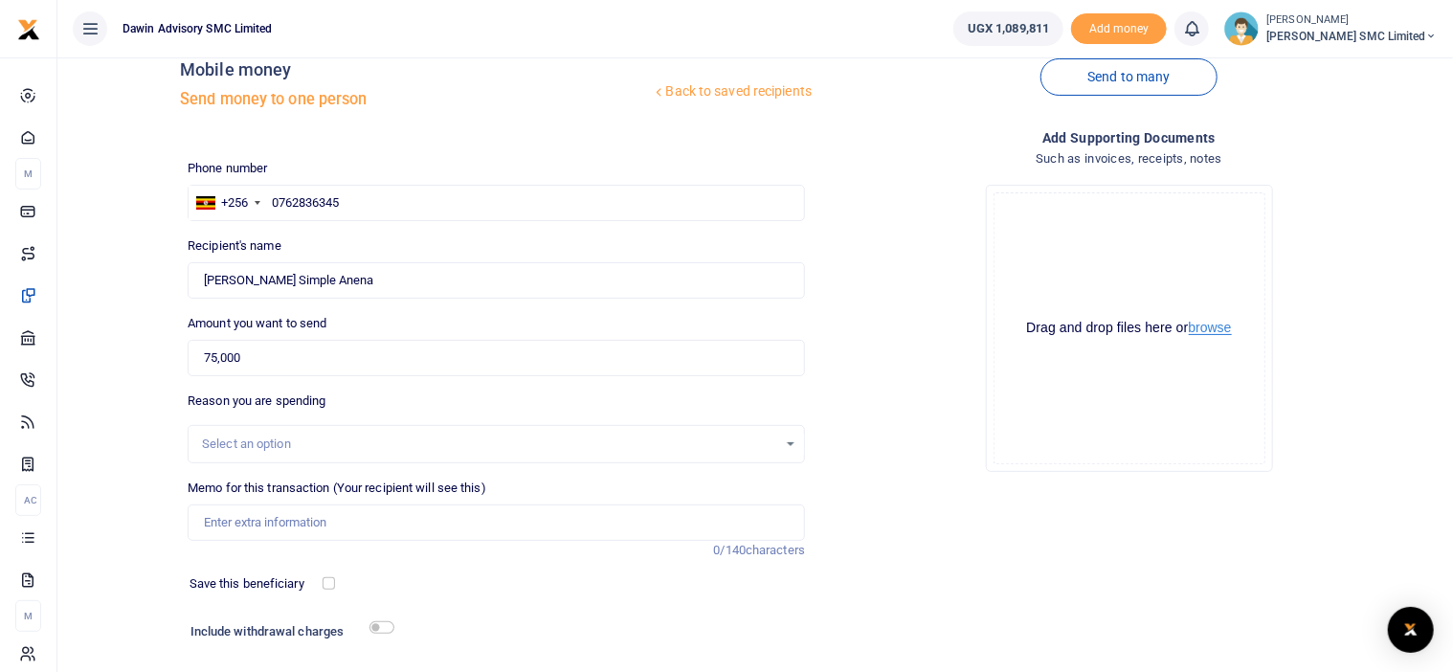
click at [1209, 332] on button "browse" at bounding box center [1210, 328] width 43 height 14
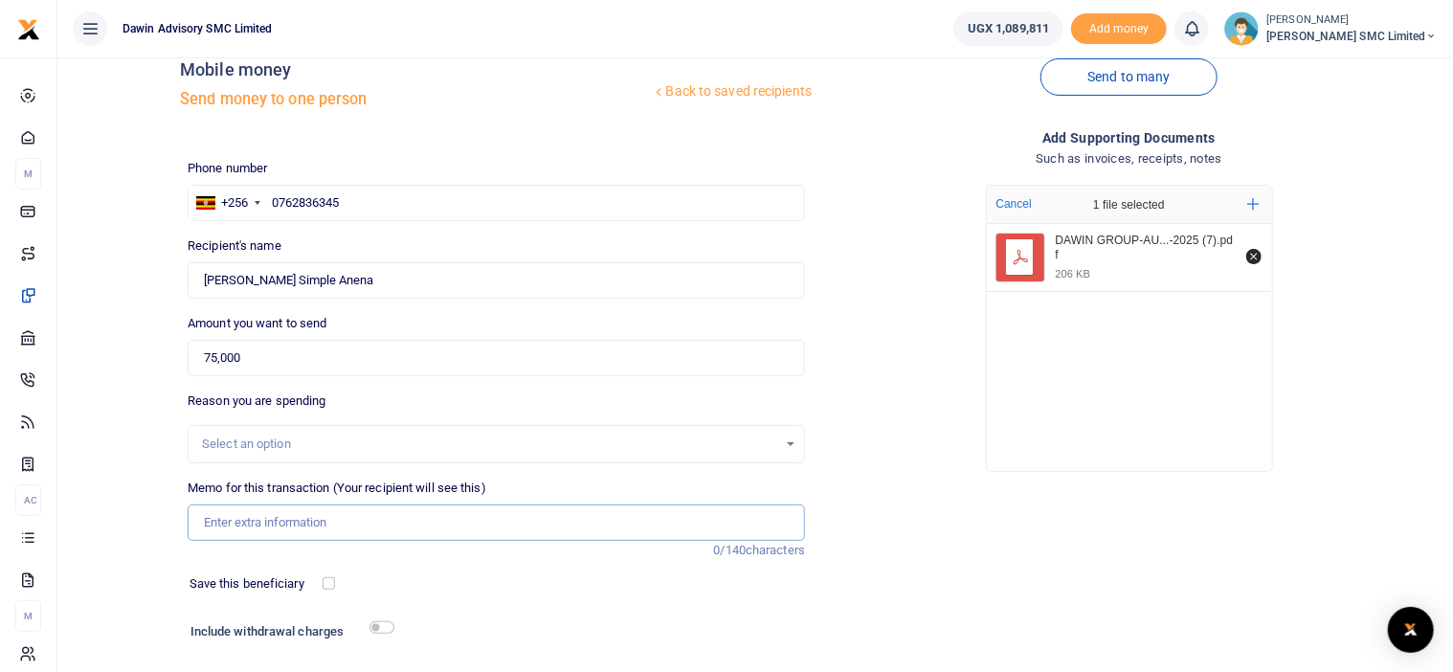
click at [267, 524] on input "Memo for this transaction (Your recipient will see this)" at bounding box center [496, 522] width 617 height 36
click at [238, 524] on input "Being payment for August salary bill DWF054" at bounding box center [496, 522] width 617 height 36
click at [492, 527] on input "Being top up payment for August salary bill DWF054" at bounding box center [496, 522] width 617 height 36
click at [420, 523] on input "Being top up payment for August salary bill DWF054" at bounding box center [496, 522] width 617 height 36
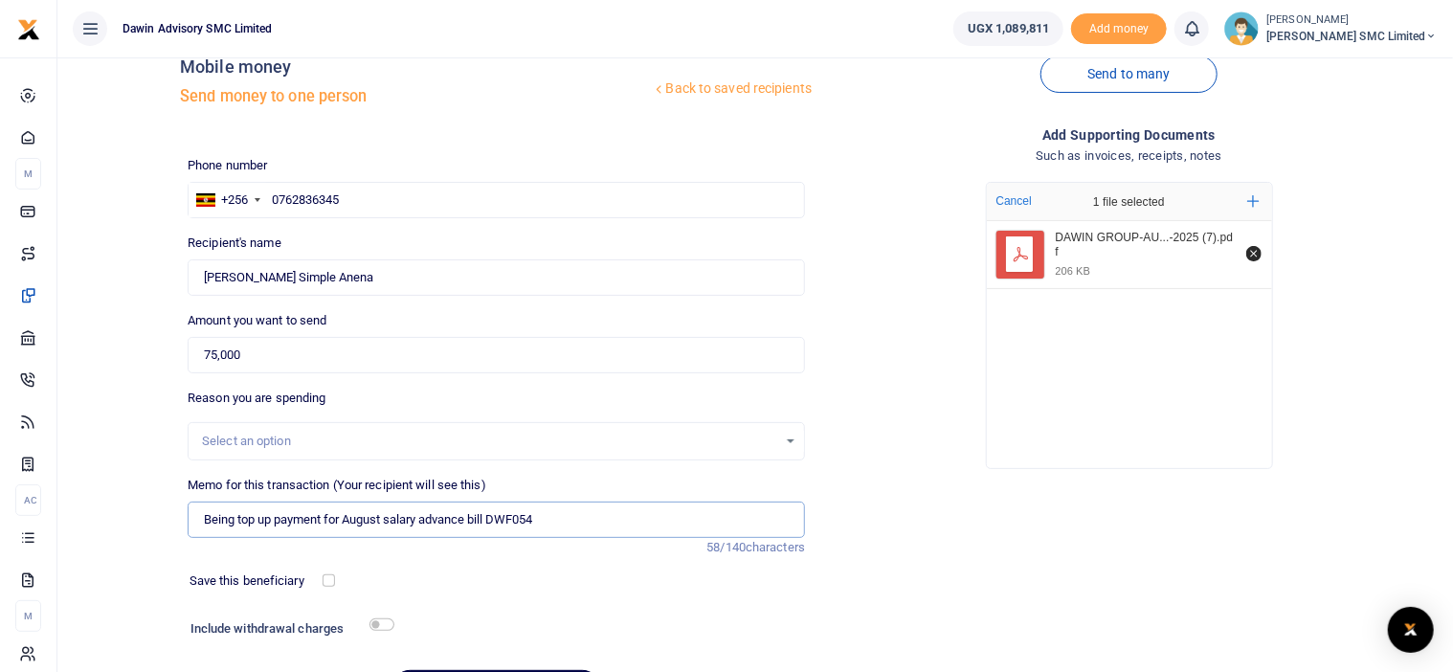
scroll to position [42, 0]
type input "Being top up payment for August salary advance bill DWF054"
click at [877, 469] on div "Drop your files here Cancel 1 file selected Add more DAWIN GROUP-AU...-2025 (7)…" at bounding box center [1128, 325] width 617 height 318
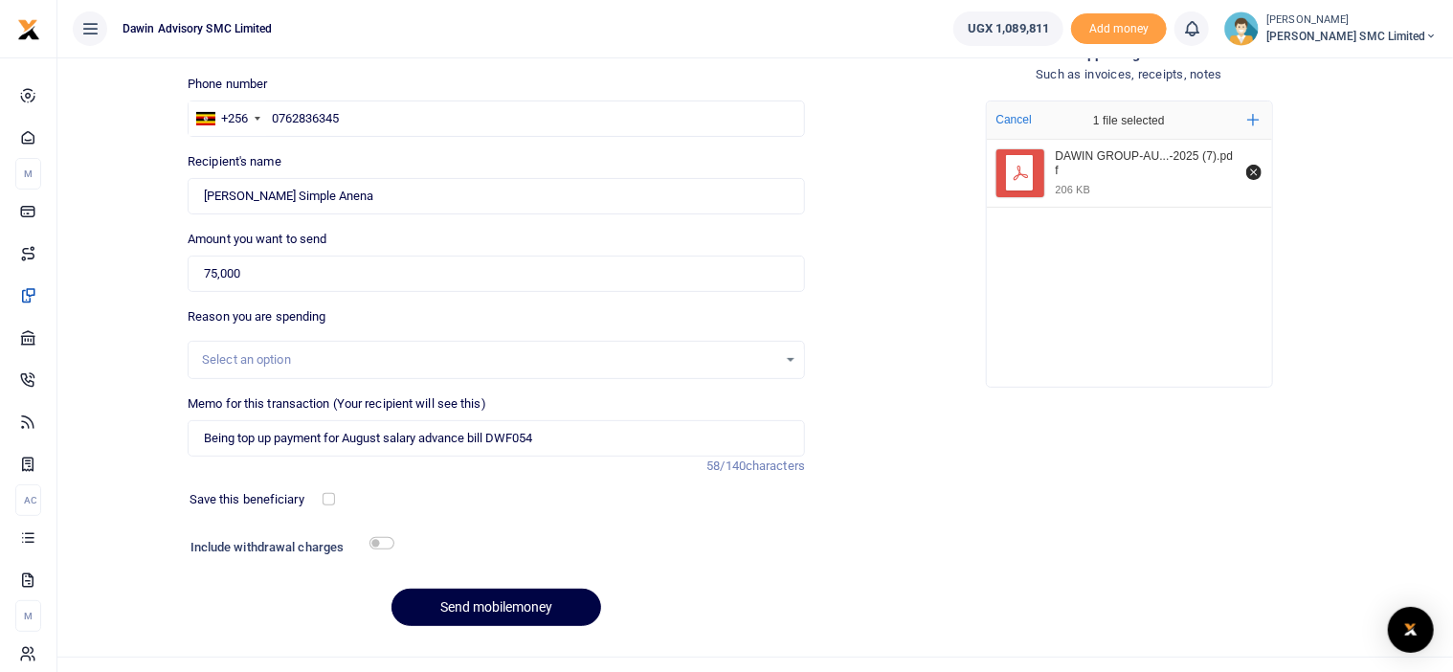
scroll to position [157, 0]
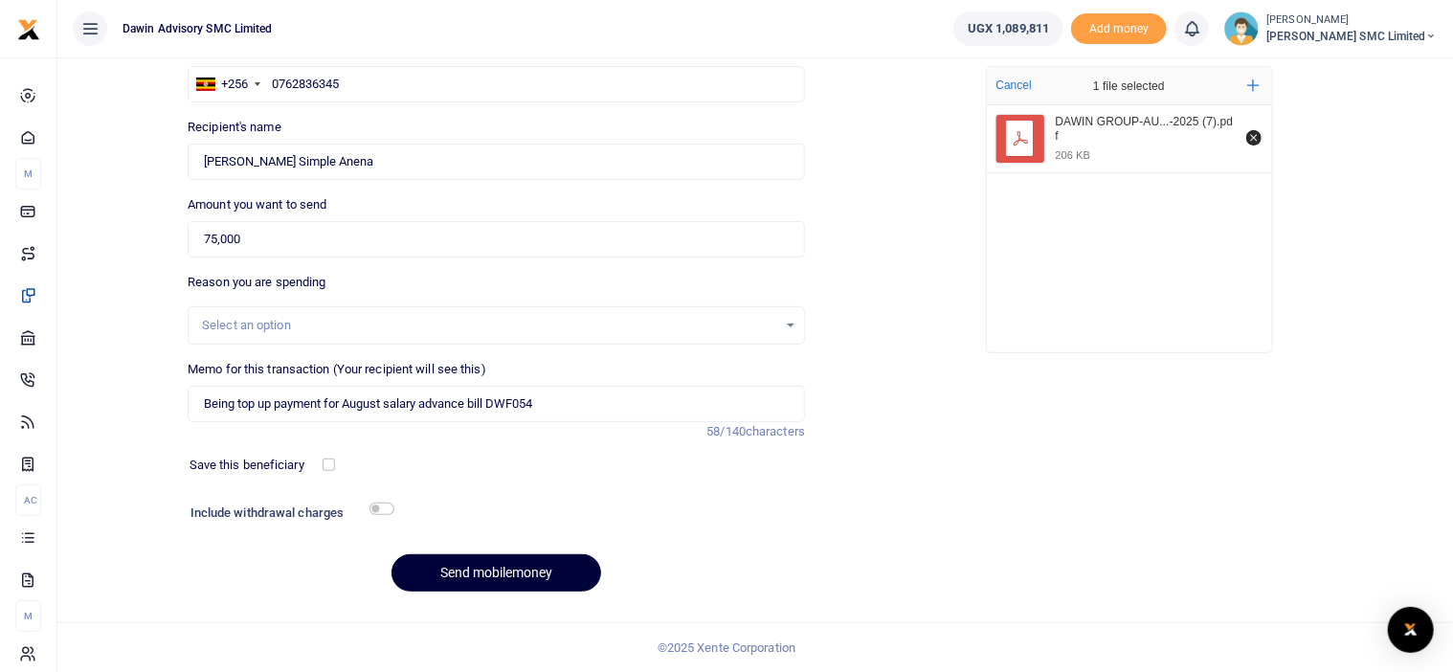
click at [544, 571] on button "Send mobilemoney" at bounding box center [496, 572] width 210 height 37
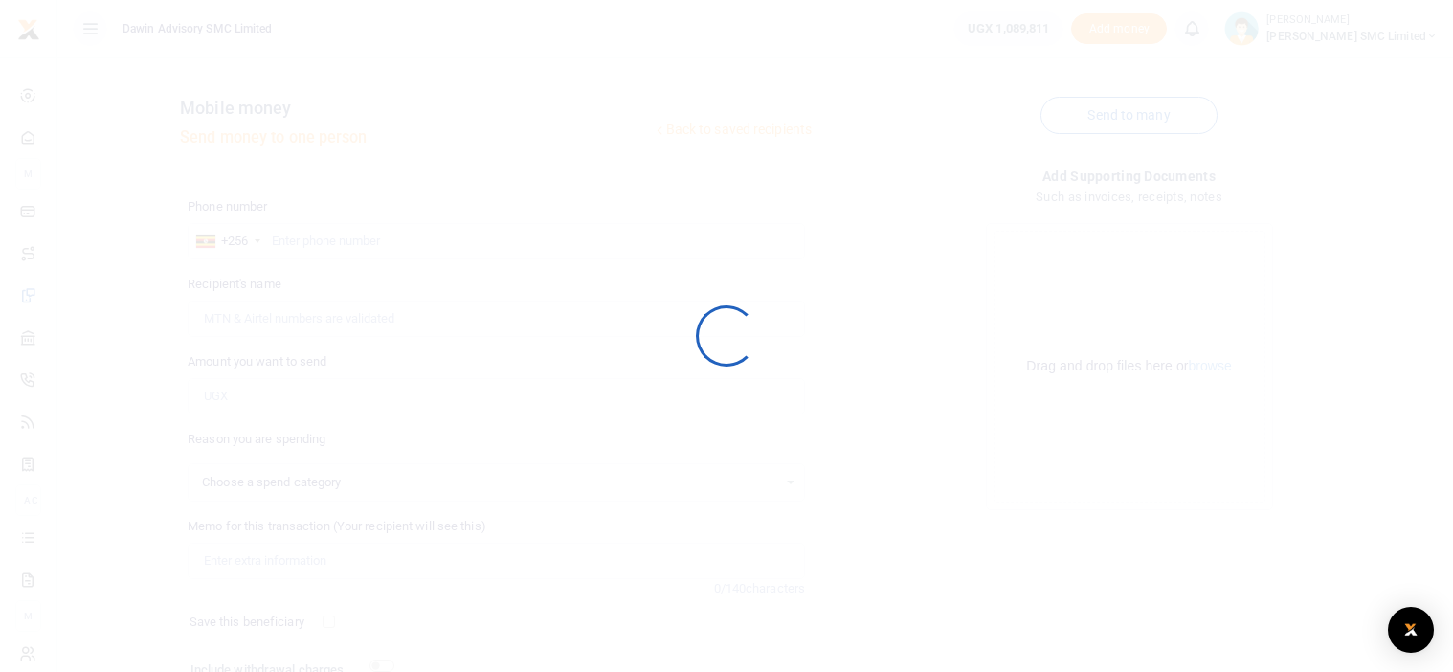
select select
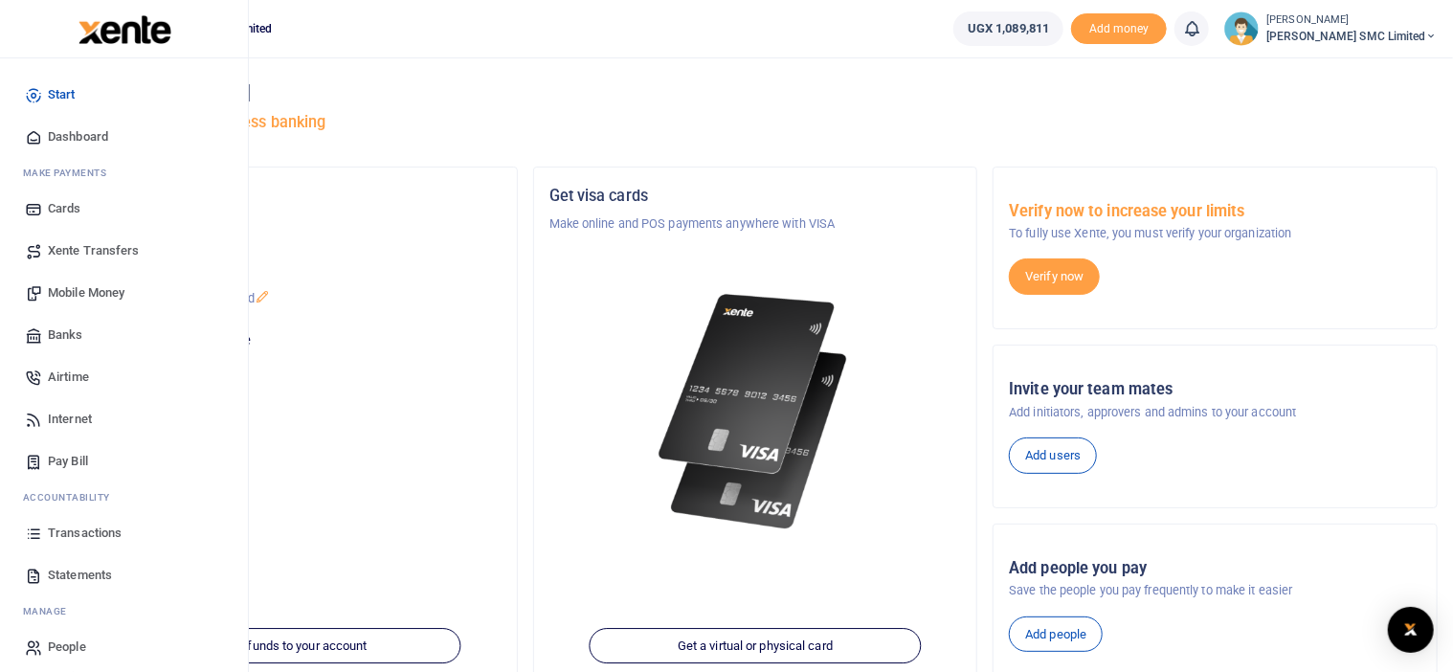
click at [66, 297] on span "Mobile Money" at bounding box center [86, 292] width 77 height 19
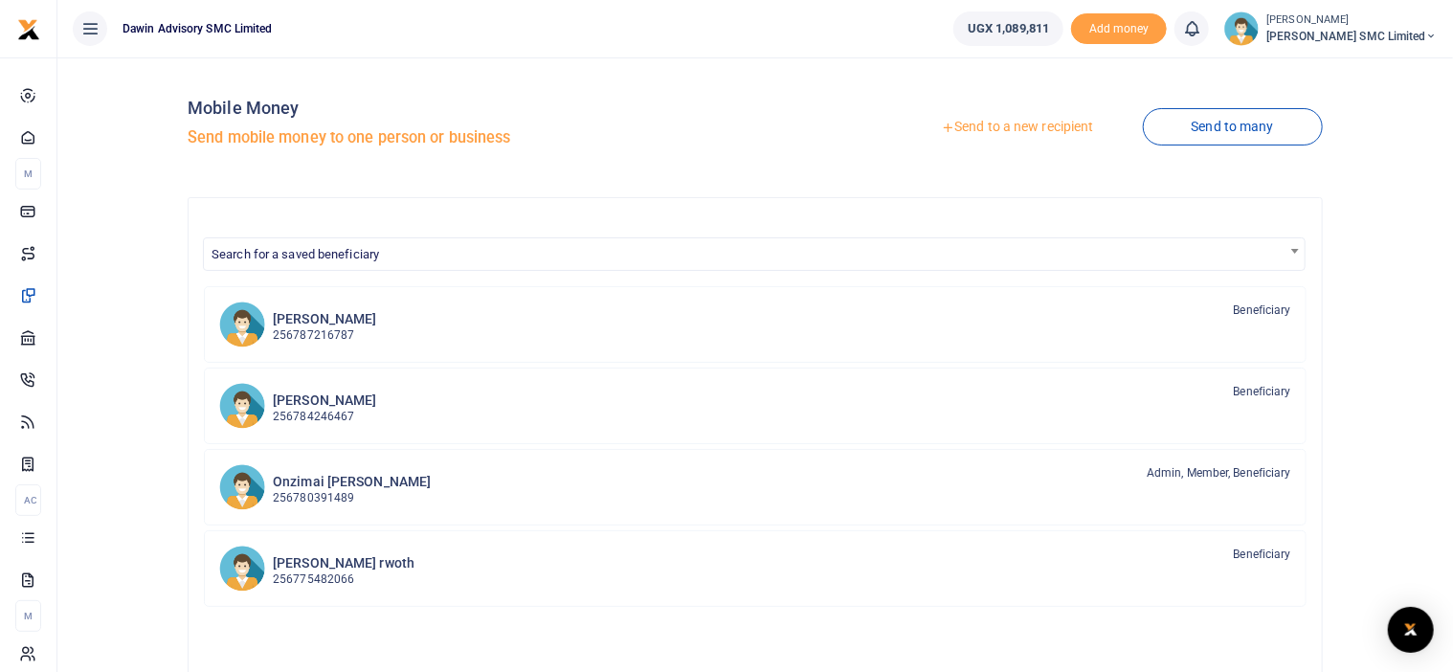
click at [800, 108] on div "Send to a new recipient Send to many" at bounding box center [1042, 127] width 575 height 109
click at [1009, 118] on link "Send to a new recipient" at bounding box center [1017, 127] width 250 height 34
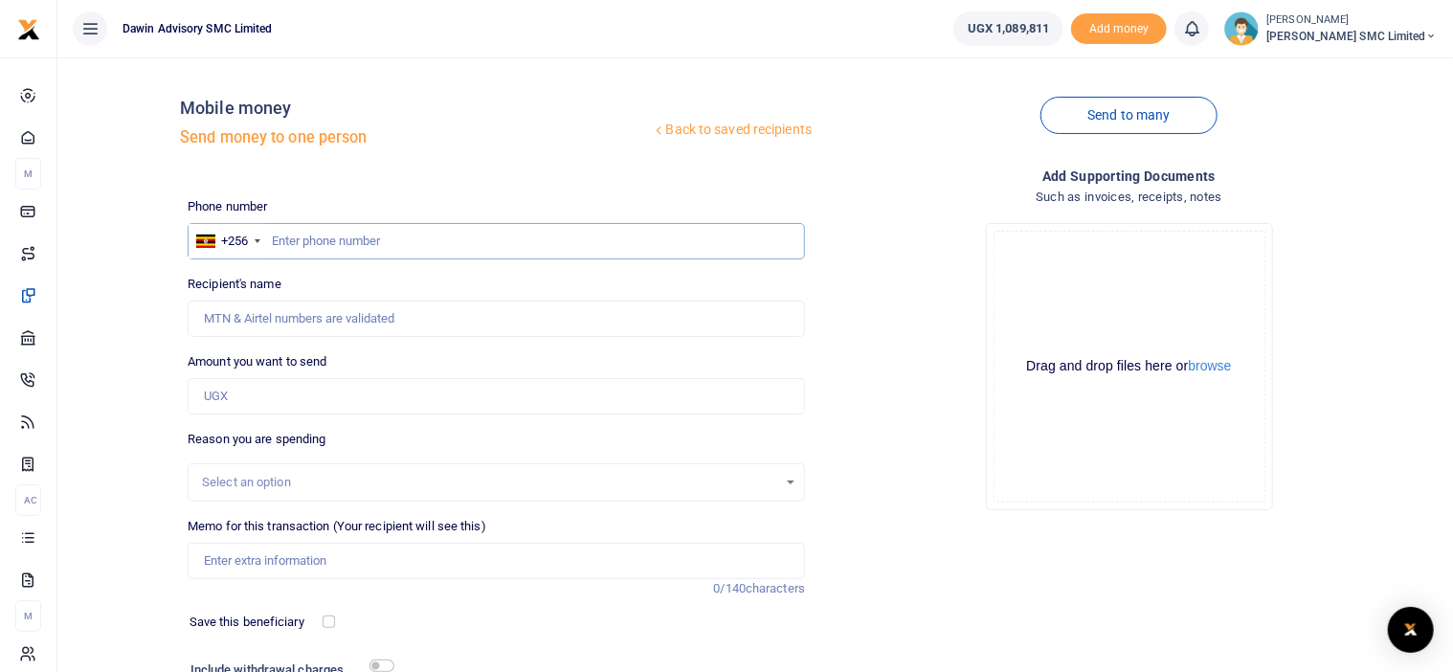
click at [315, 251] on input "text" at bounding box center [496, 241] width 617 height 36
type input "0769770697"
type input "Ronald Awekonimungu"
type input "0769770697"
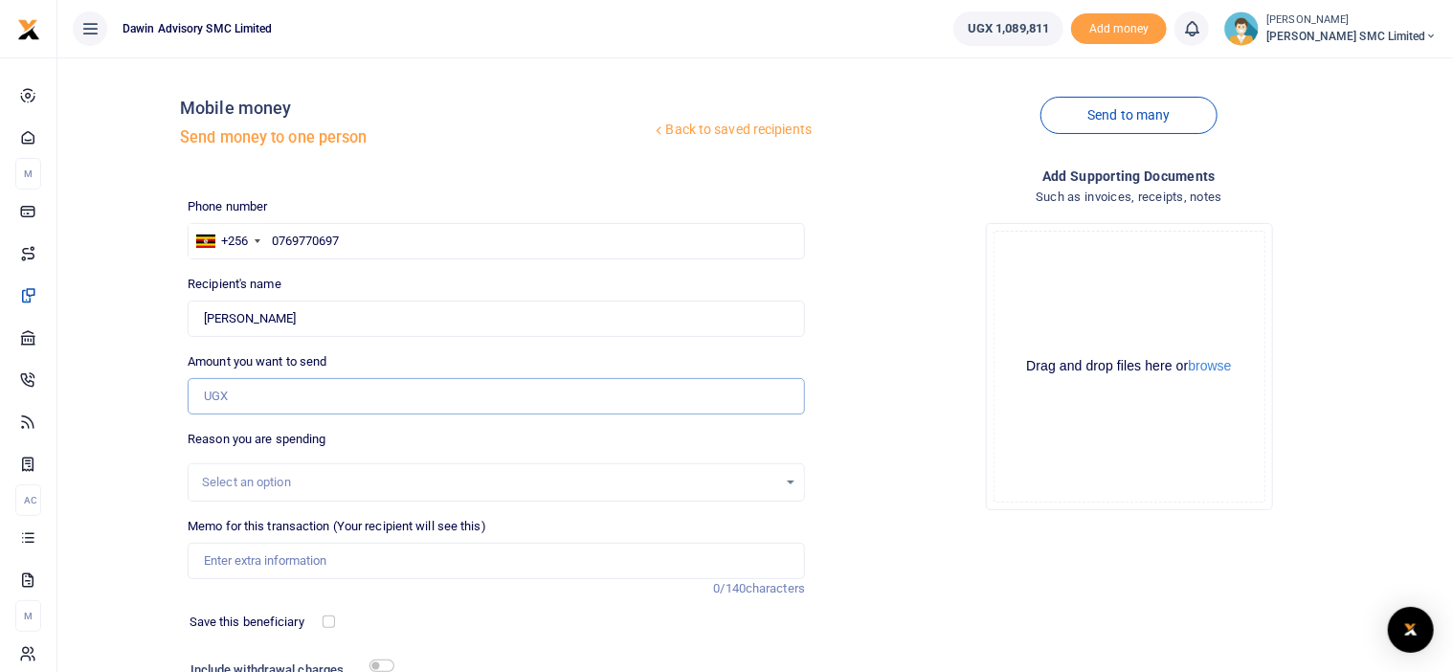
click at [237, 399] on input "Amount you want to send" at bounding box center [496, 396] width 617 height 36
type input "29,870"
click at [866, 505] on div "Drop your files here Drag and drop files here or browse Powered by Uppy" at bounding box center [1128, 367] width 617 height 318
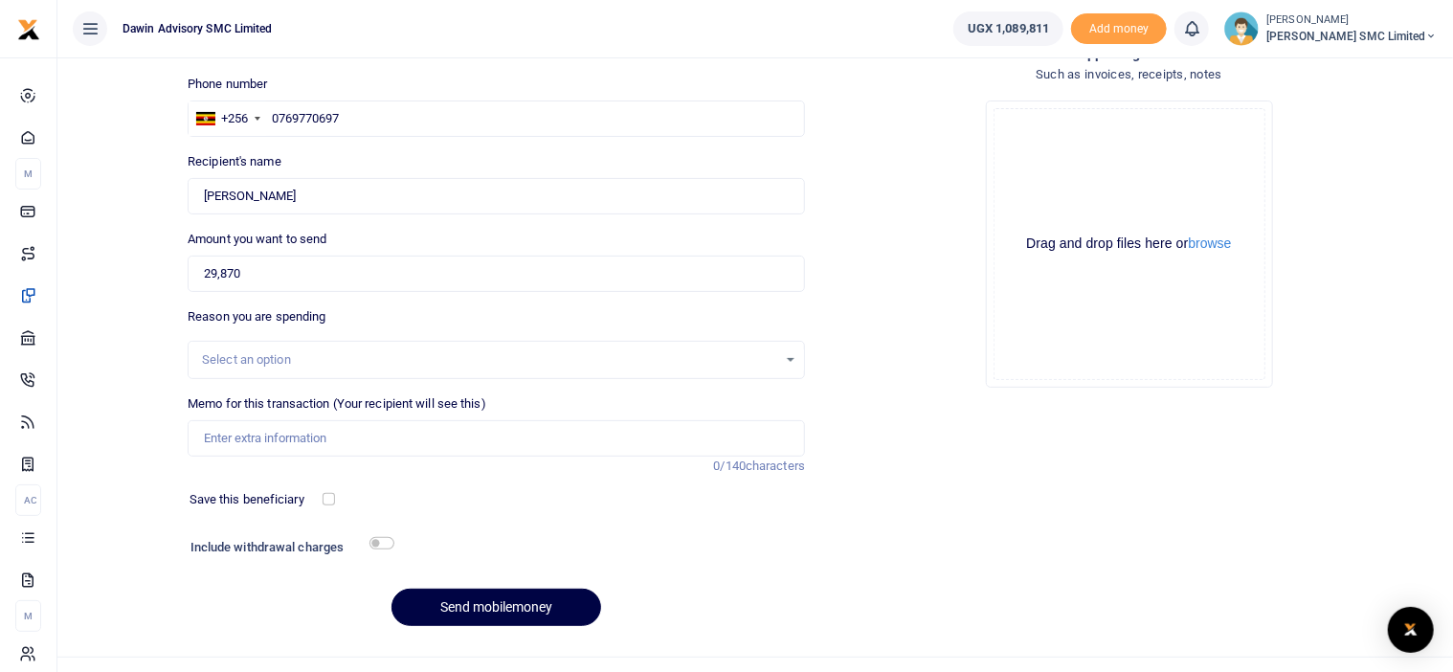
scroll to position [157, 0]
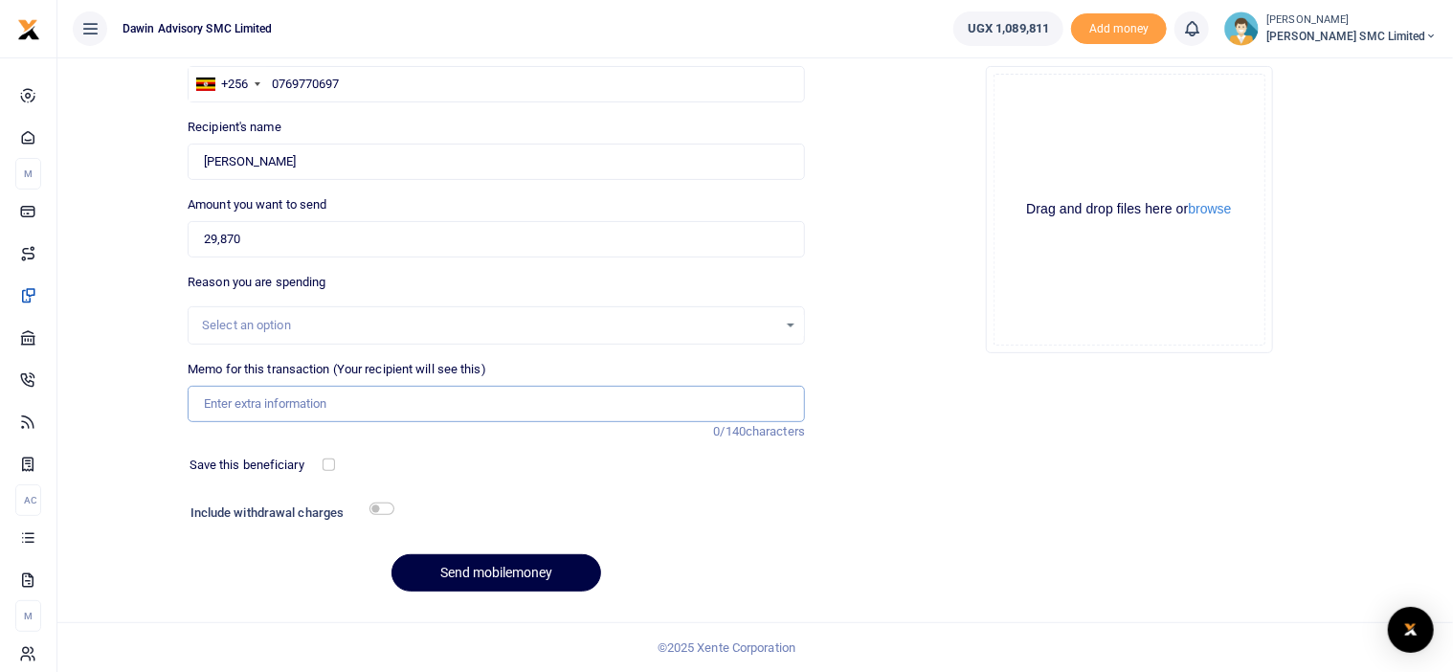
click at [304, 409] on input "Memo for this transaction (Your recipient will see this)" at bounding box center [496, 404] width 617 height 36
type input "Being payment for August salary bill DWF054"
click at [1205, 210] on button "browse" at bounding box center [1210, 209] width 43 height 14
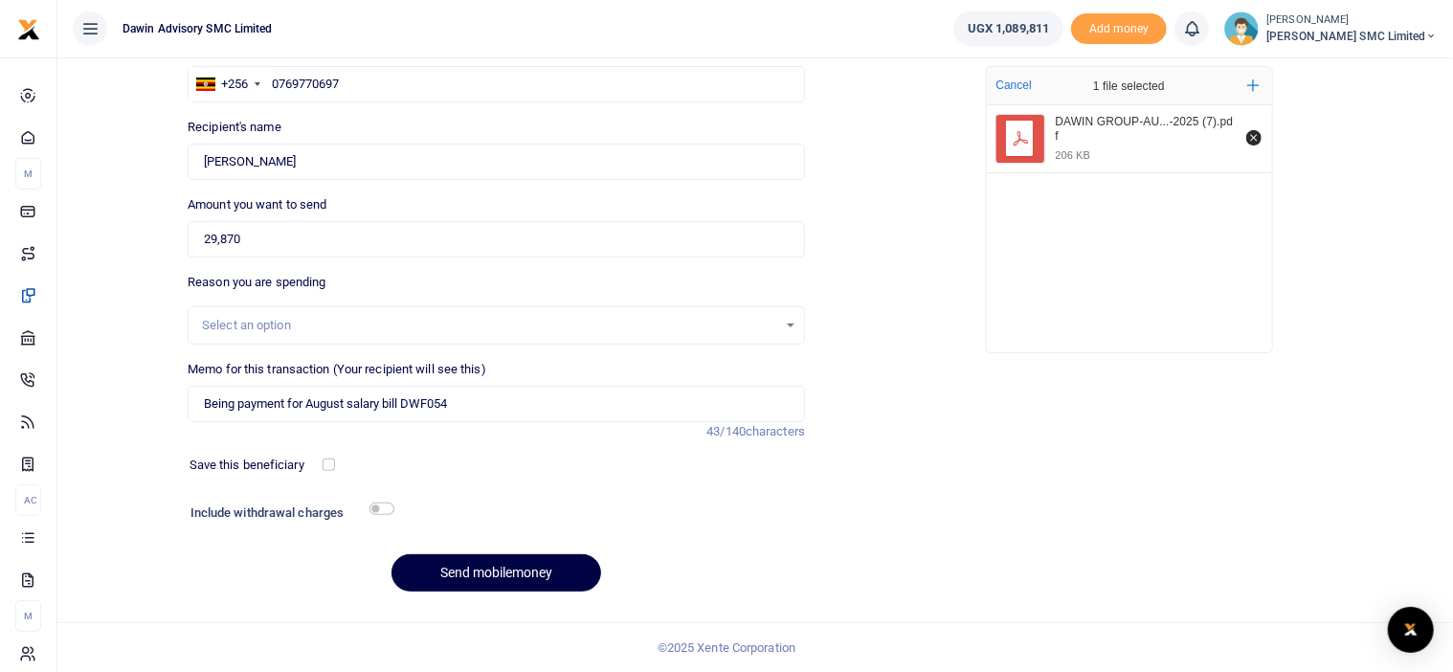
click at [868, 162] on div "Drop your files here Cancel 1 file selected Add more DAWIN GROUP-AU...-2025 (7)…" at bounding box center [1128, 210] width 617 height 318
click at [485, 562] on button "Send mobilemoney" at bounding box center [496, 572] width 210 height 37
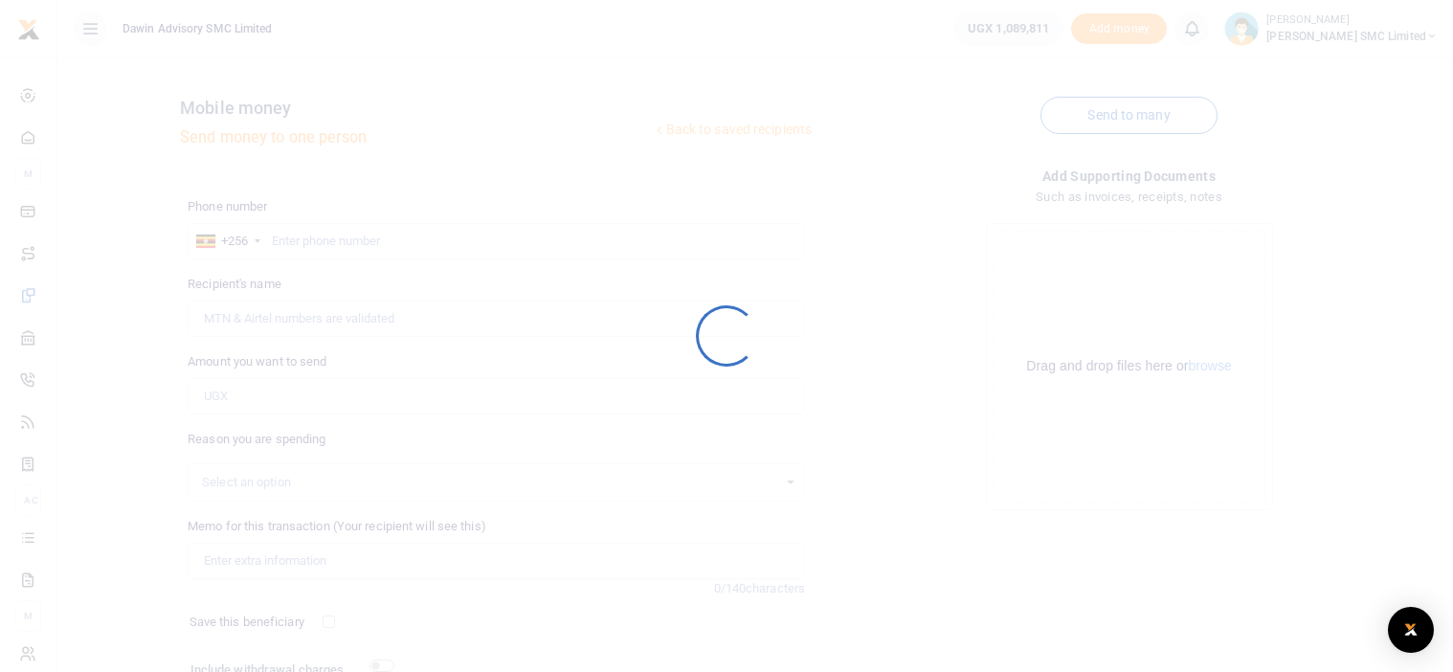
scroll to position [157, 0]
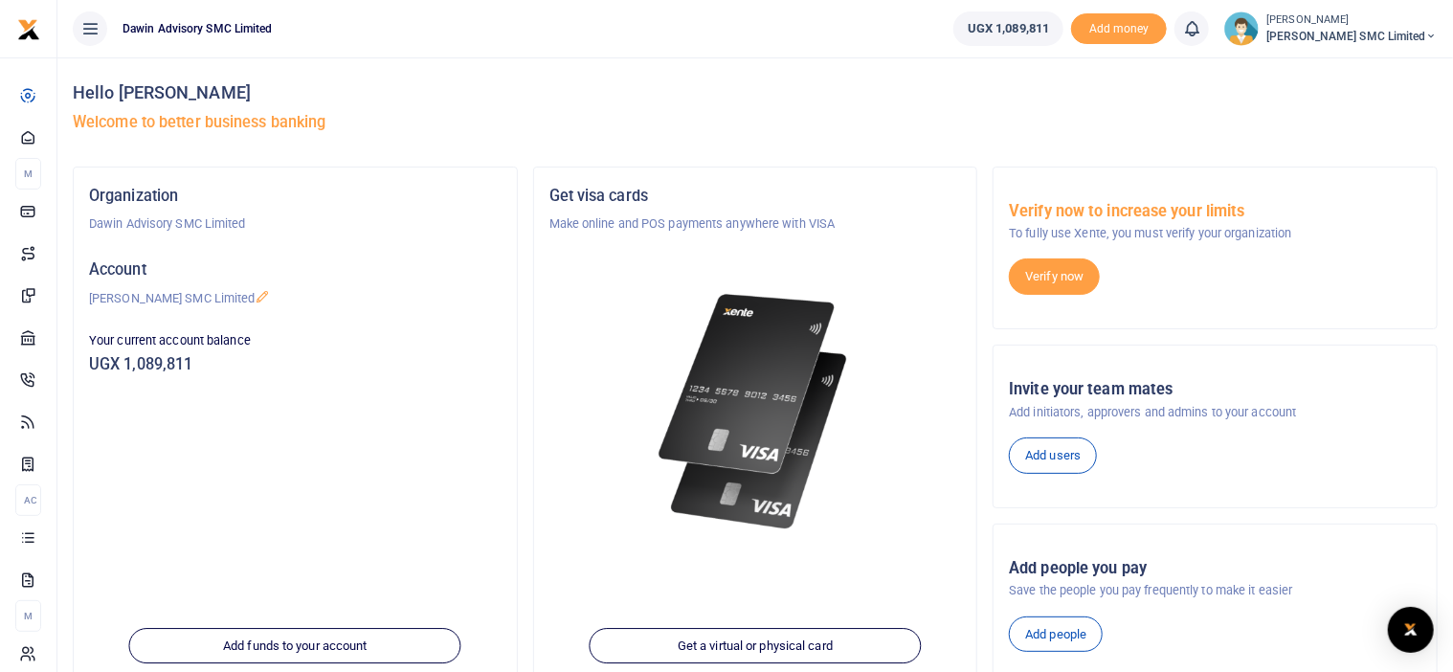
click at [580, 301] on div at bounding box center [755, 389] width 413 height 311
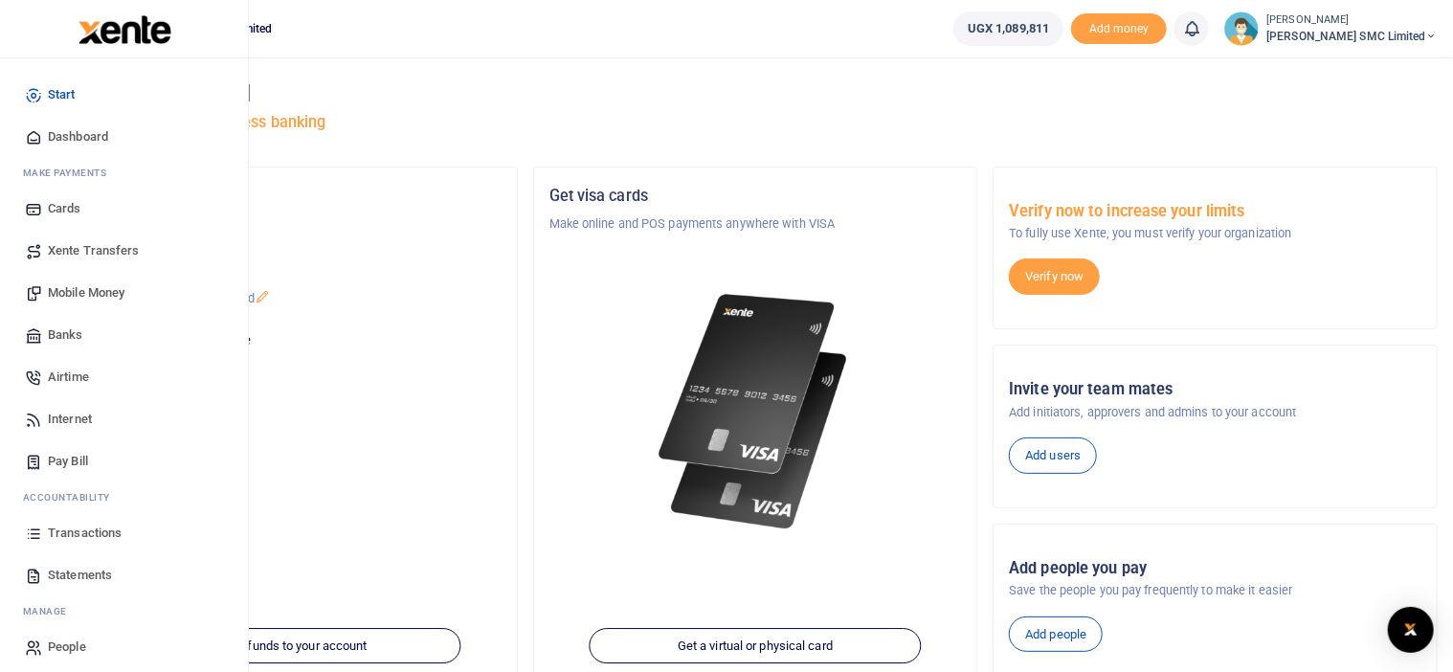
click at [87, 524] on span "Transactions" at bounding box center [85, 533] width 74 height 19
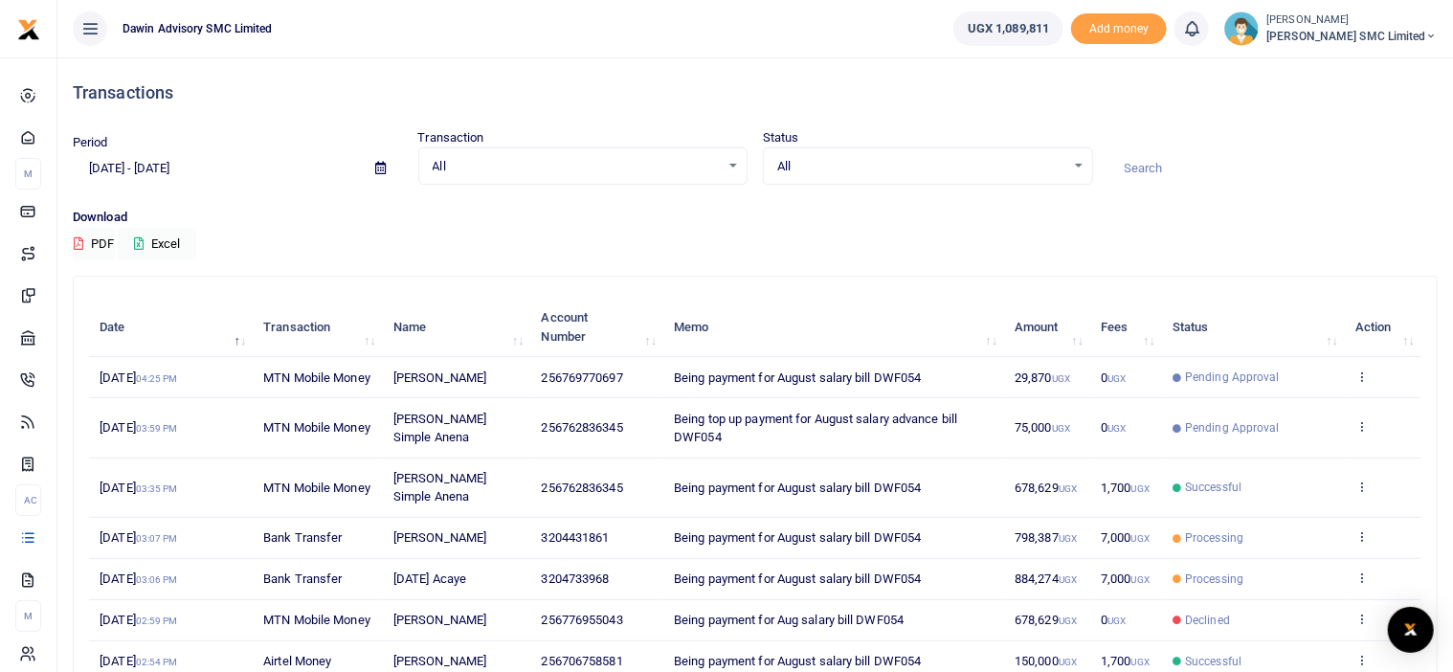
click at [919, 224] on p "Download" at bounding box center [755, 218] width 1365 height 20
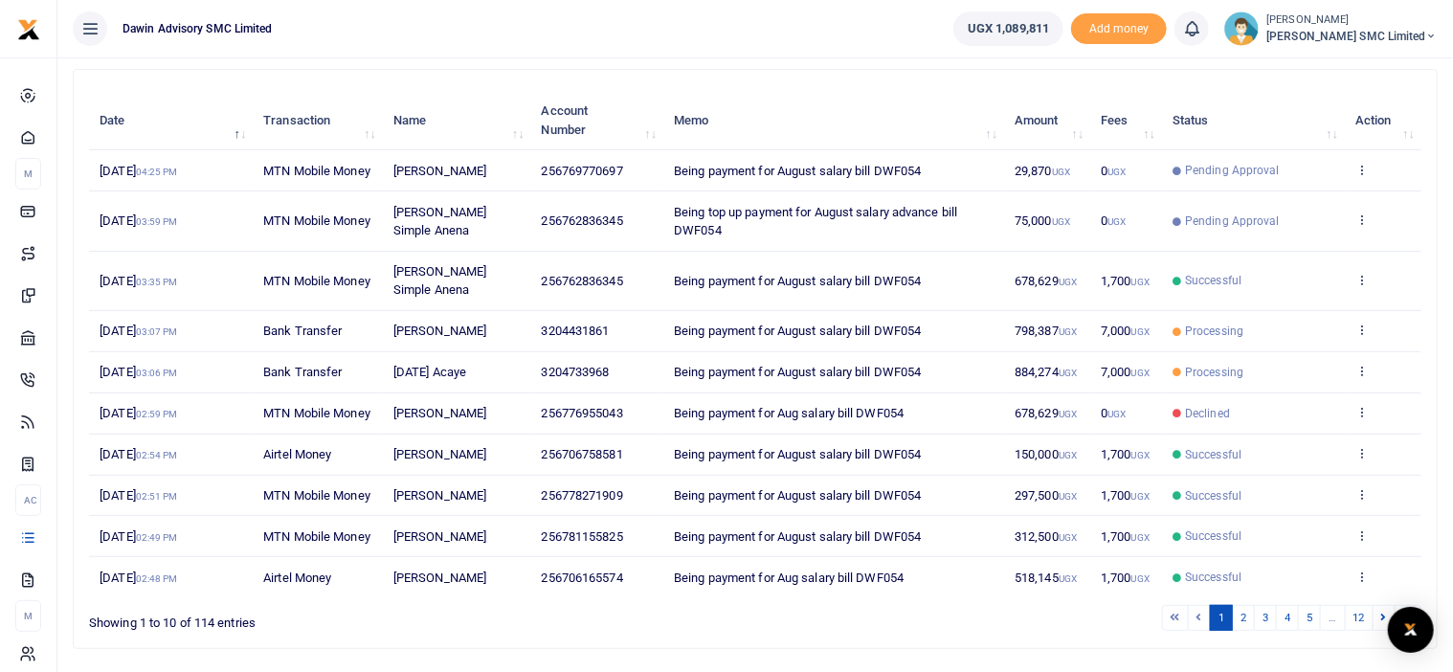
scroll to position [336, 0]
